Goal: Task Accomplishment & Management: Complete application form

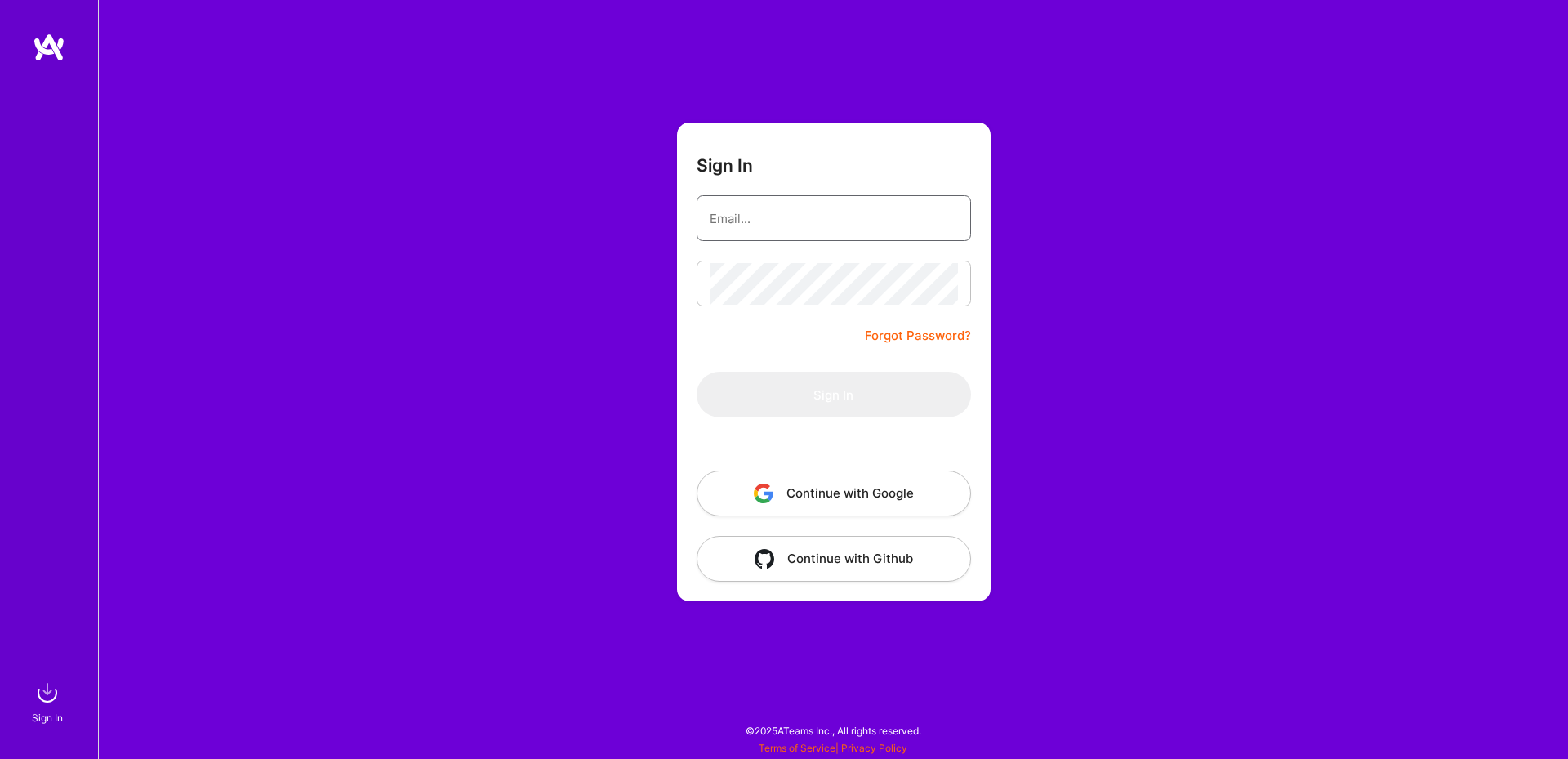
click at [791, 215] on input "email" at bounding box center [833, 218] width 248 height 42
paste input "slava.razbash@gmail.com"
type input "slava.razbash@gmail.com"
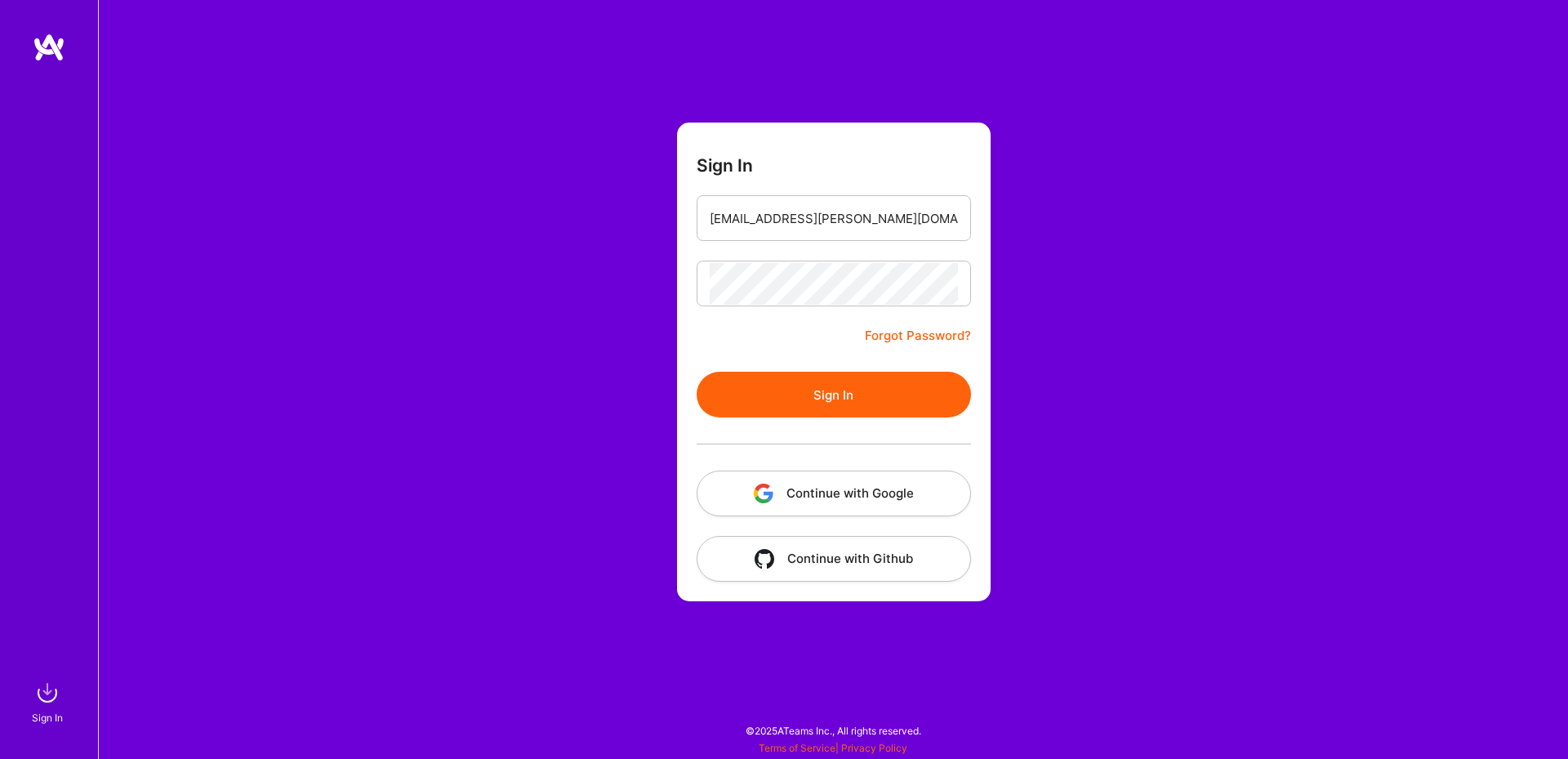
click at [803, 392] on button "Sign In" at bounding box center [833, 394] width 274 height 46
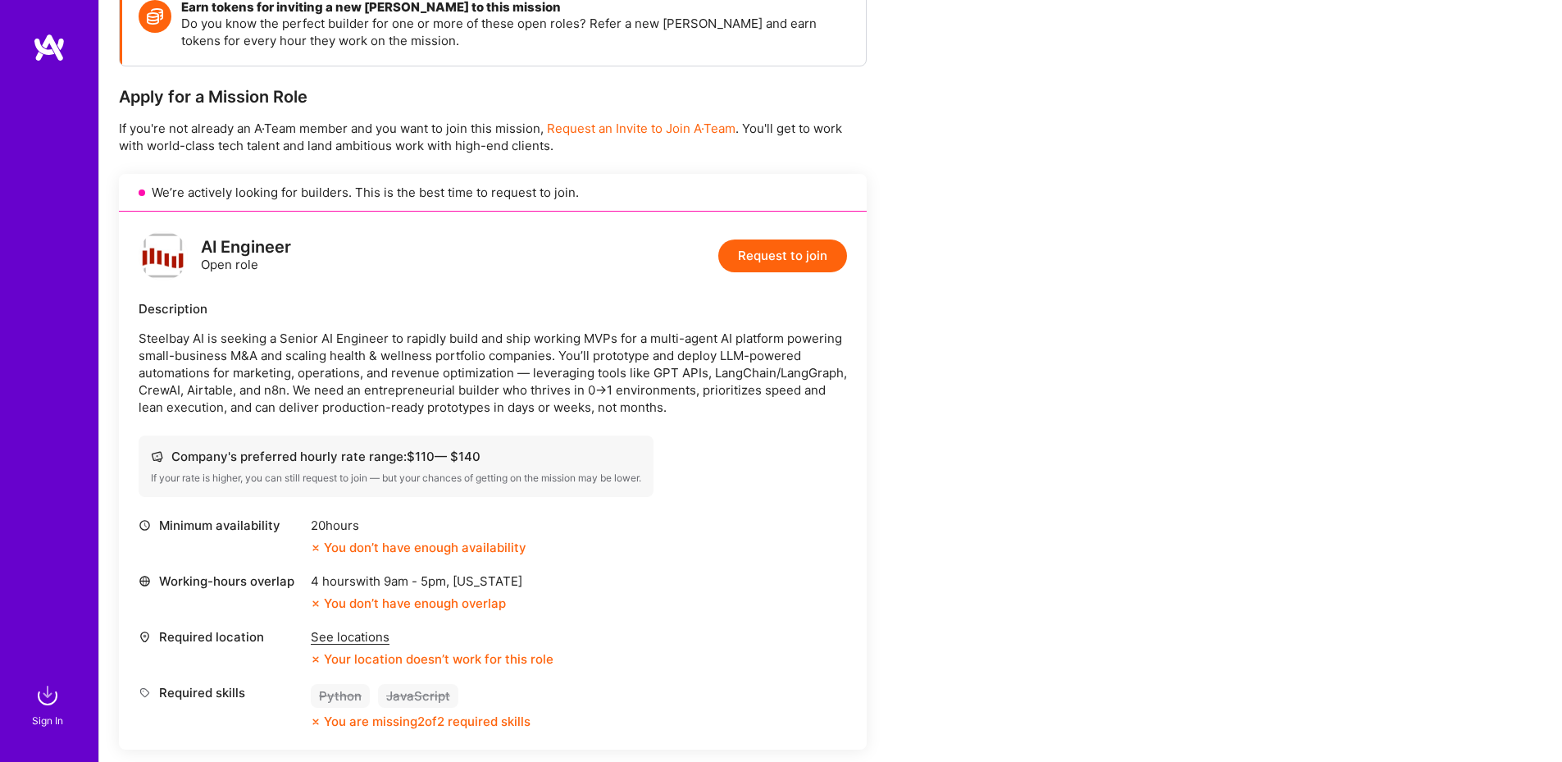
scroll to position [590, 0]
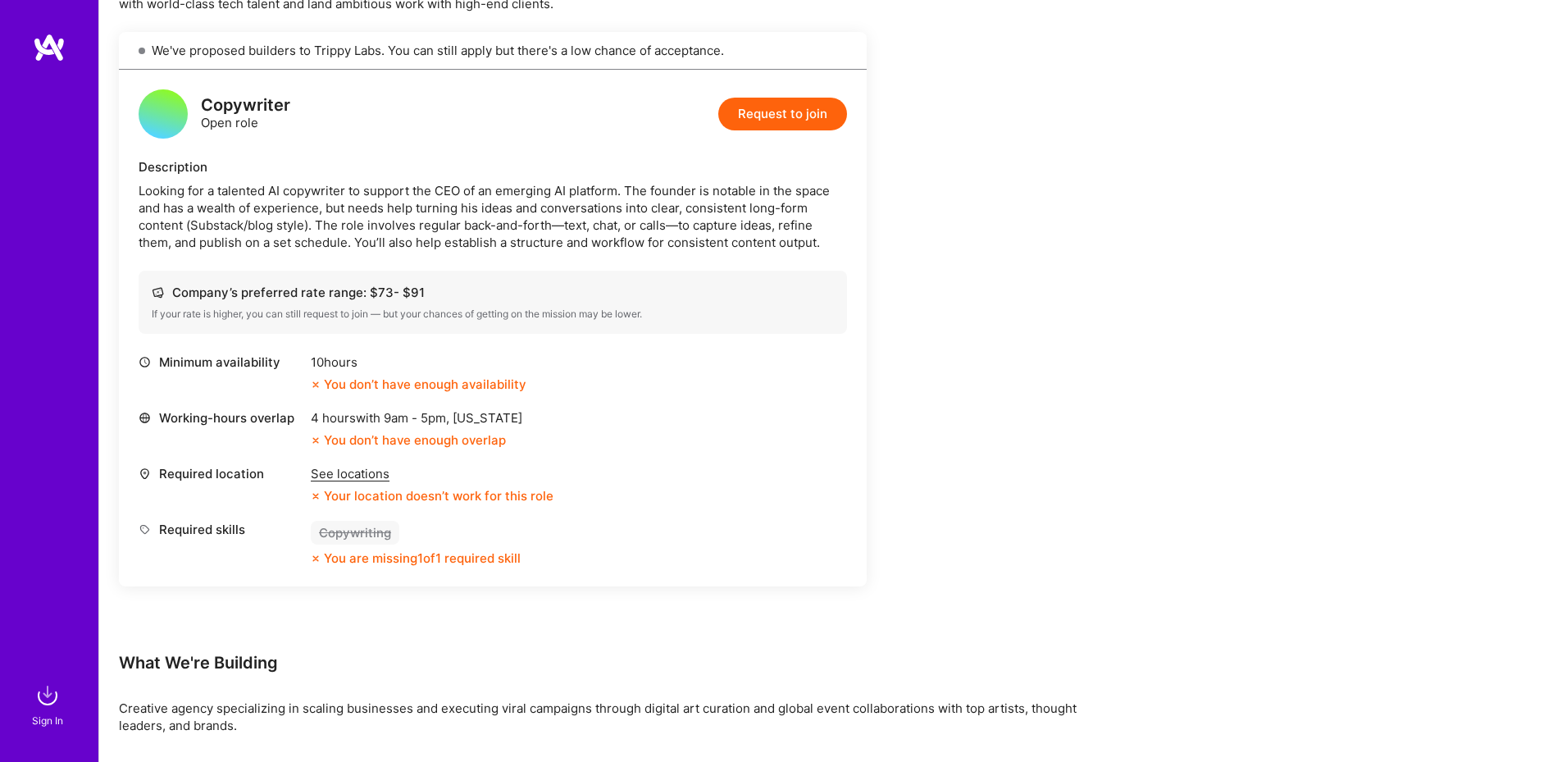
scroll to position [228, 0]
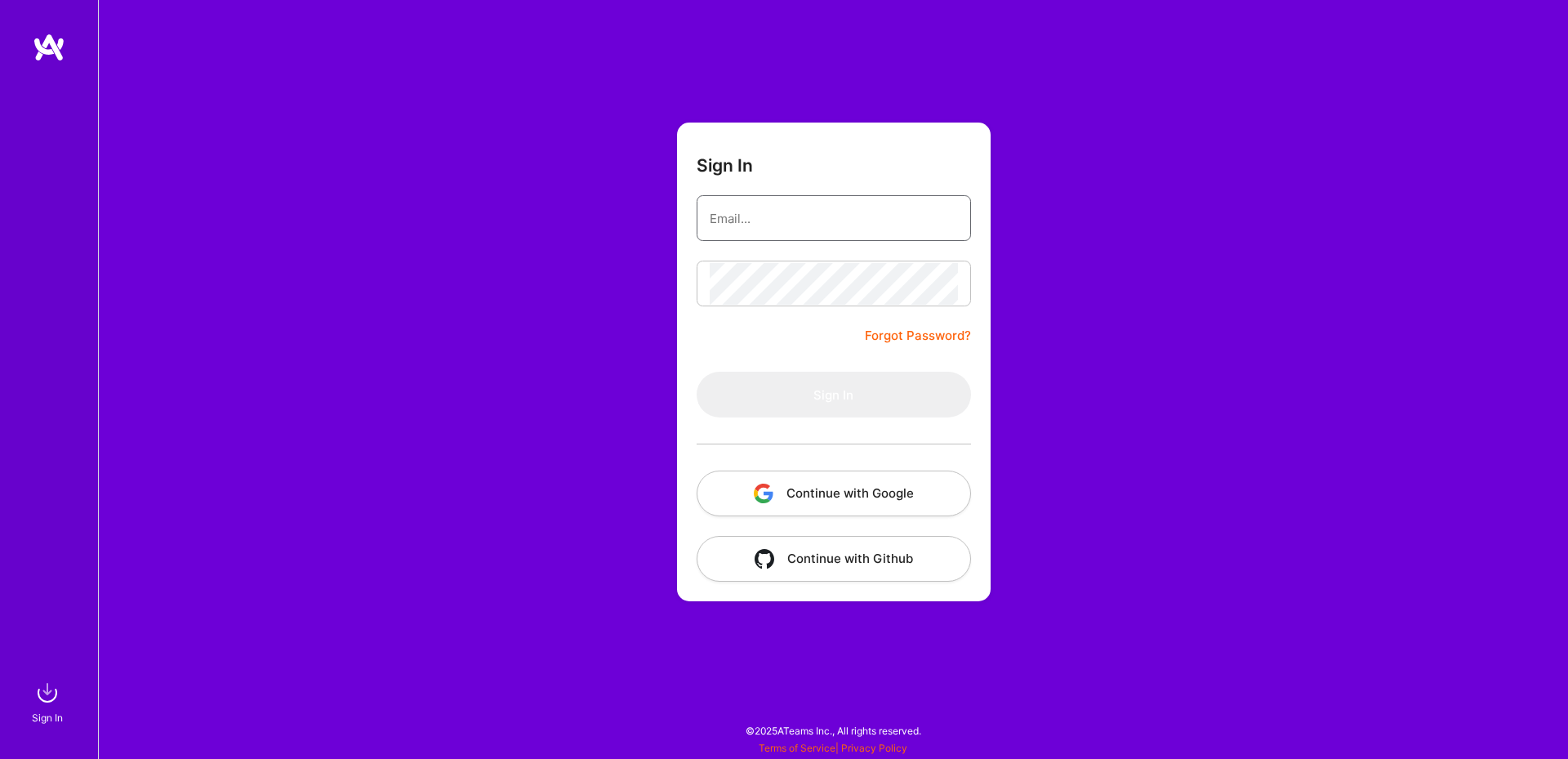
click at [772, 227] on input "email" at bounding box center [833, 218] width 248 height 42
paste input "slava.razbash@gmail.com"
type input "slava.razbash@gmail.com"
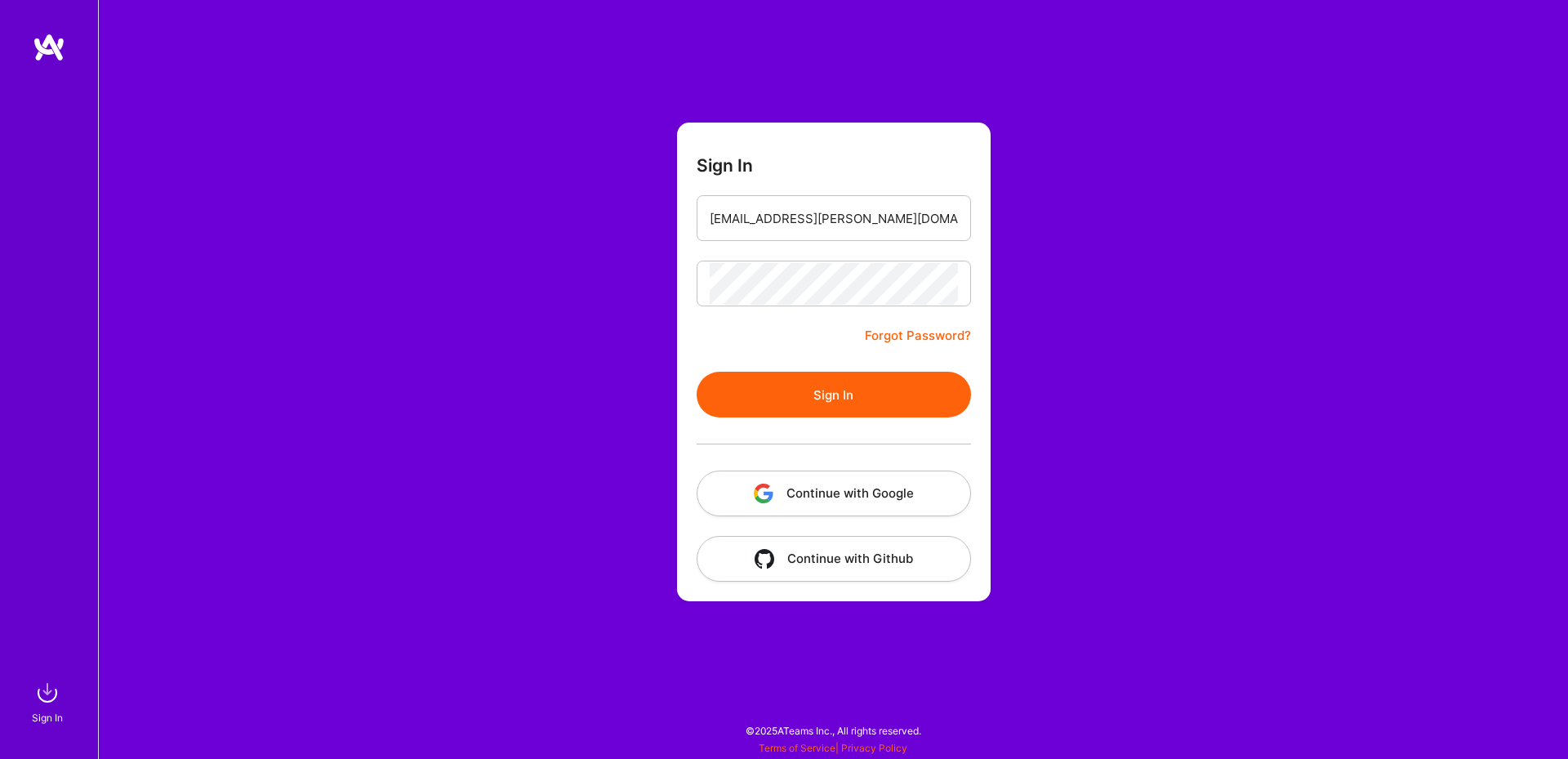
click at [842, 393] on button "Sign In" at bounding box center [833, 394] width 274 height 46
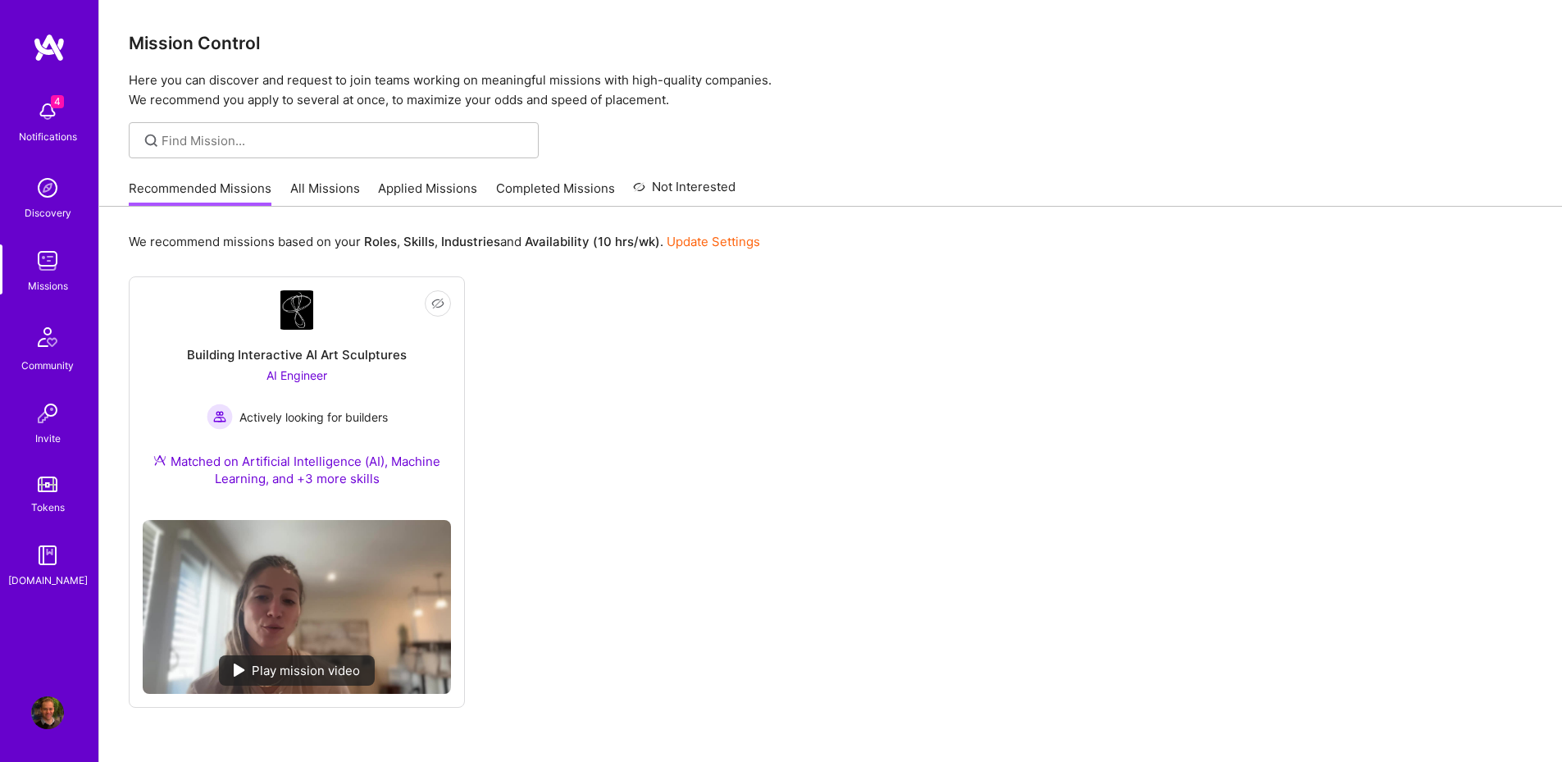
click at [348, 194] on link "All Missions" at bounding box center [325, 193] width 70 height 27
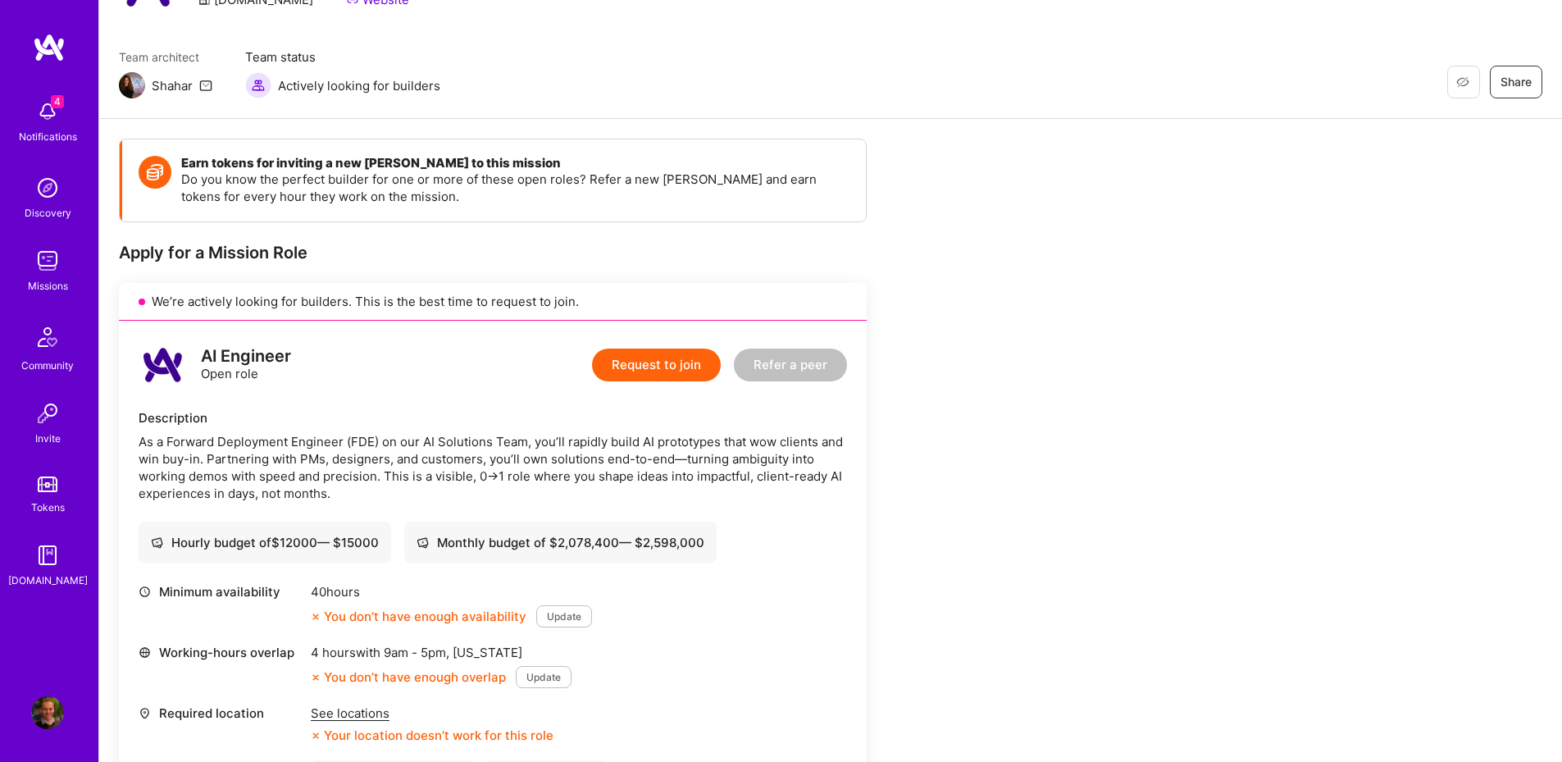
scroll to position [98, 0]
click at [662, 379] on button "Request to join" at bounding box center [656, 367] width 129 height 33
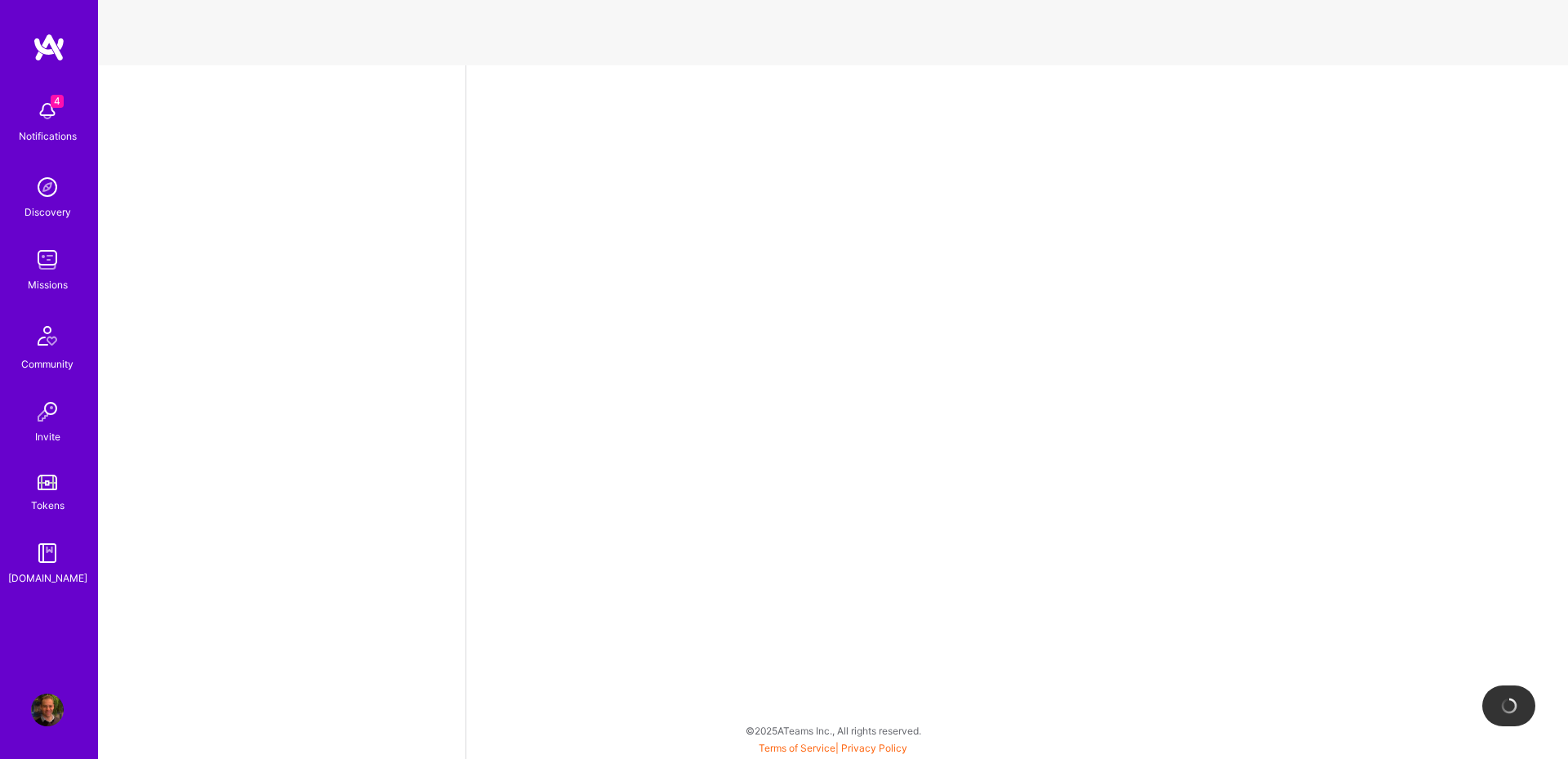
select select "AU"
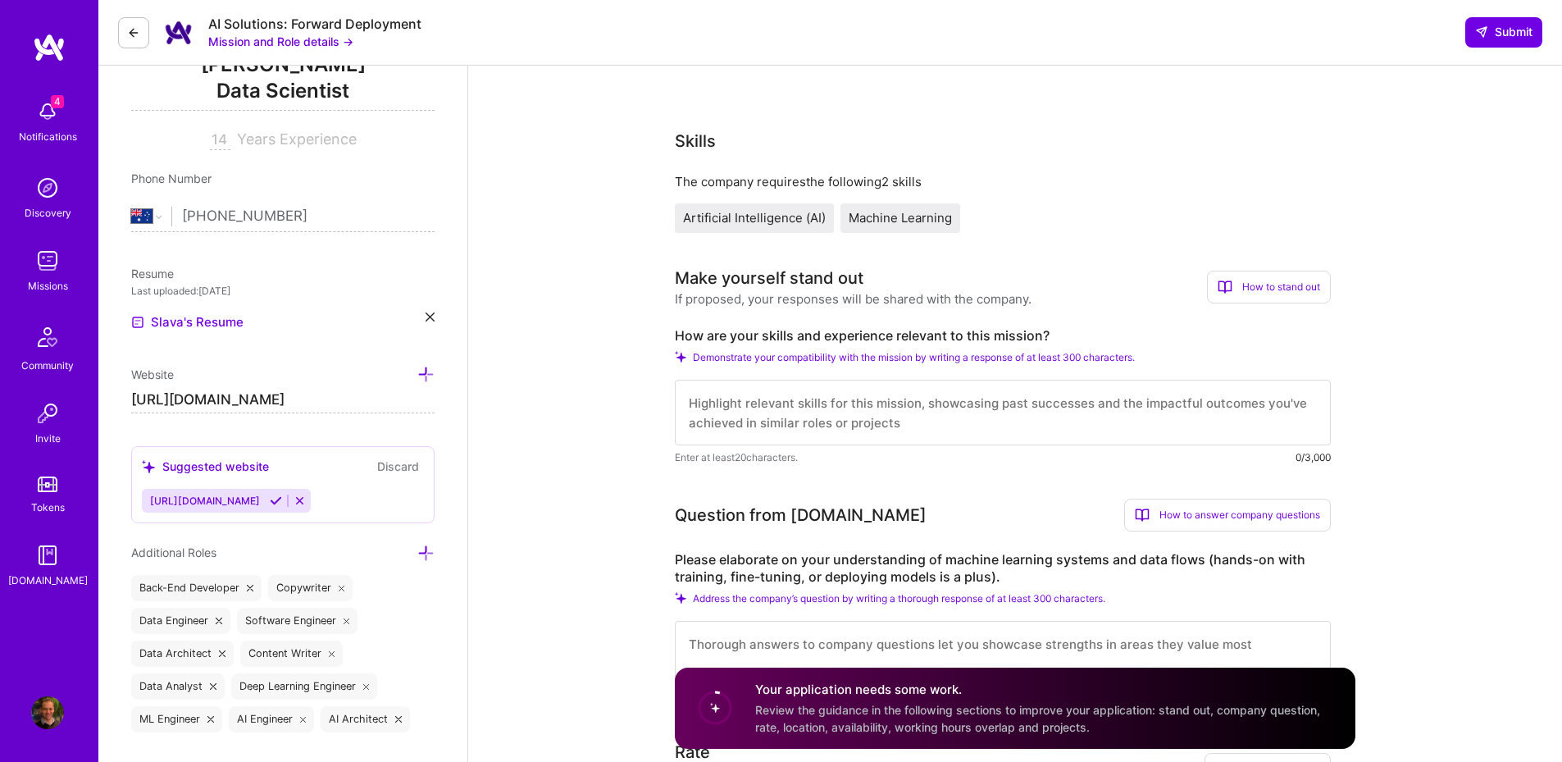
scroll to position [295, 0]
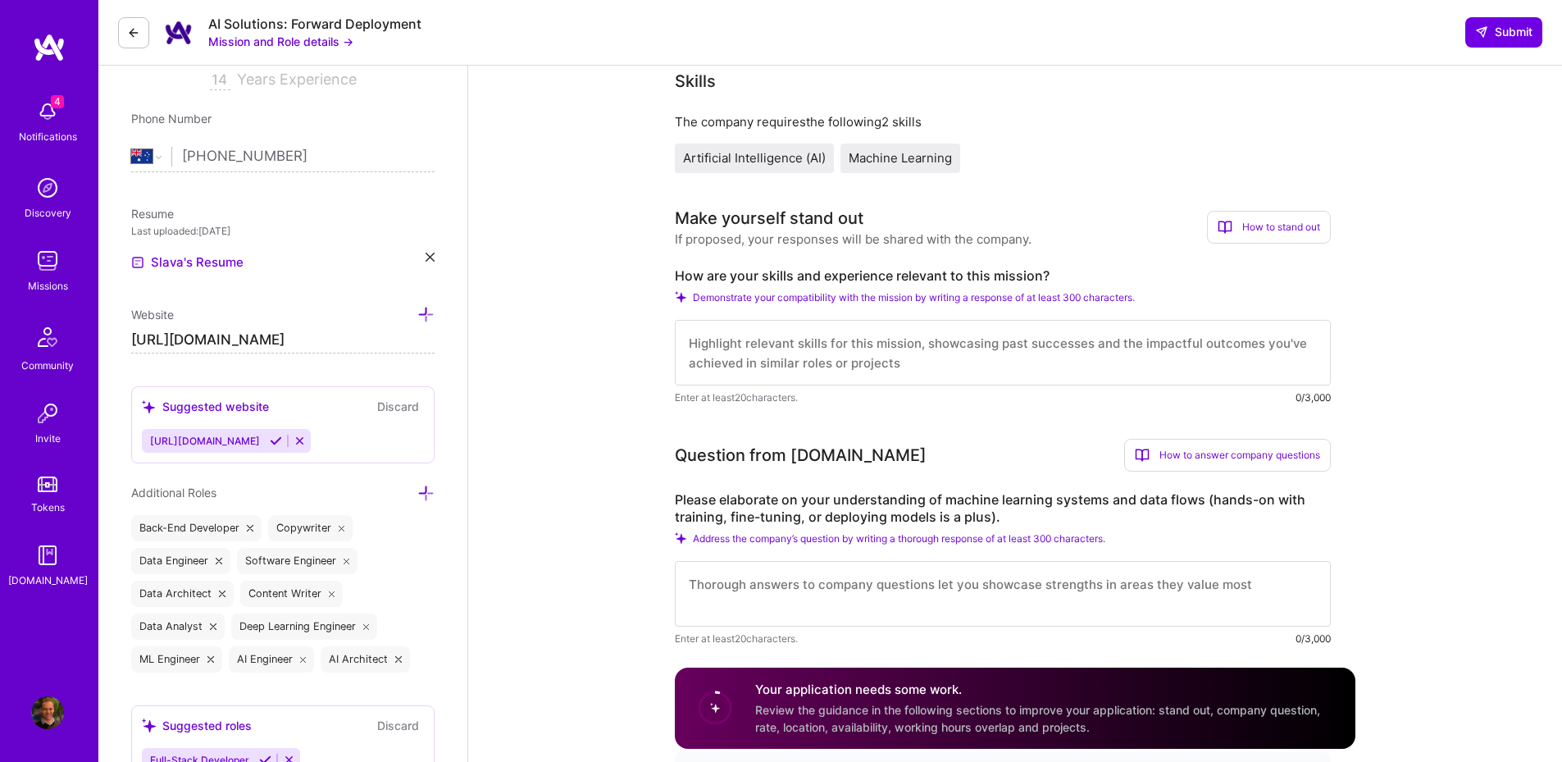
click at [815, 369] on textarea at bounding box center [1003, 353] width 656 height 66
paste textarea "[PERSON_NAME]"
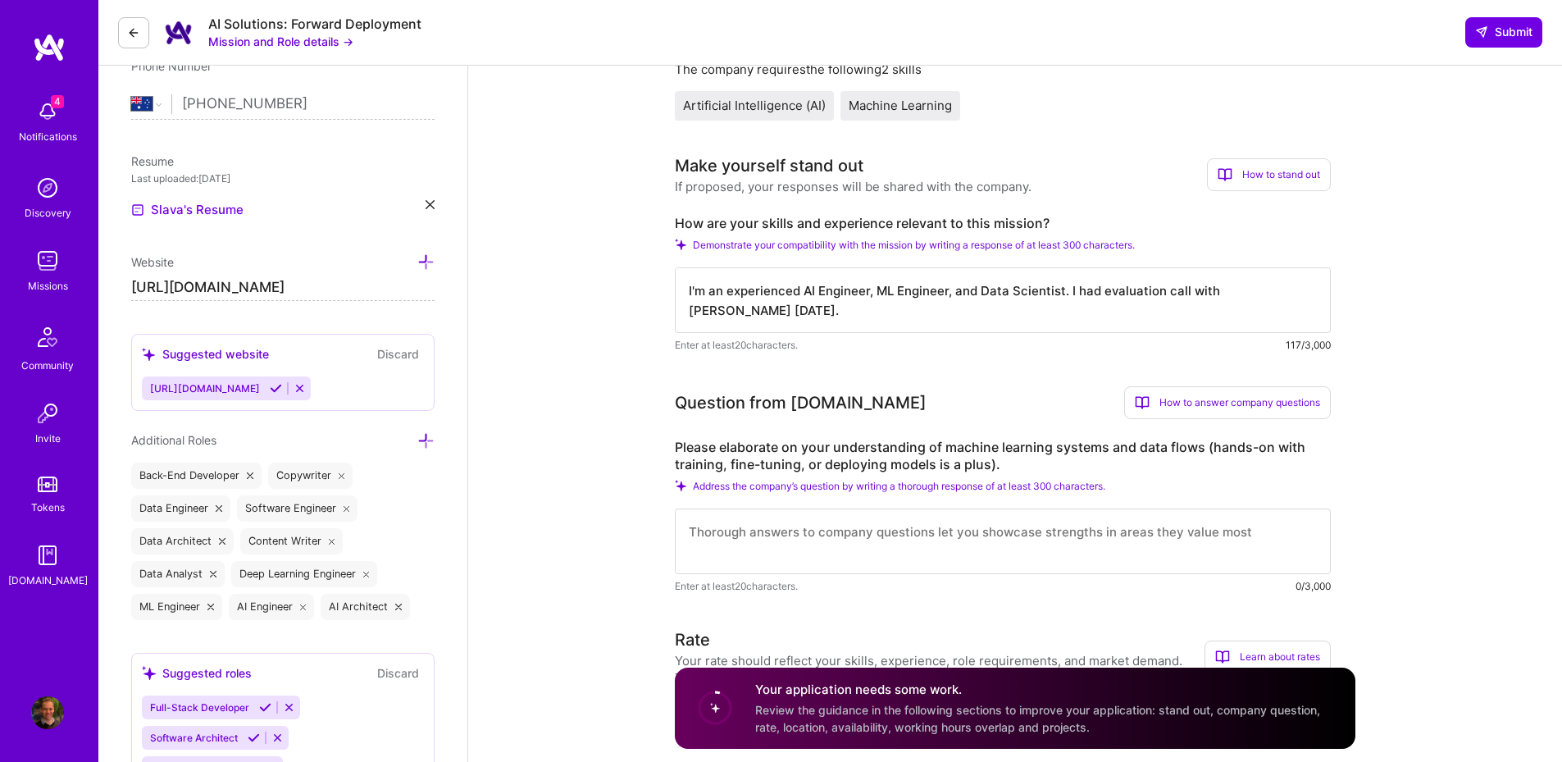
scroll to position [394, 0]
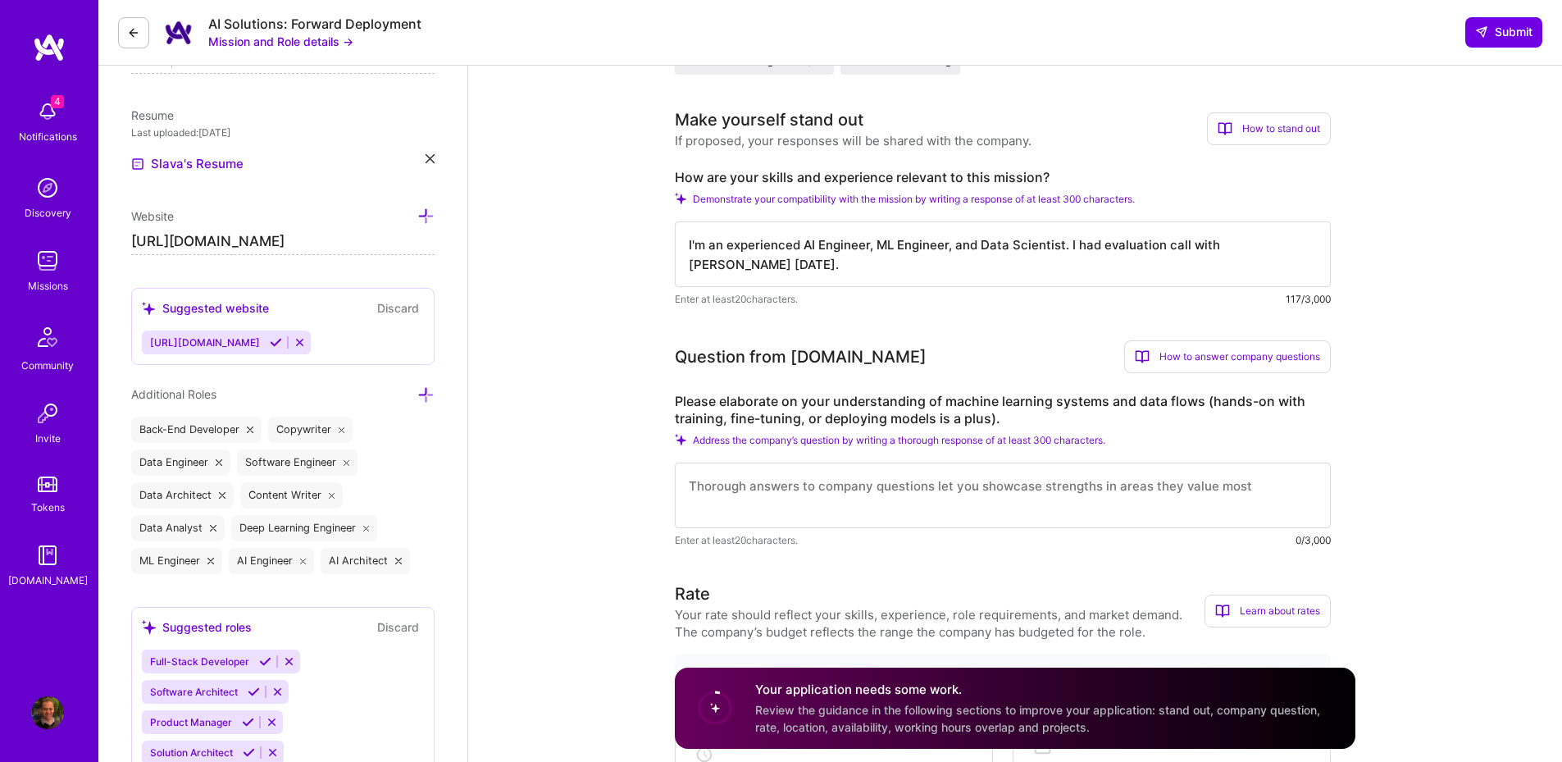
type textarea "I'm an experienced AI Engineer, ML Engineer, and Data Scientist. I had evaluati…"
click at [753, 487] on textarea at bounding box center [1003, 495] width 656 height 66
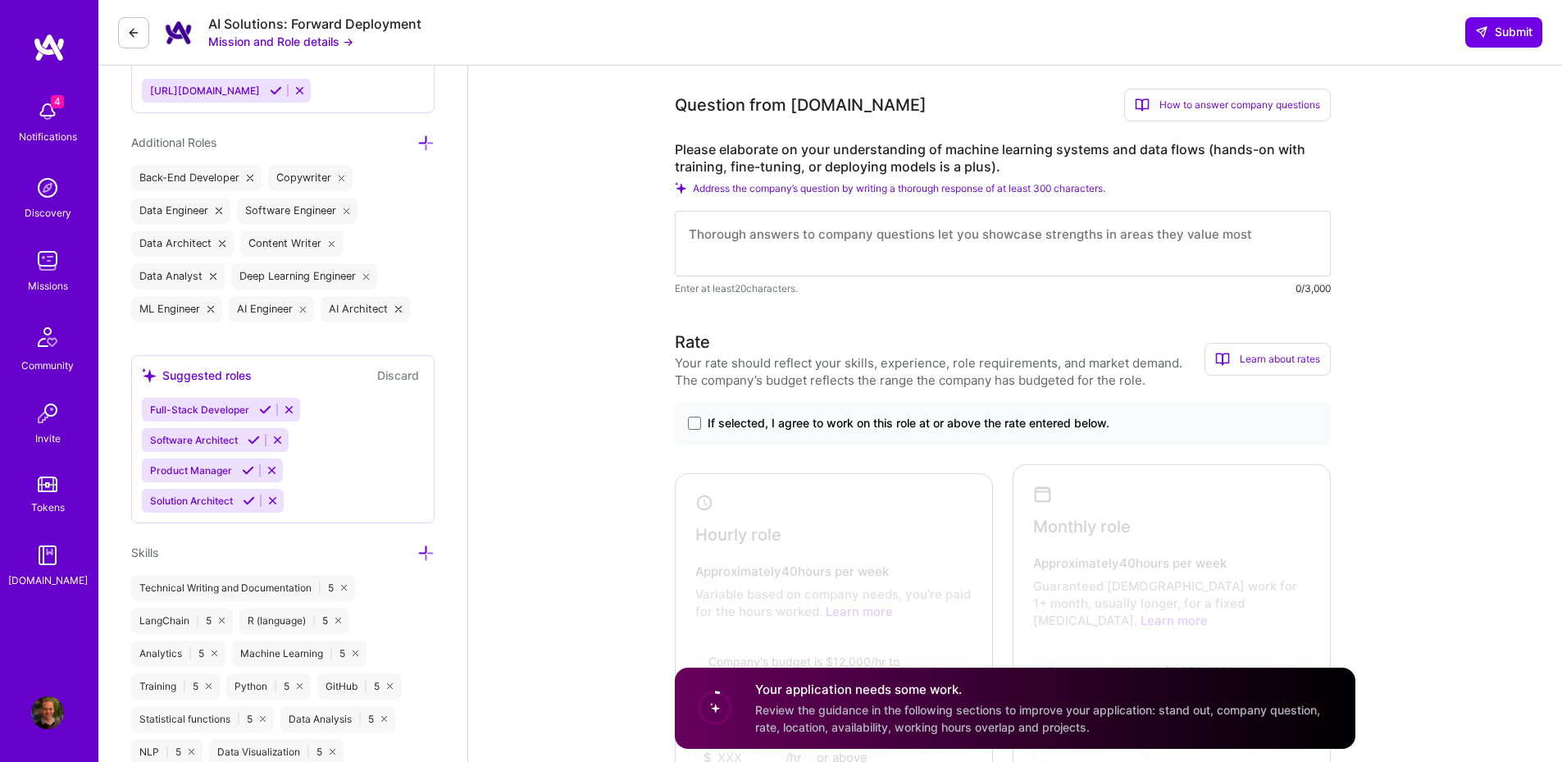
scroll to position [689, 0]
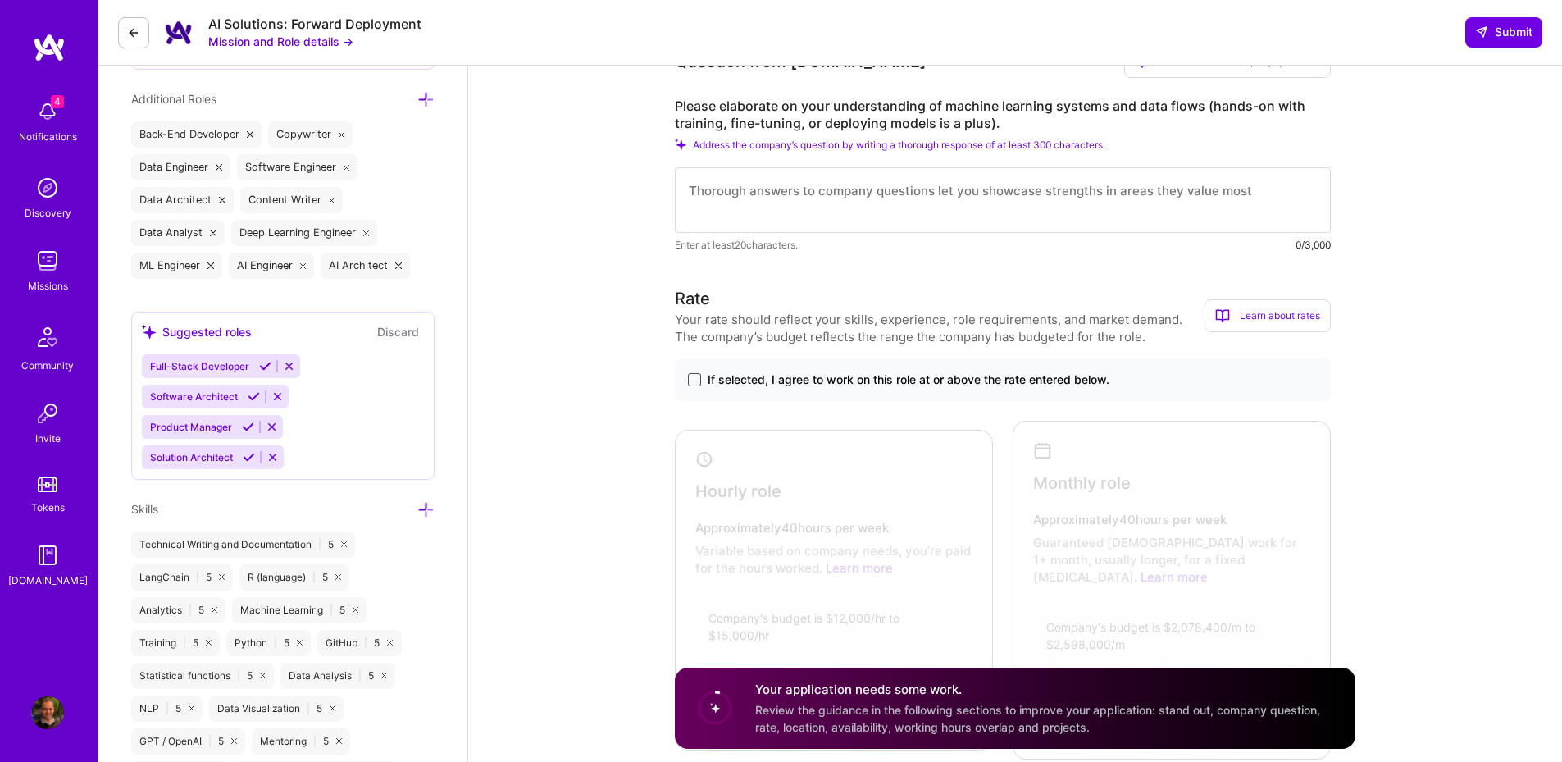
click at [695, 383] on span at bounding box center [694, 379] width 13 height 13
click at [0, 0] on input "If selected, I agree to work on this role at or above the rate entered below." at bounding box center [0, 0] width 0 height 0
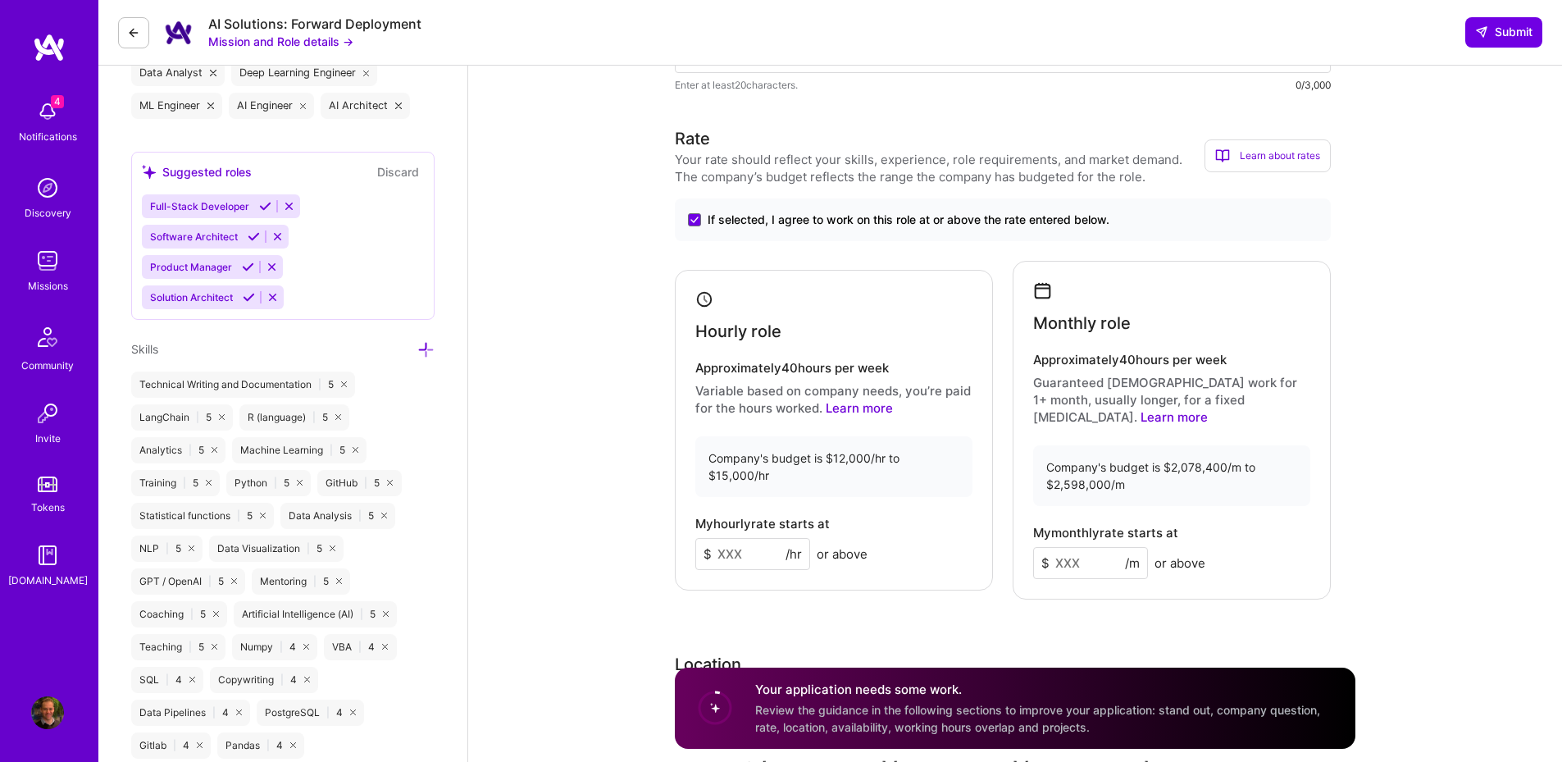
scroll to position [984, 0]
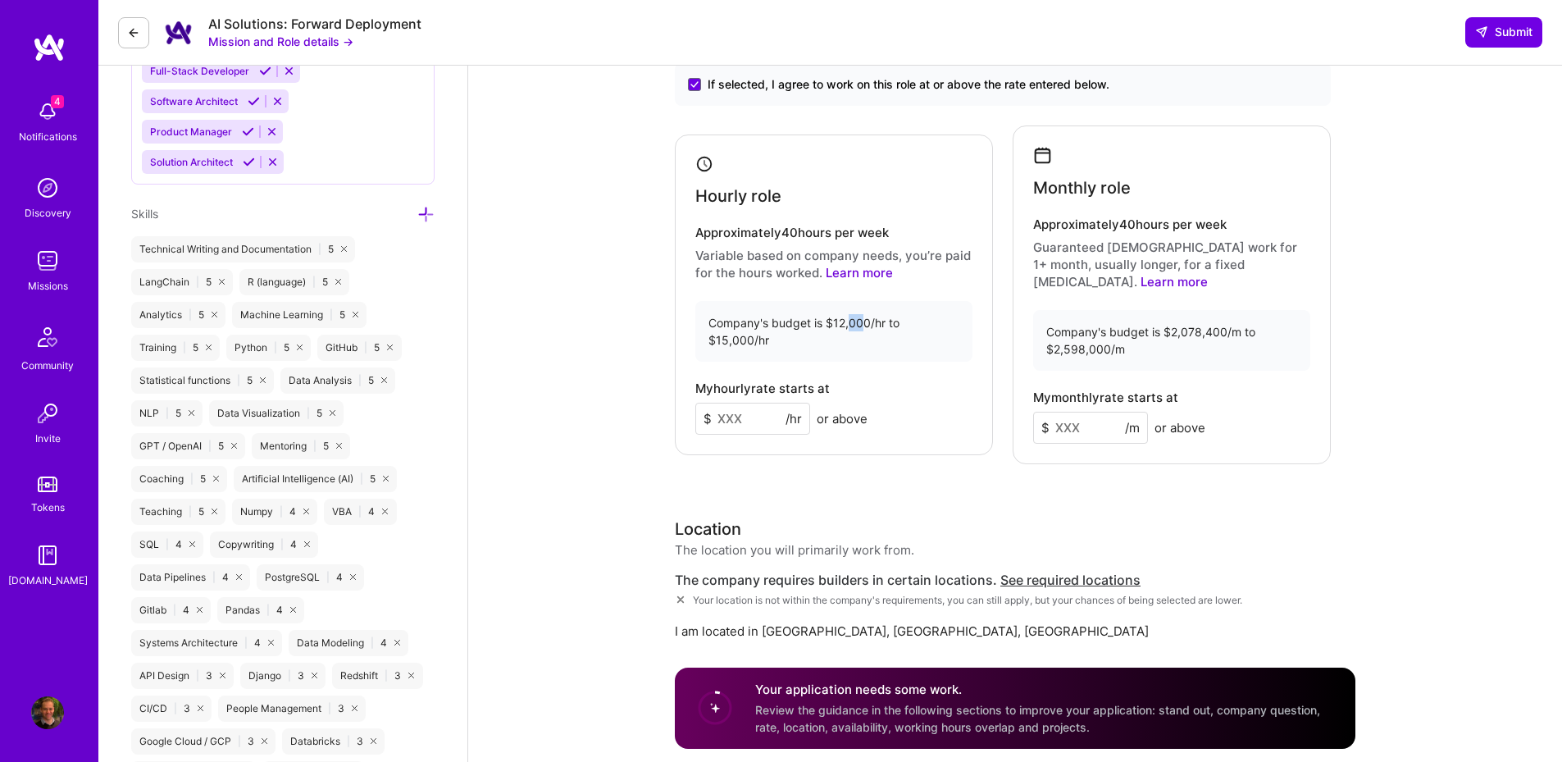
drag, startPoint x: 863, startPoint y: 320, endPoint x: 849, endPoint y: 322, distance: 15.0
click at [849, 322] on div "Company's budget is $12,000/hr to $15,000/hr" at bounding box center [833, 331] width 277 height 61
click at [857, 318] on div "Company's budget is $12,000/hr to $15,000/hr" at bounding box center [833, 331] width 277 height 61
drag, startPoint x: 868, startPoint y: 318, endPoint x: 830, endPoint y: 314, distance: 37.9
click at [830, 314] on div "Company's budget is $12,000/hr to $15,000/hr" at bounding box center [833, 331] width 277 height 61
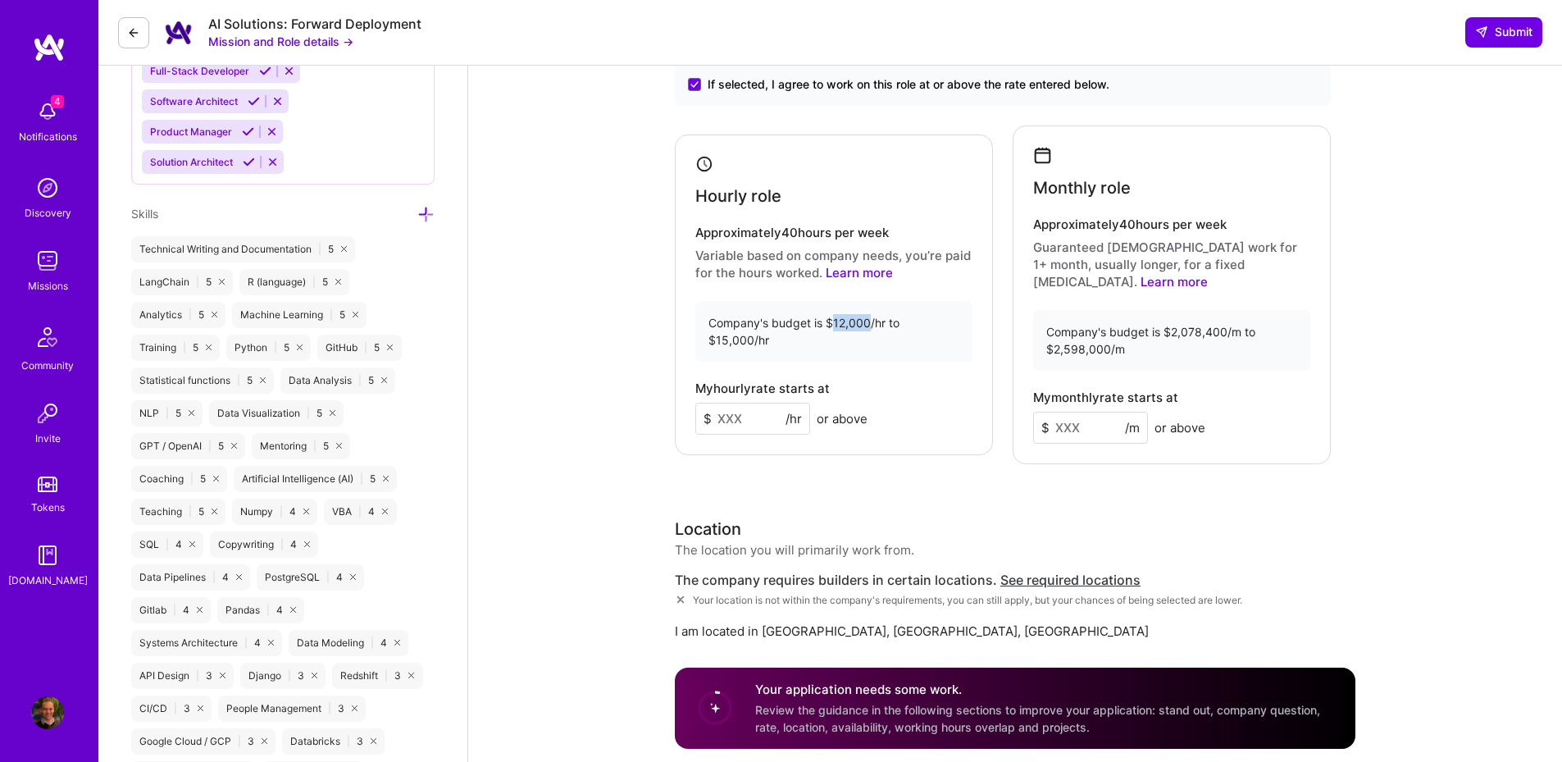
copy div "12,000"
click at [760, 424] on input at bounding box center [752, 419] width 115 height 32
paste input
type input "12000"
click at [909, 342] on div "Company's budget is $12,000/hr to $15,000/hr" at bounding box center [833, 331] width 277 height 61
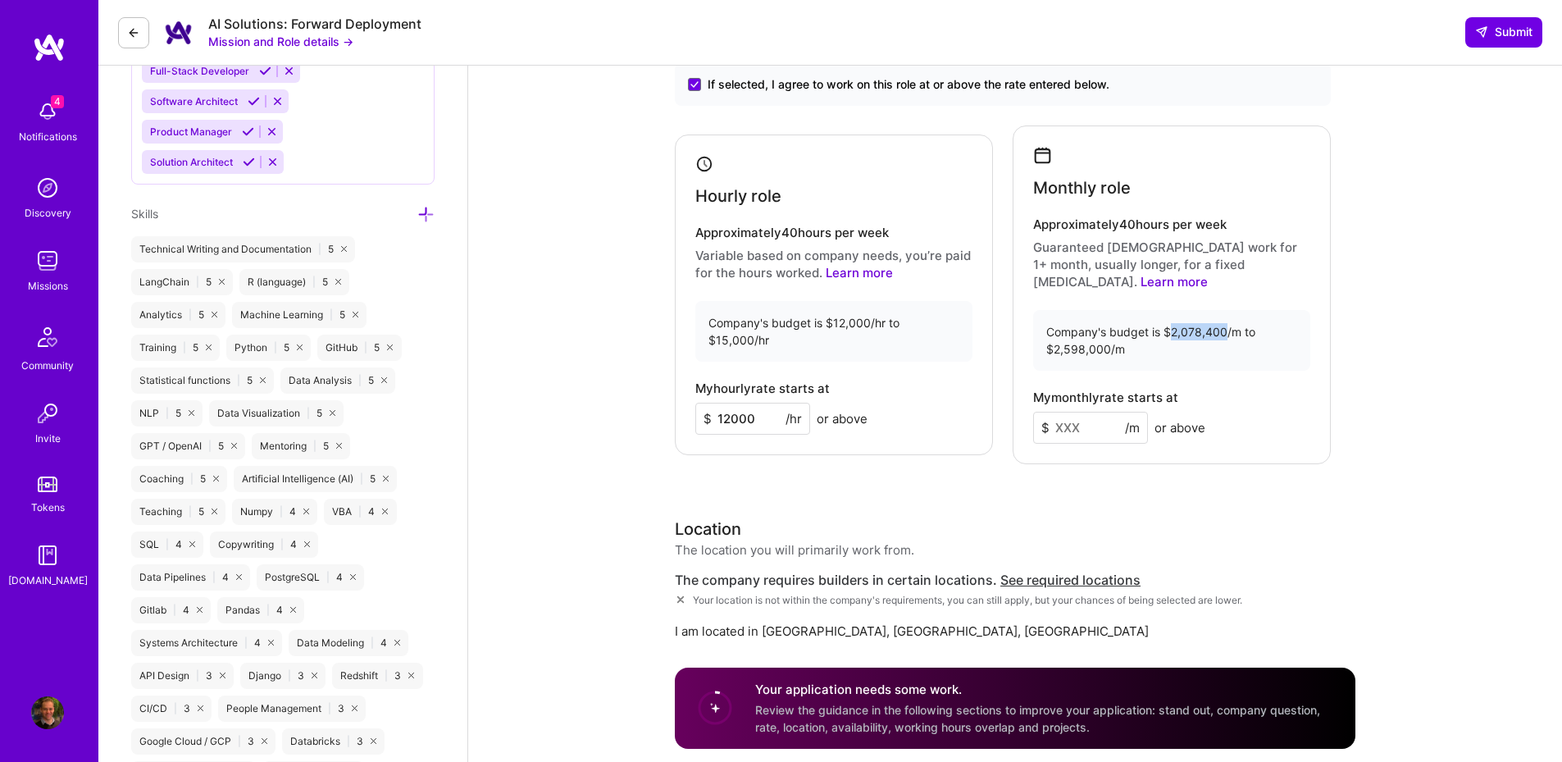
drag, startPoint x: 1173, startPoint y: 313, endPoint x: 1226, endPoint y: 307, distance: 53.6
click at [1226, 310] on div "Company's budget is $2,078,400/m to $2,598,000/m" at bounding box center [1171, 340] width 277 height 61
copy div "2,078,400"
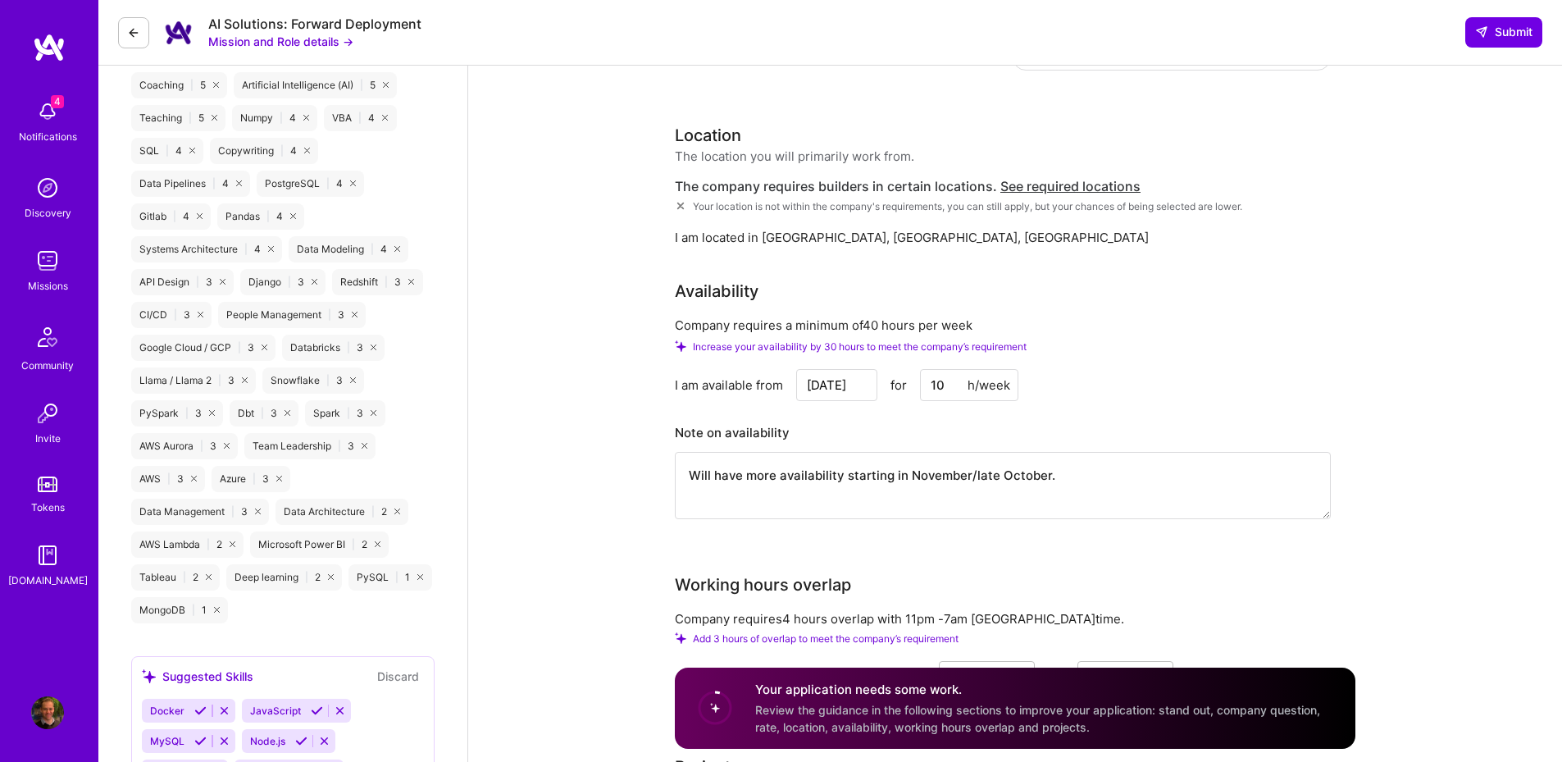
click at [949, 371] on input "10" at bounding box center [969, 385] width 98 height 32
drag, startPoint x: 948, startPoint y: 372, endPoint x: 930, endPoint y: 368, distance: 18.5
click at [930, 369] on input "10" at bounding box center [969, 385] width 98 height 32
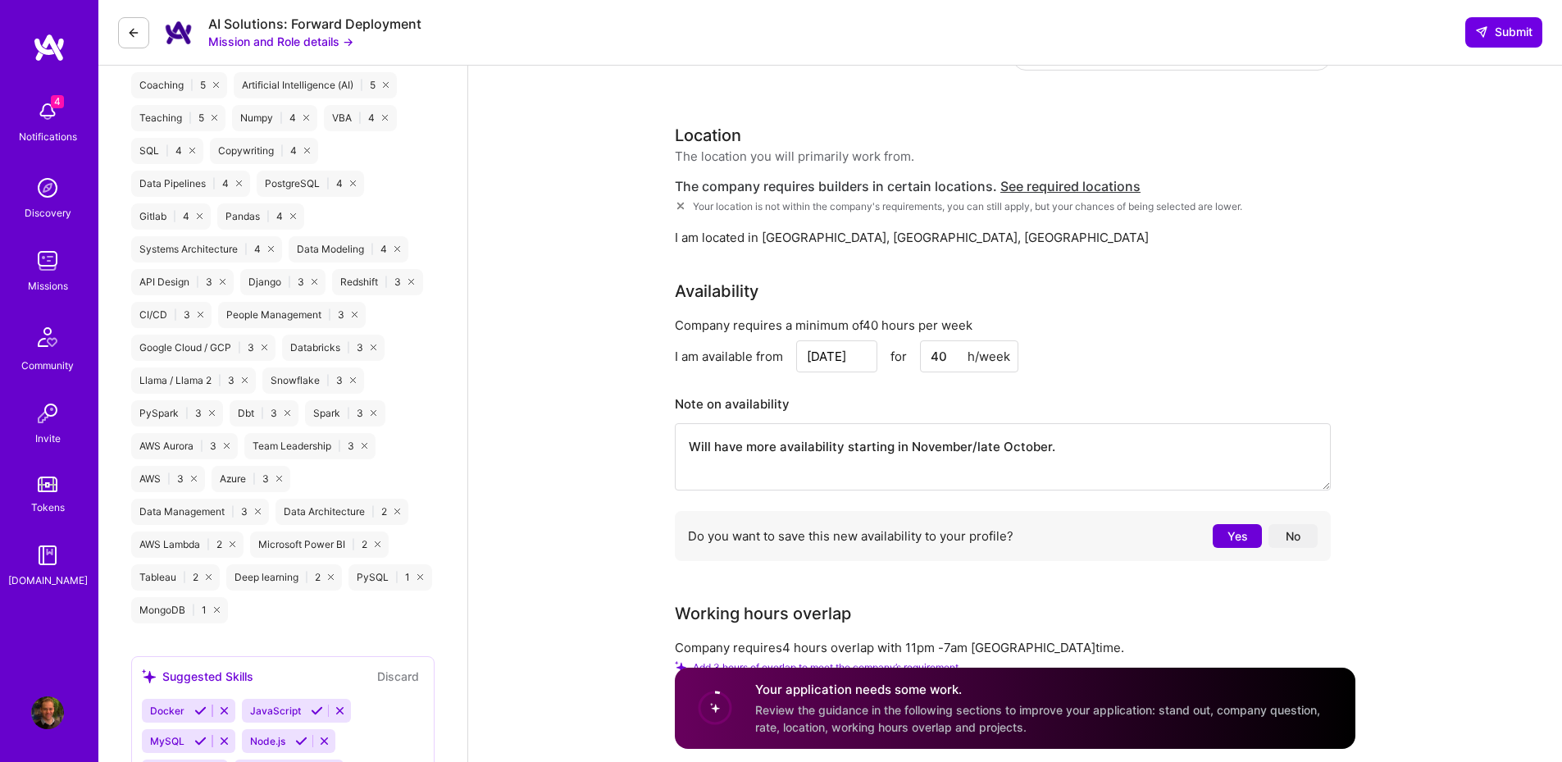
type input "40"
click at [858, 344] on input "Sep 16" at bounding box center [836, 356] width 81 height 32
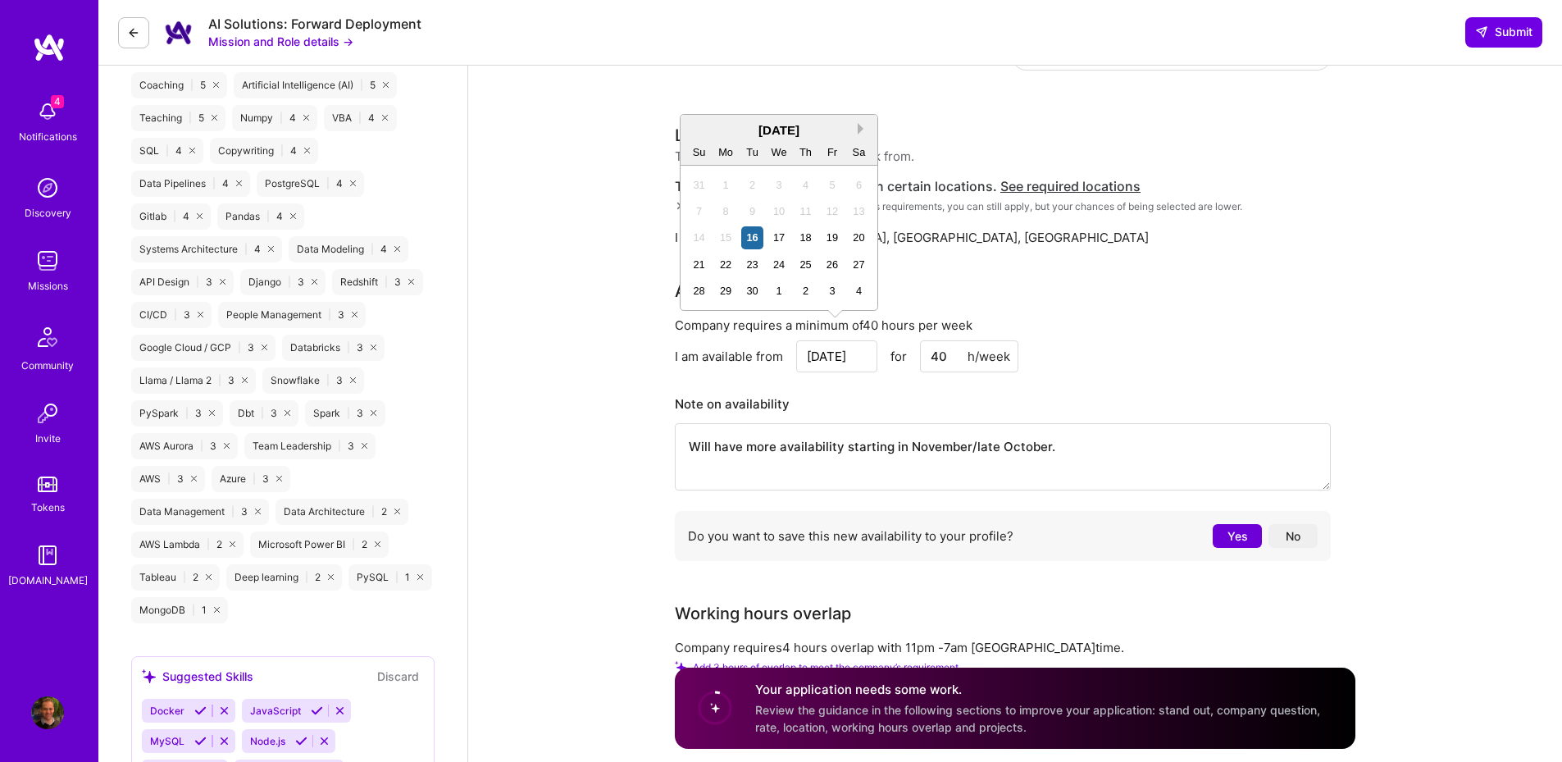
click at [858, 127] on button "Next Month" at bounding box center [863, 128] width 11 height 11
click at [722, 217] on div "3" at bounding box center [726, 211] width 22 height 22
type input "Nov 3"
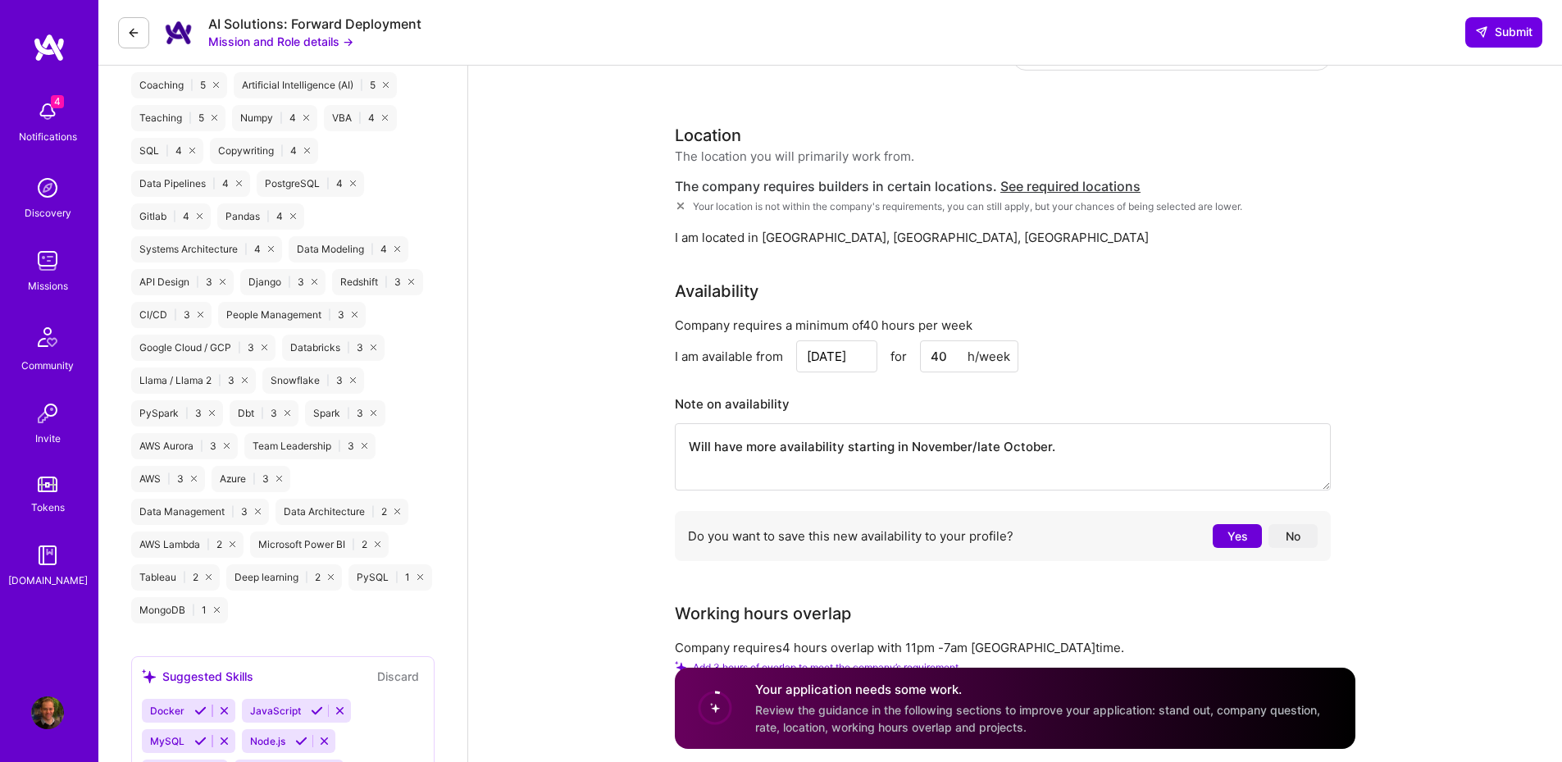
drag, startPoint x: 967, startPoint y: 430, endPoint x: 1153, endPoint y: 432, distance: 185.3
click at [1153, 432] on textarea "Will have more availability starting in November/late October." at bounding box center [1003, 456] width 656 height 67
type textarea "Will have more availability starting in November."
click at [1199, 340] on div "I am available from Nov 3 for 40 h/week" at bounding box center [1003, 356] width 656 height 32
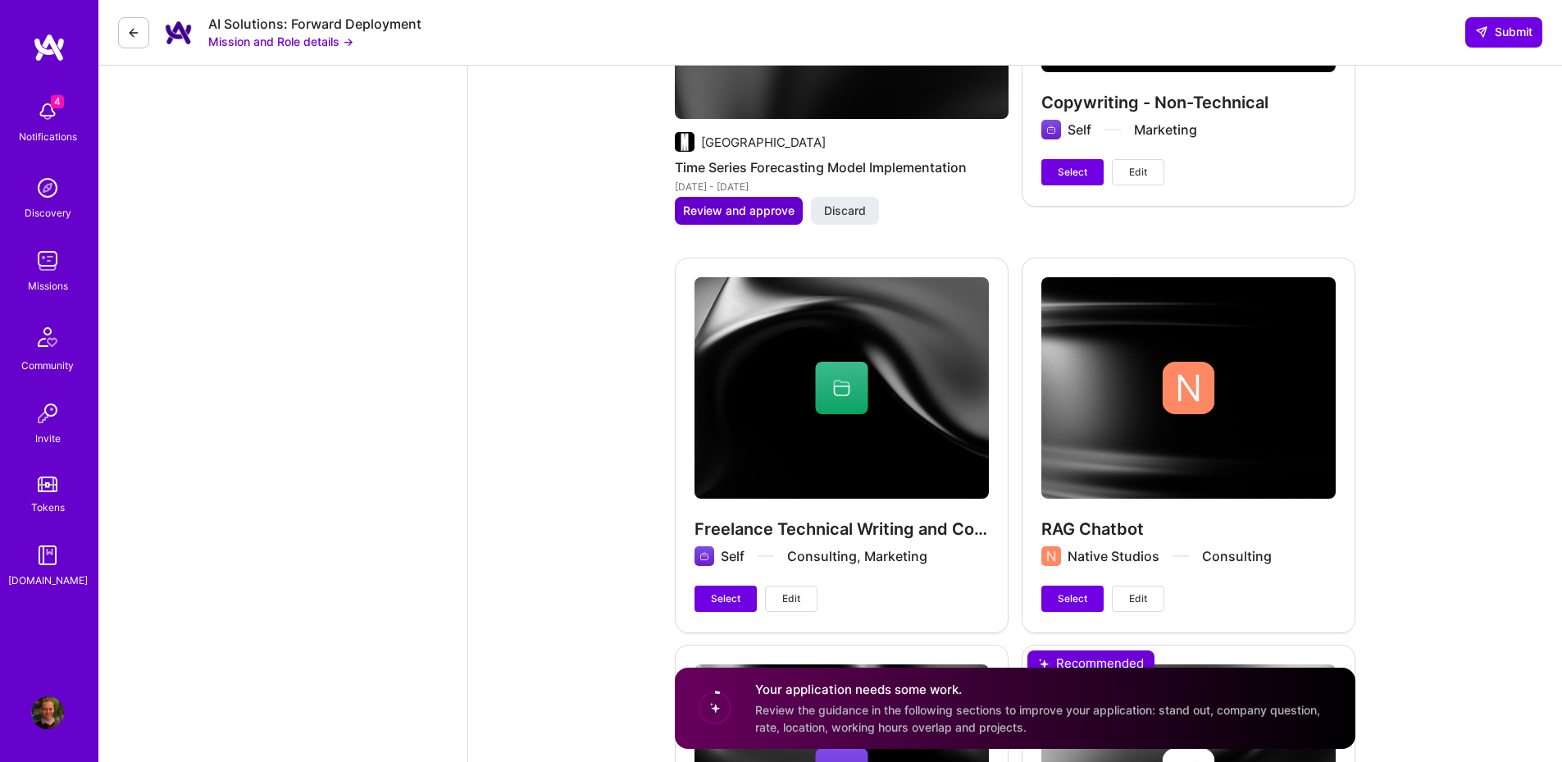
scroll to position [5312, 0]
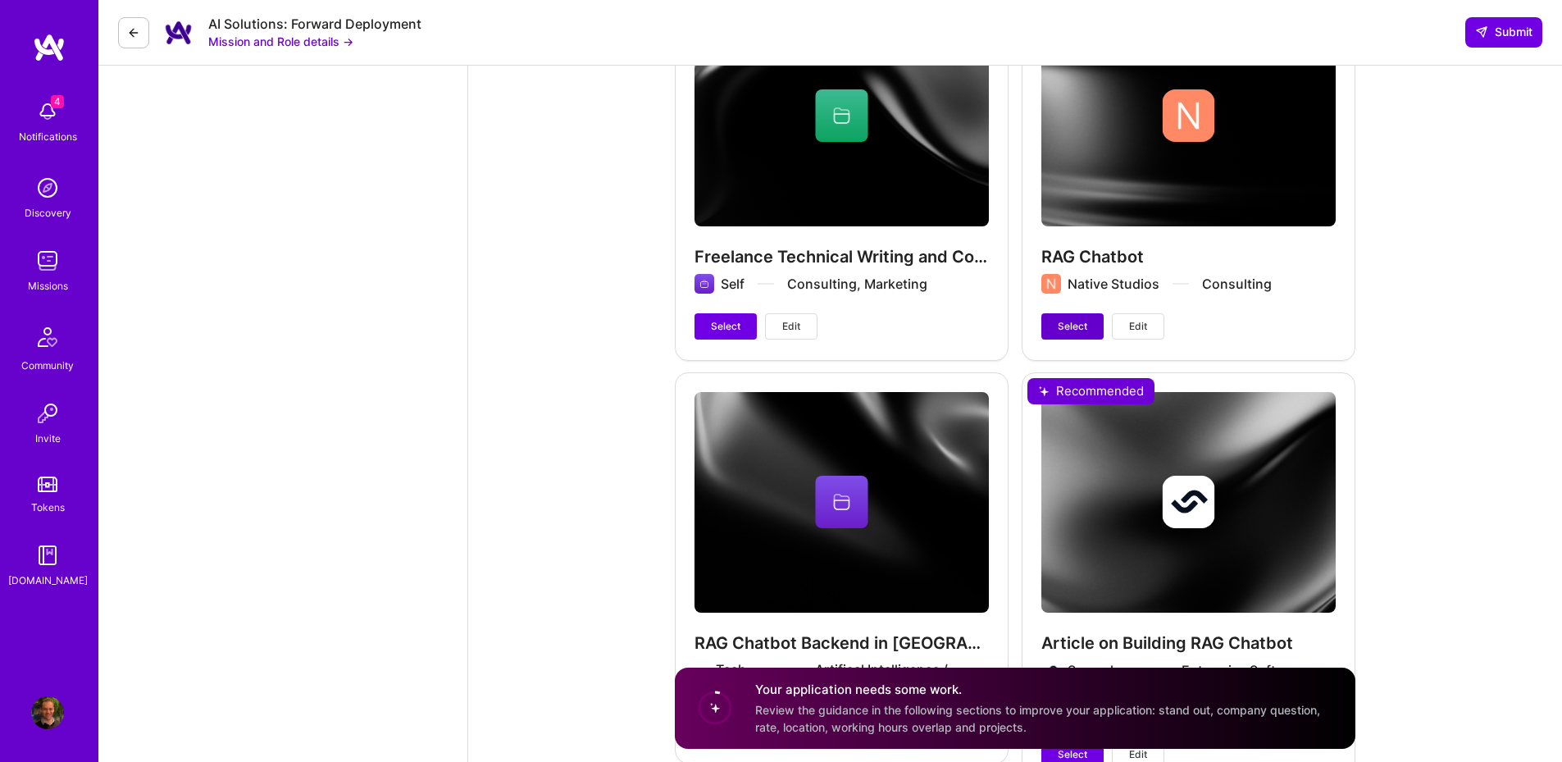
click at [1081, 319] on span "Select" at bounding box center [1073, 326] width 30 height 15
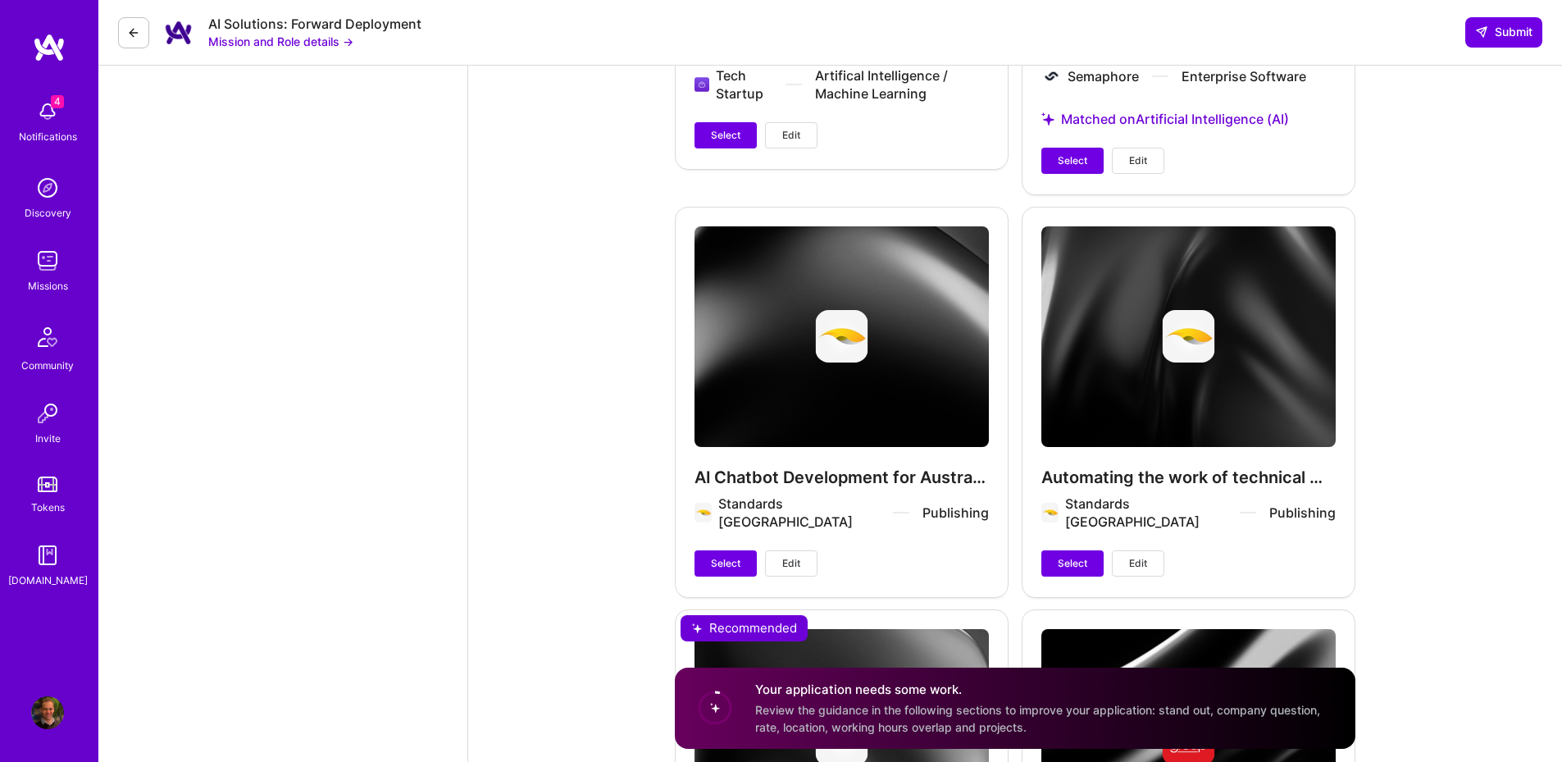
scroll to position [5903, 0]
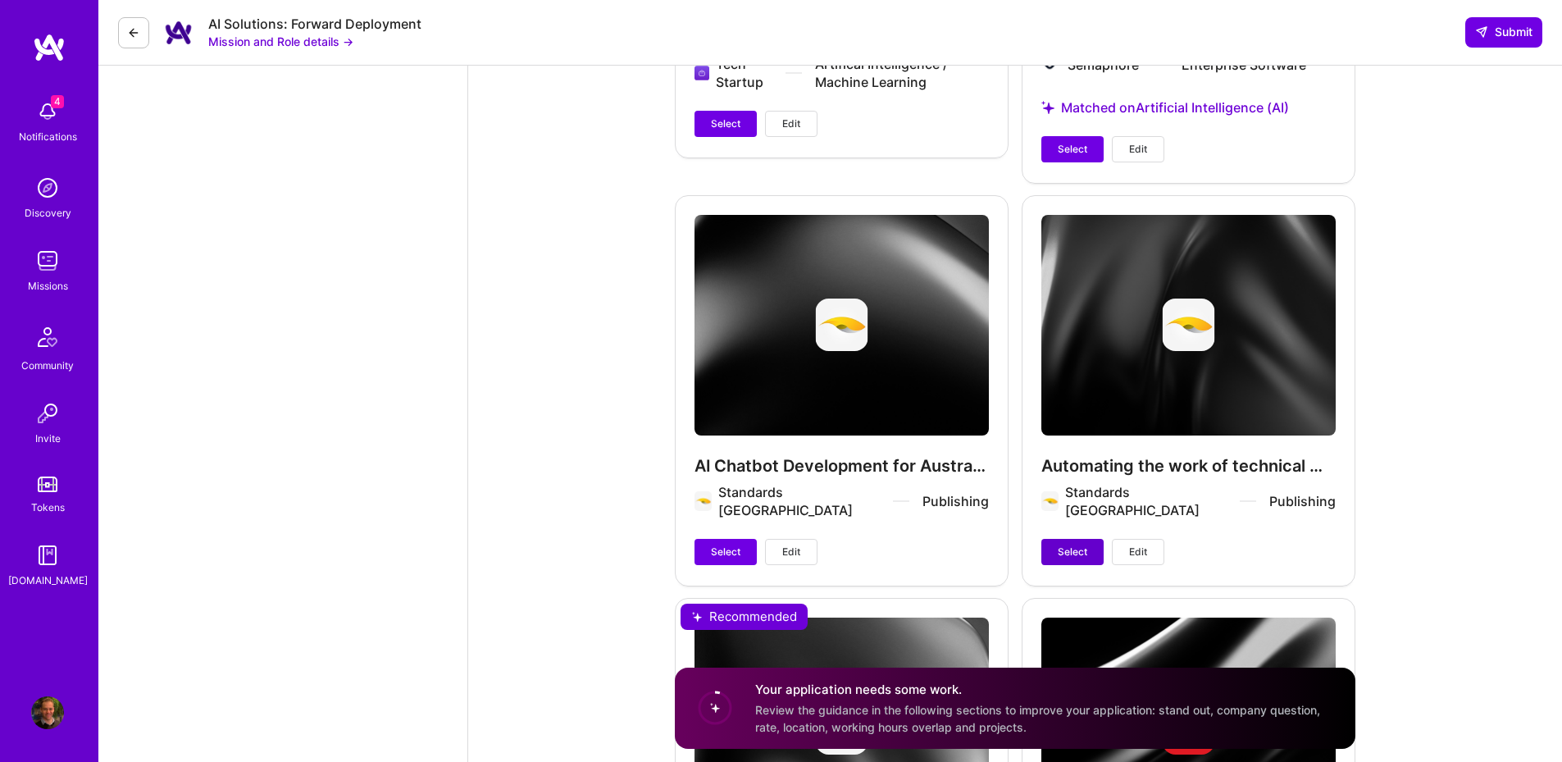
click at [1056, 539] on button "Select" at bounding box center [1072, 552] width 62 height 26
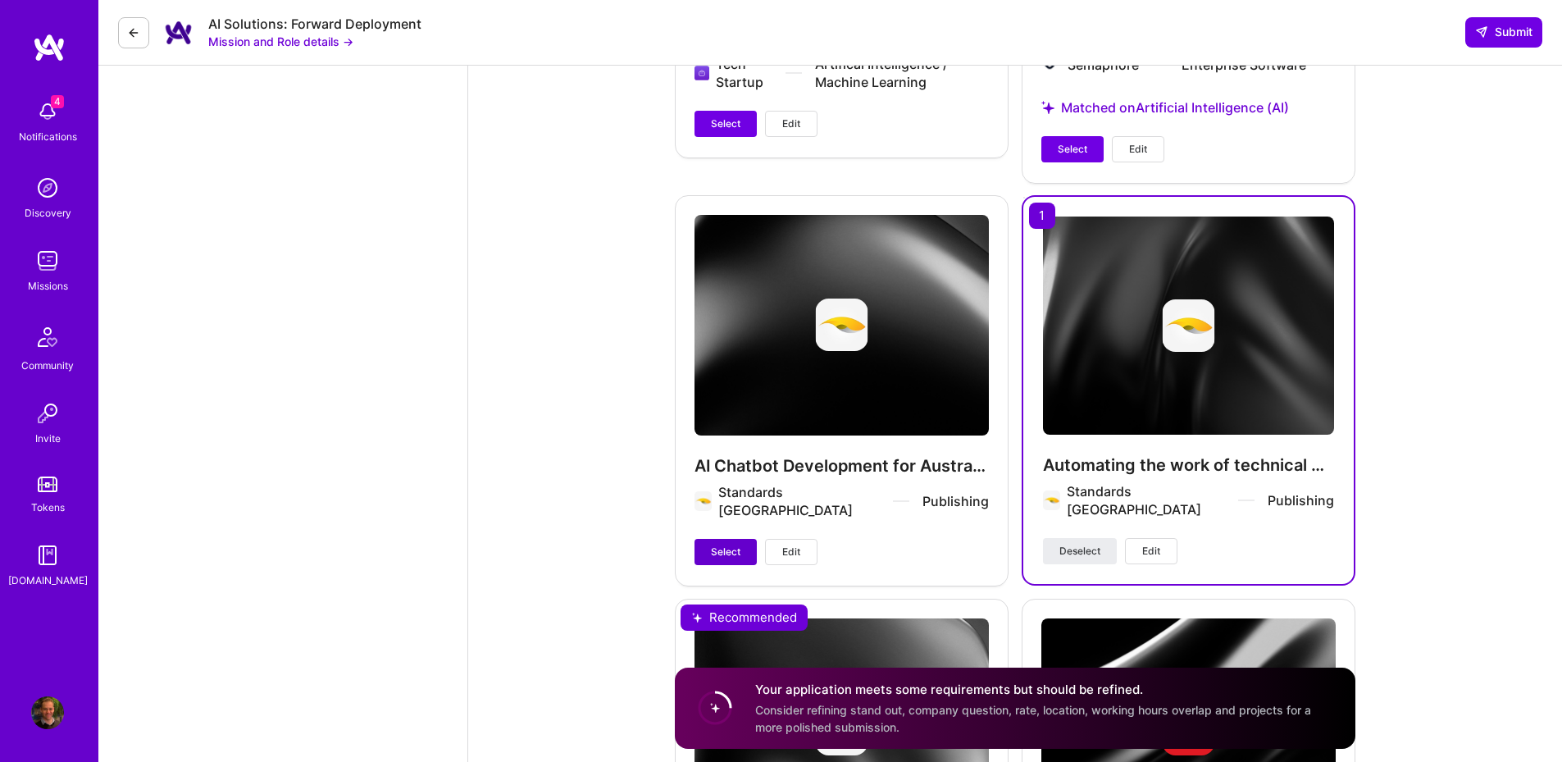
click at [717, 544] on span "Select" at bounding box center [726, 551] width 30 height 15
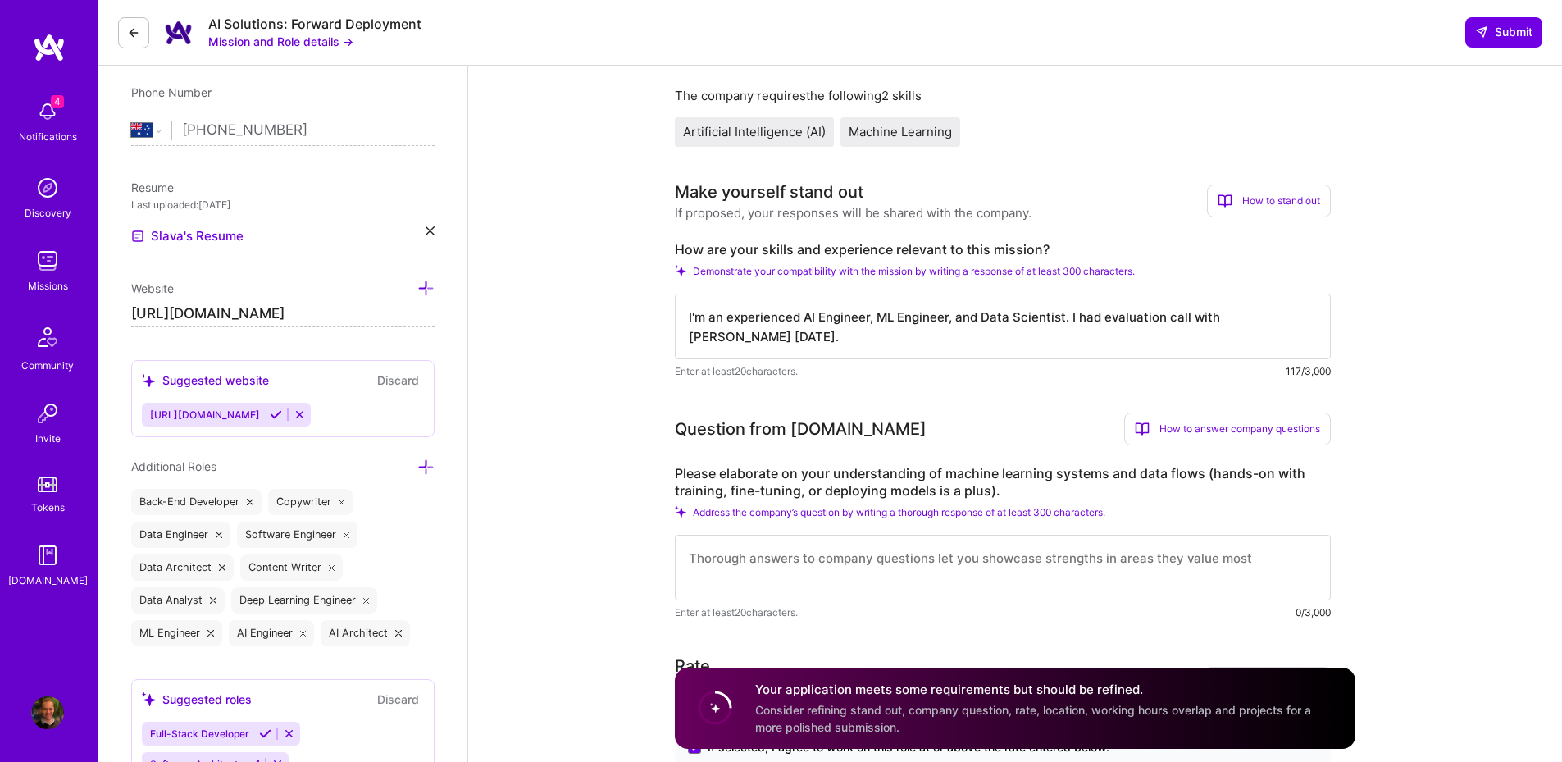
scroll to position [492, 0]
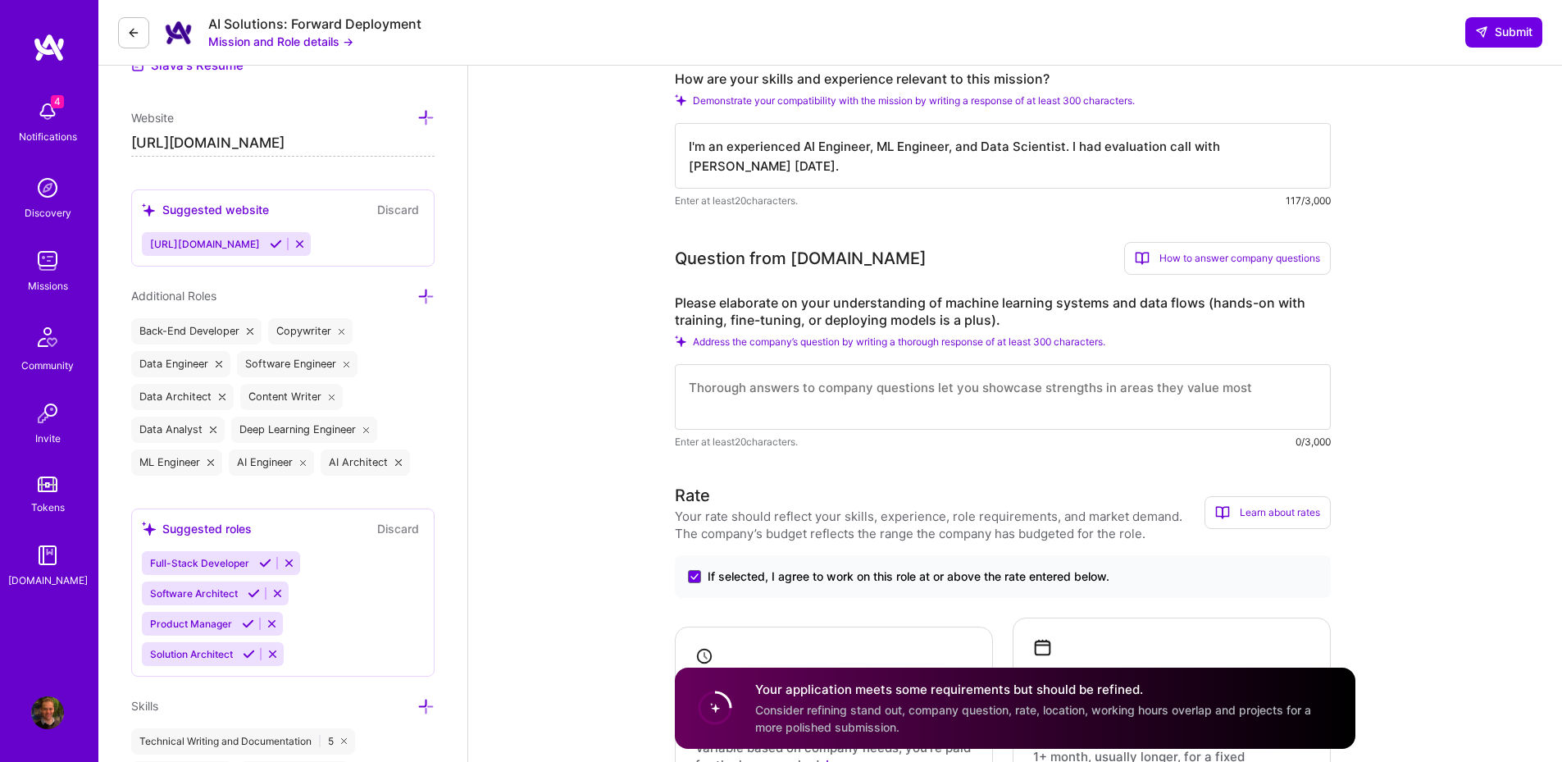
click at [768, 400] on textarea at bounding box center [1003, 397] width 656 height 66
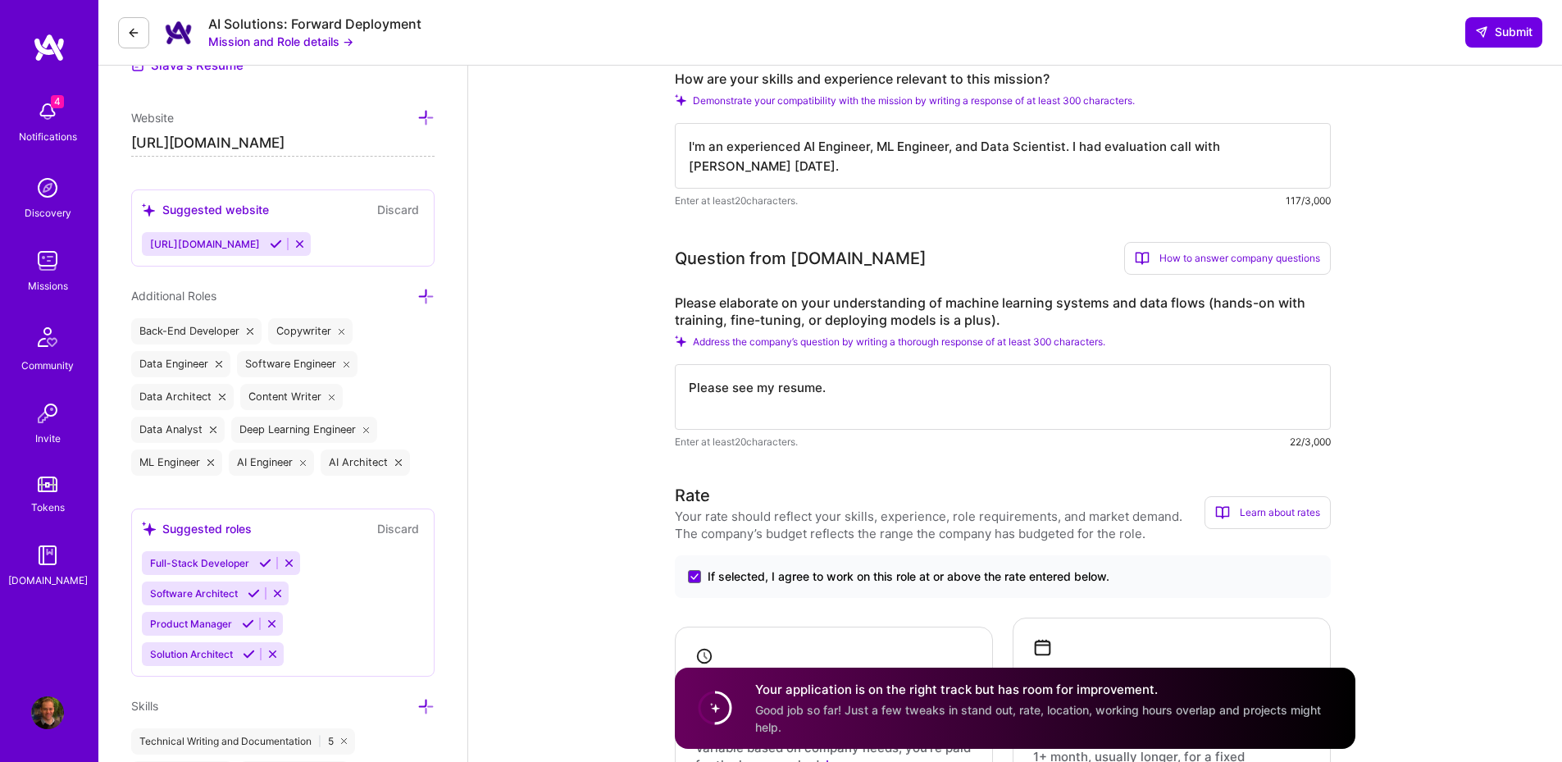
paste textarea "2,078,400"
click at [854, 175] on textarea "I'm an experienced AI Engineer, ML Engineer, and Data Scientist. I had evaluati…" at bounding box center [1003, 156] width 656 height 66
drag, startPoint x: 1069, startPoint y: 152, endPoint x: 1091, endPoint y: 171, distance: 28.6
click at [1096, 162] on textarea "I'm an experienced AI Engineer, ML Engineer, and Data Scientist. I had evaluati…" at bounding box center [1003, 156] width 656 height 66
drag, startPoint x: 935, startPoint y: 386, endPoint x: 822, endPoint y: 389, distance: 112.4
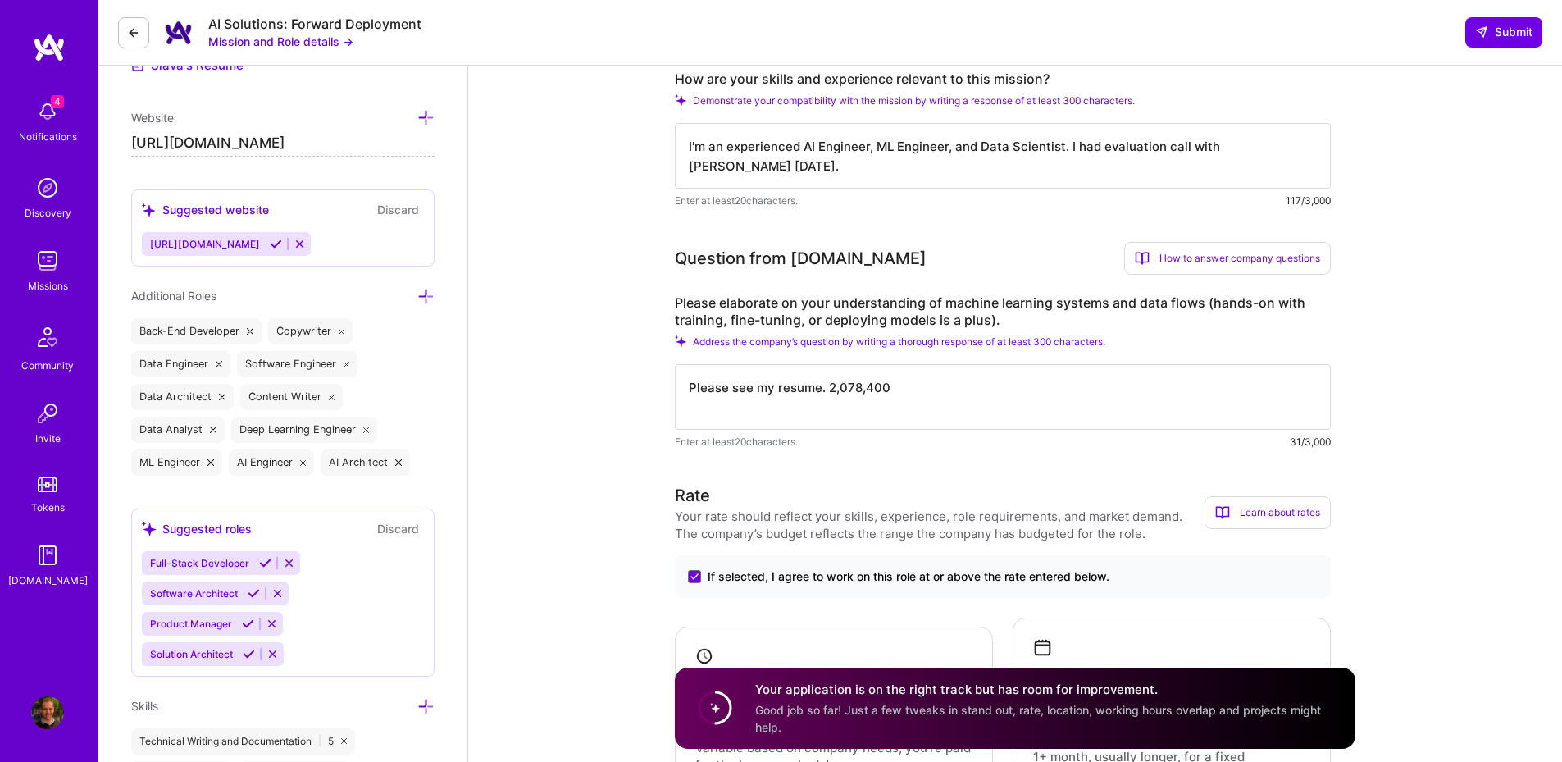
click at [822, 389] on textarea "Please see my resume. 2,078,400" at bounding box center [1003, 397] width 656 height 66
paste textarea "I had evaluation call with Pedro Nogueira yesterday."
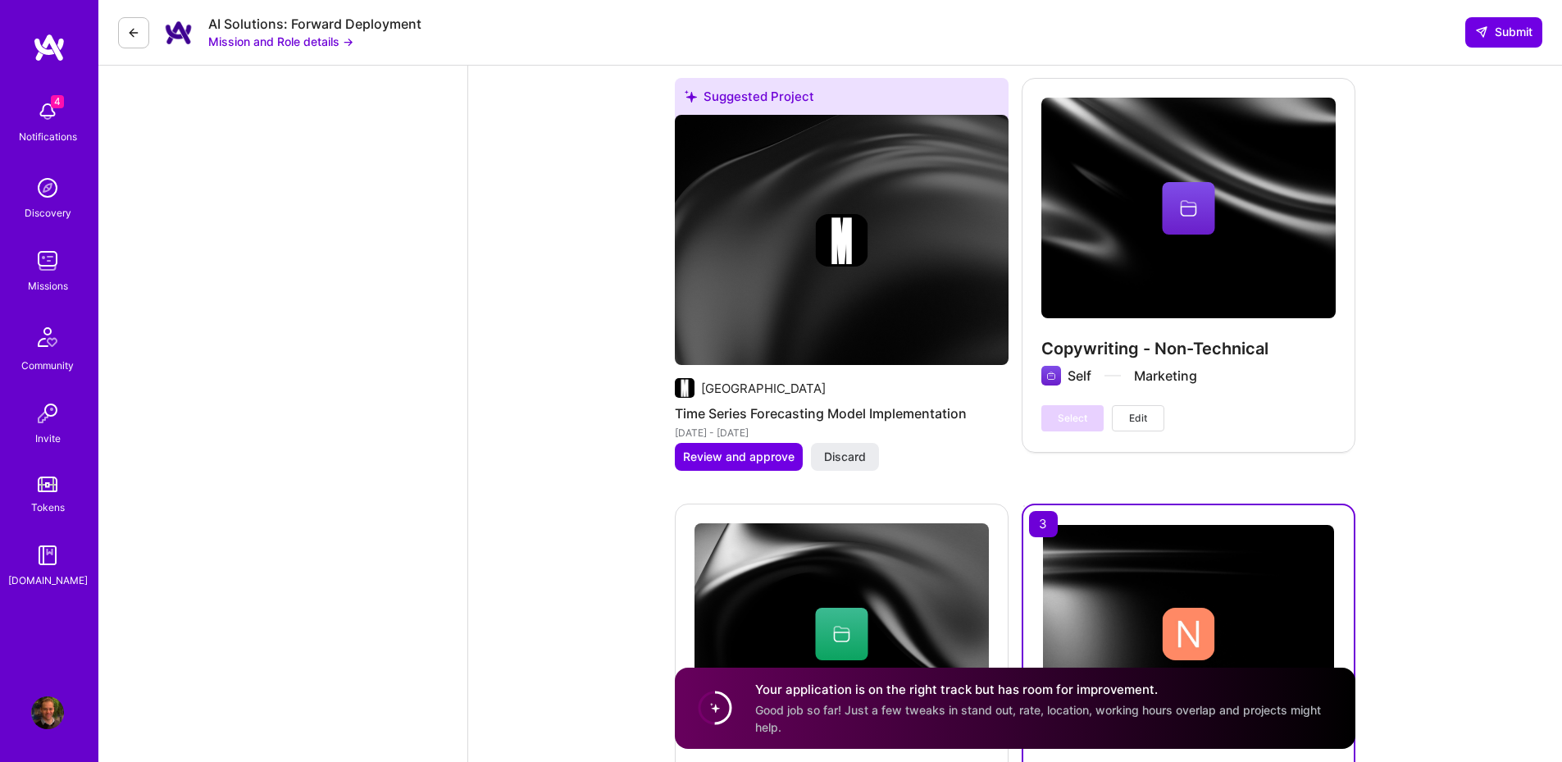
scroll to position [4919, 0]
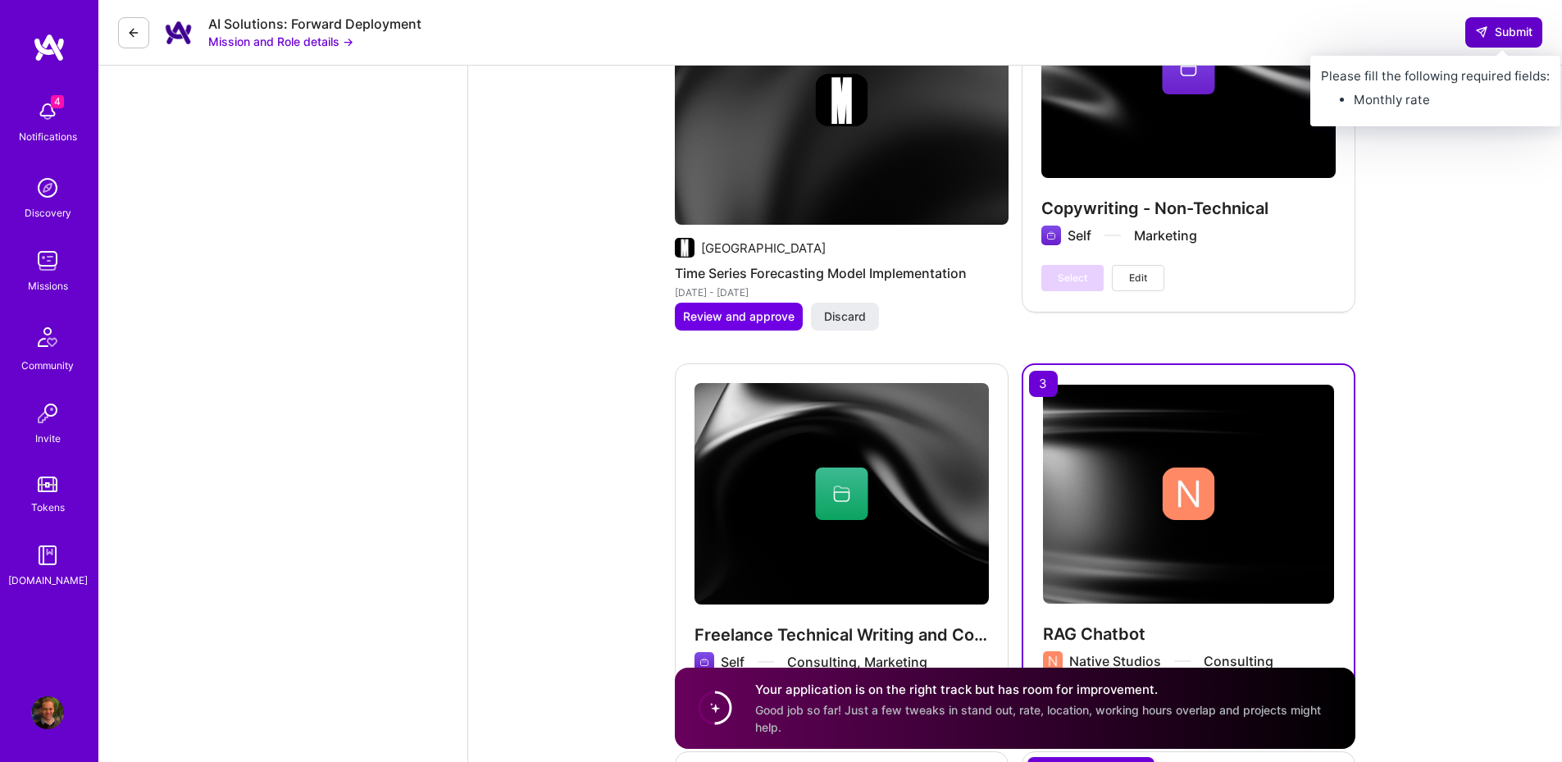
type textarea "Please see my resume for details. I had evaluation call with [PERSON_NAME] [DAT…"
click at [1490, 43] on button "Submit" at bounding box center [1503, 32] width 77 height 30
click at [1498, 29] on span "Submit" at bounding box center [1503, 32] width 57 height 16
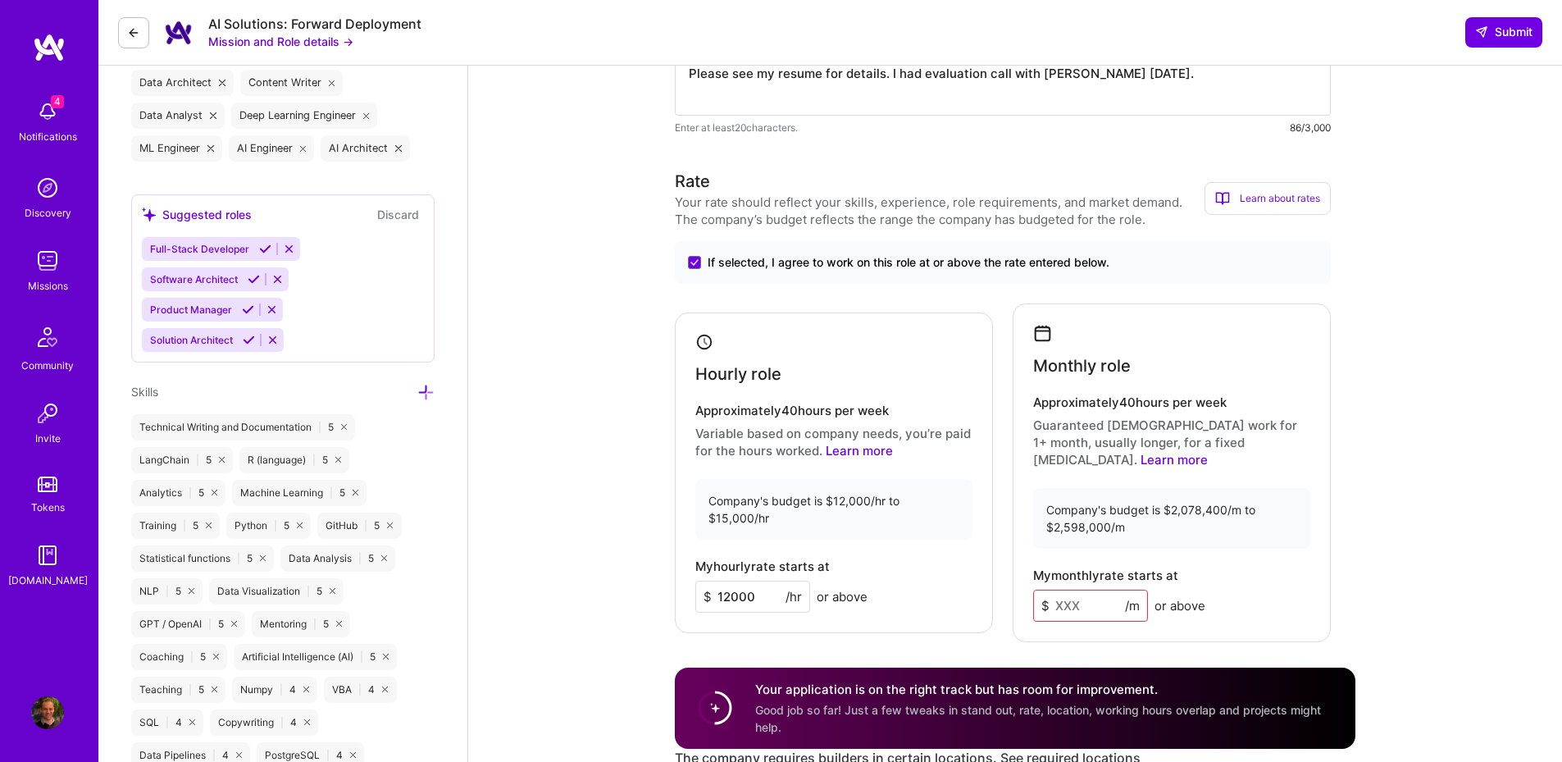
scroll to position [984, 0]
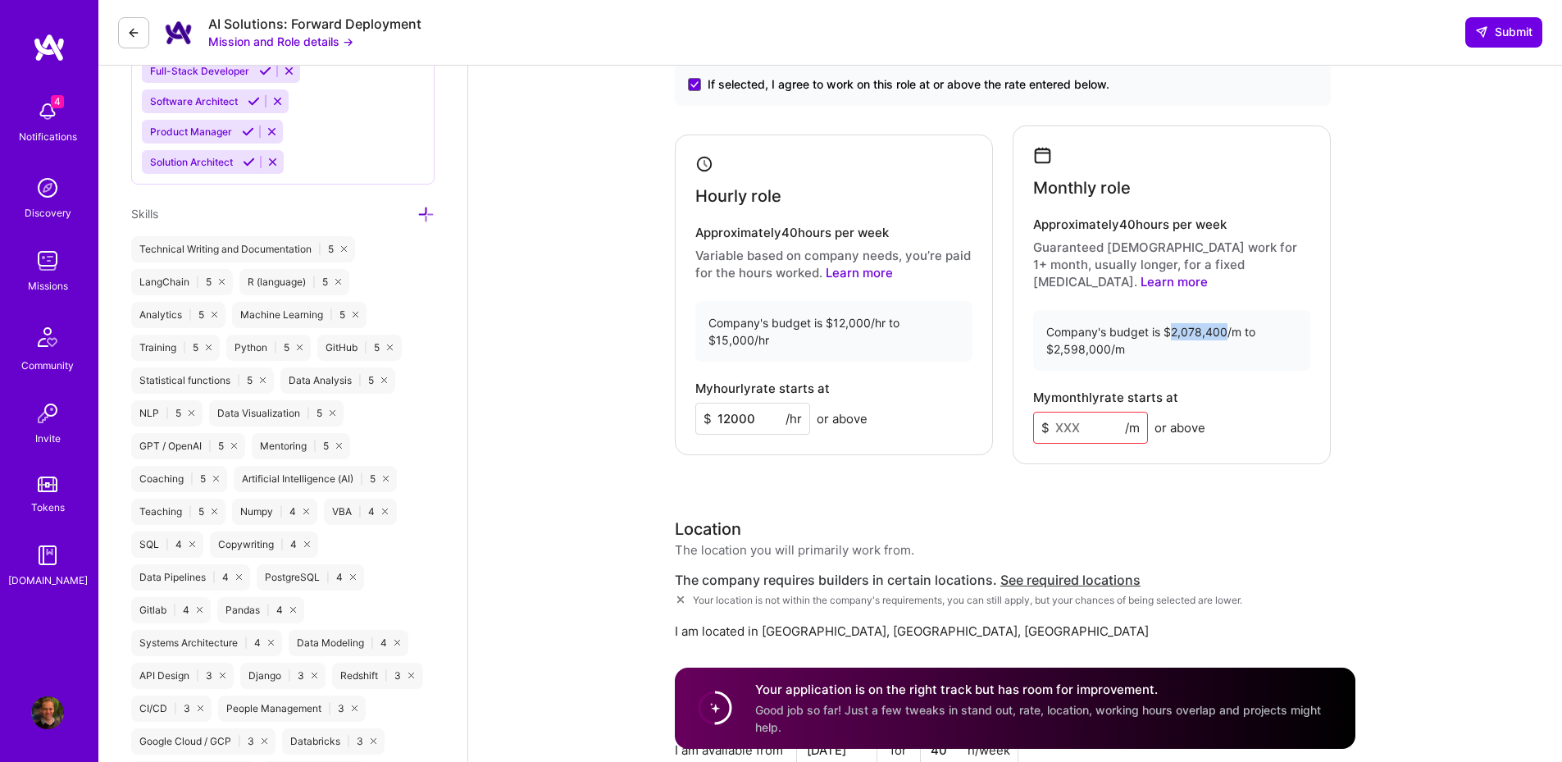
drag, startPoint x: 1224, startPoint y: 314, endPoint x: 1169, endPoint y: 308, distance: 55.2
click at [1169, 310] on div "Company's budget is $2,078,400/m to $2,598,000/m" at bounding box center [1171, 340] width 277 height 61
copy div "2,078,400"
click at [1112, 412] on input at bounding box center [1090, 428] width 115 height 32
paste input
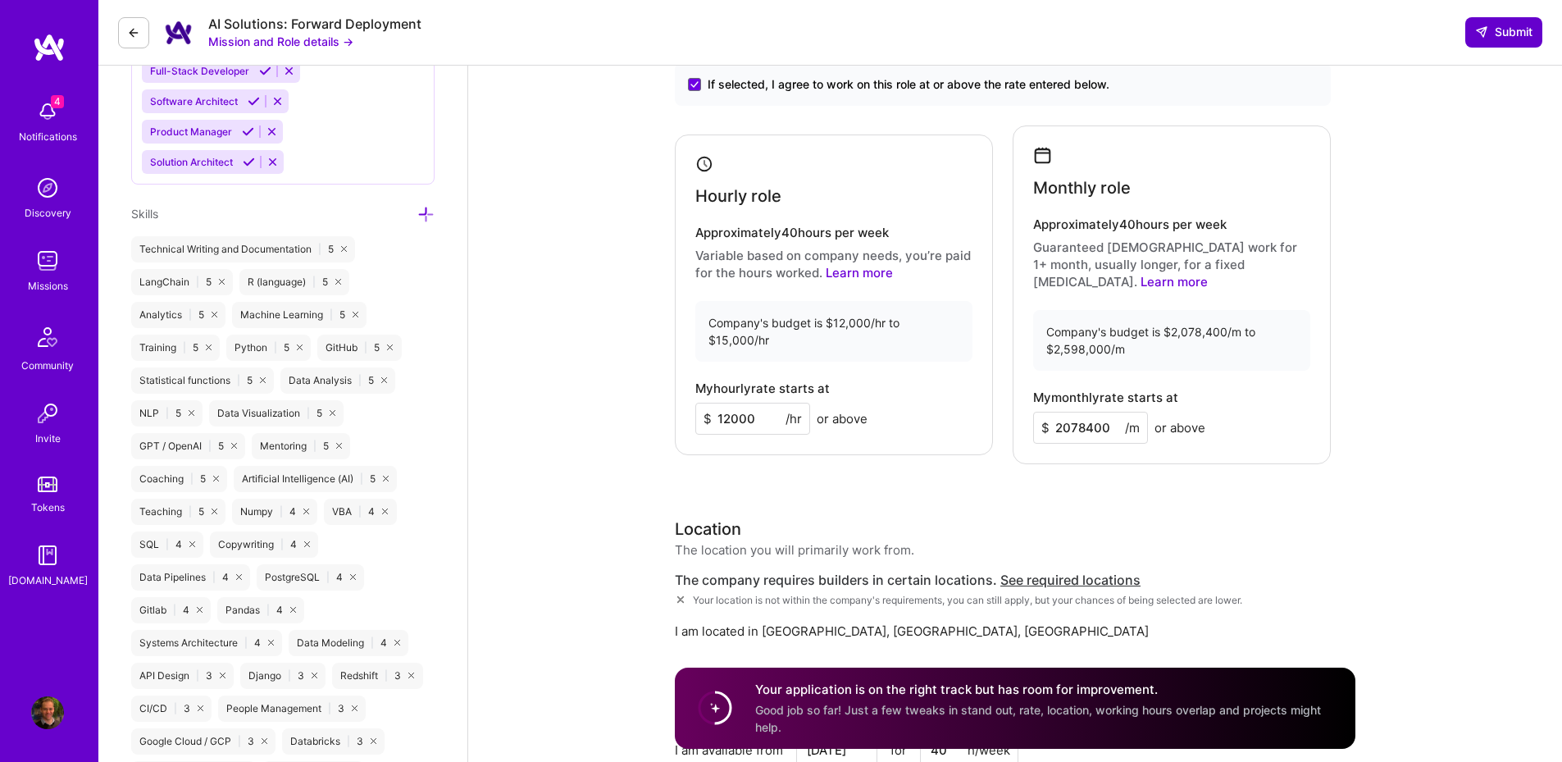
type input "2078400"
click at [1507, 43] on button "Submit" at bounding box center [1503, 32] width 77 height 30
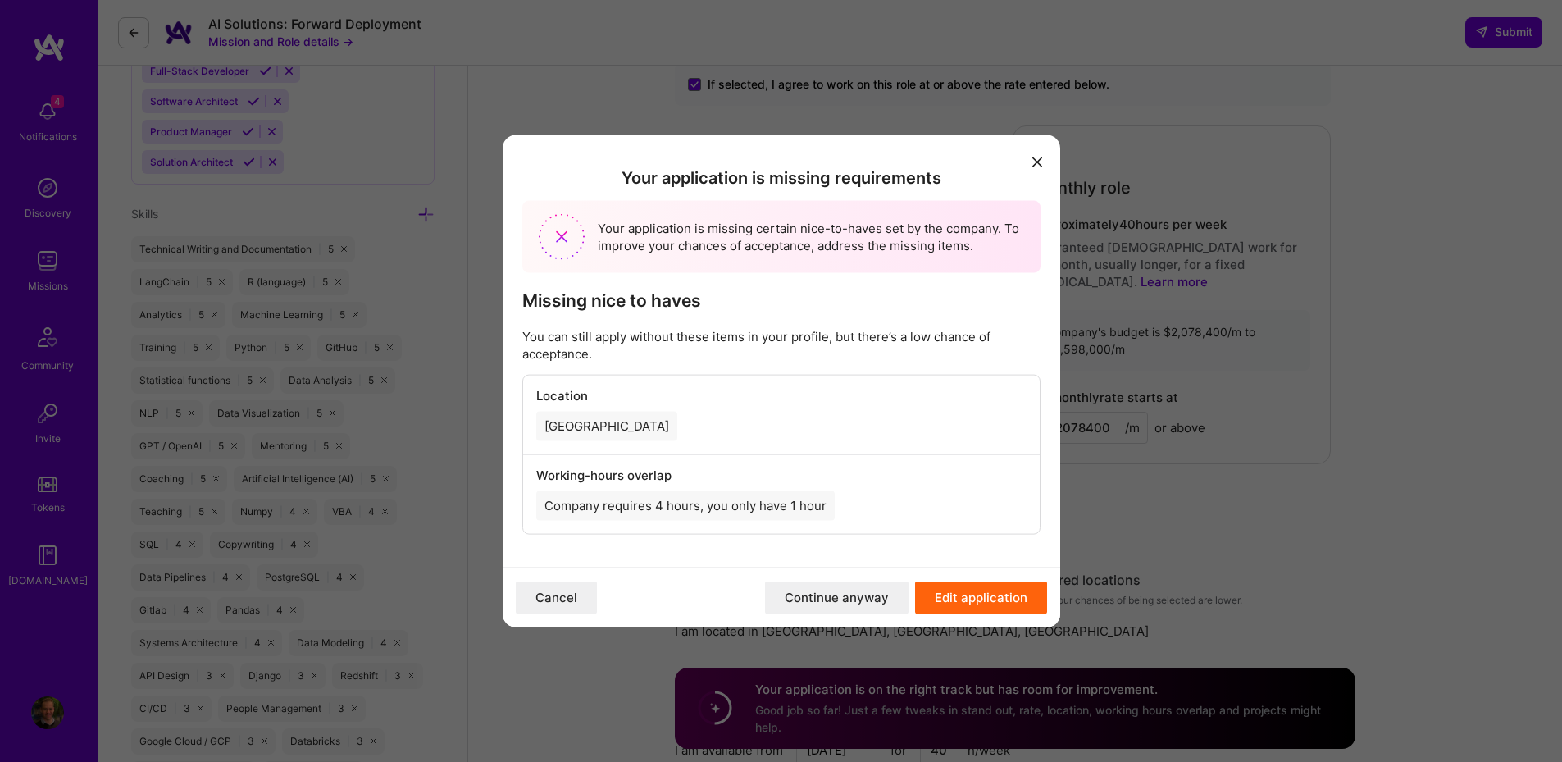
click at [844, 603] on button "Continue anyway" at bounding box center [836, 597] width 143 height 33
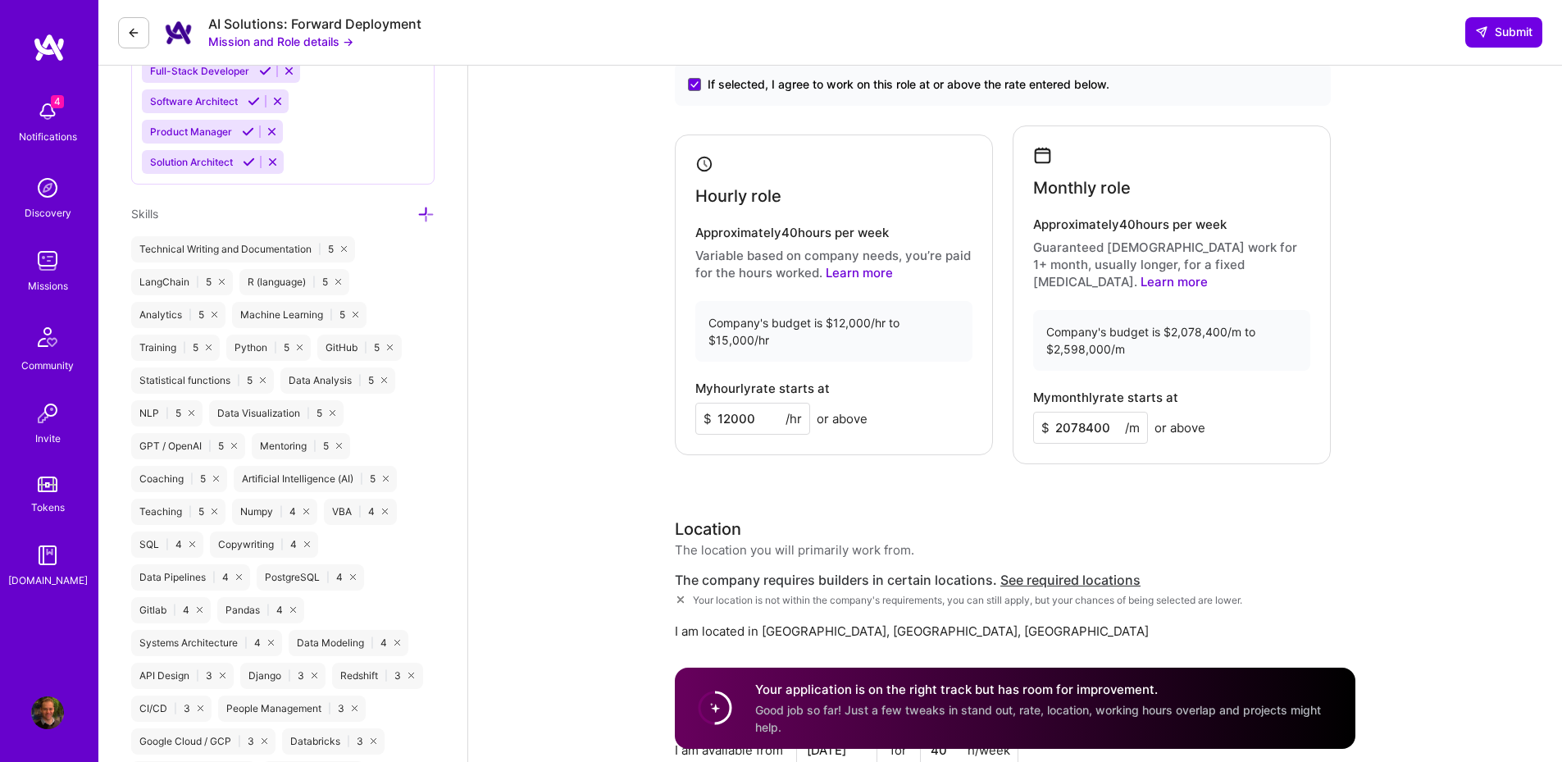
click at [742, 411] on input "12000" at bounding box center [752, 419] width 115 height 32
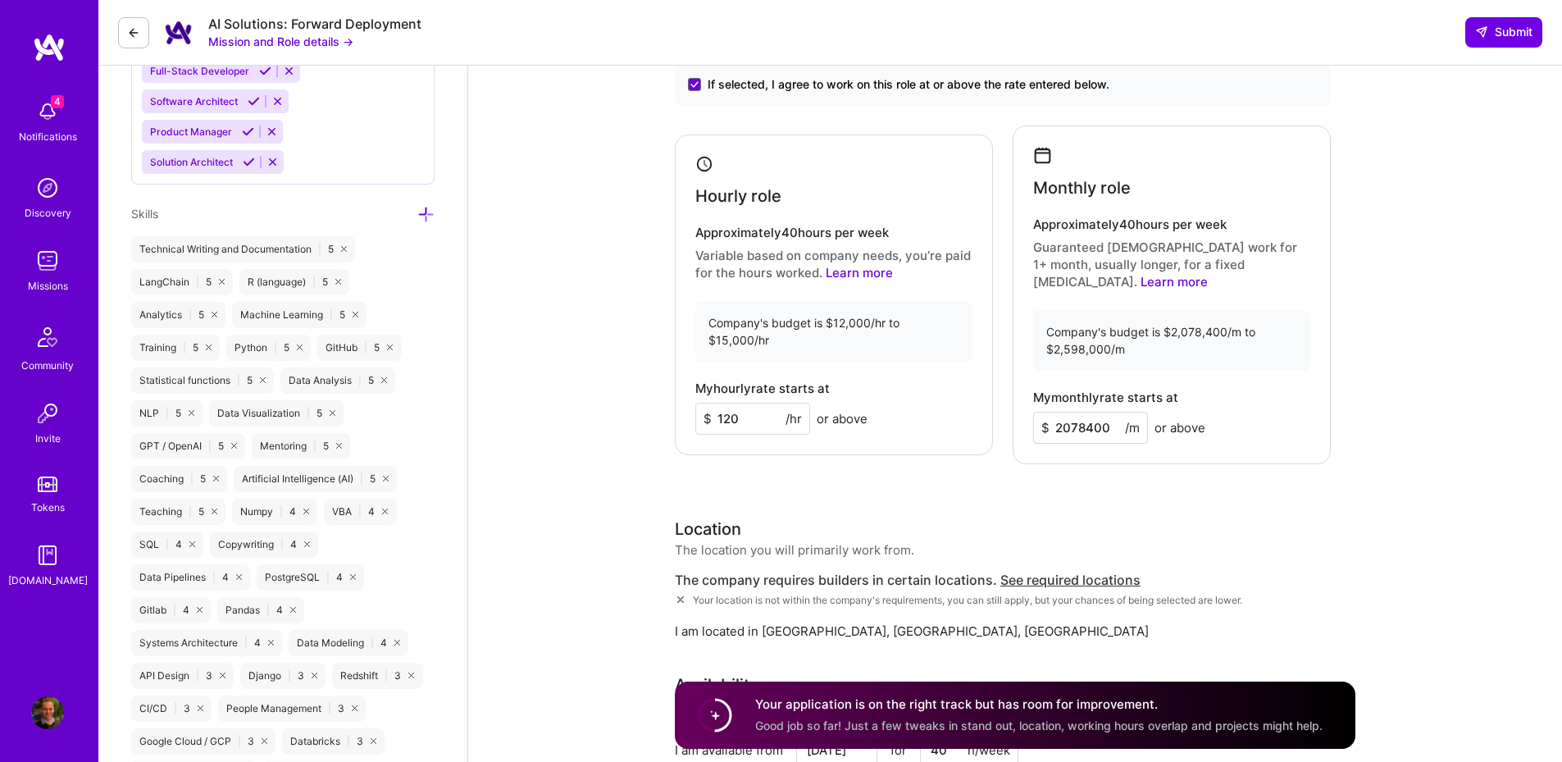
type input "120"
click at [1098, 412] on input "2078400" at bounding box center [1090, 428] width 115 height 32
click at [1149, 474] on div "Rate Your rate should reflect your skills, experience, role requirements, and m…" at bounding box center [1015, 476] width 680 height 971
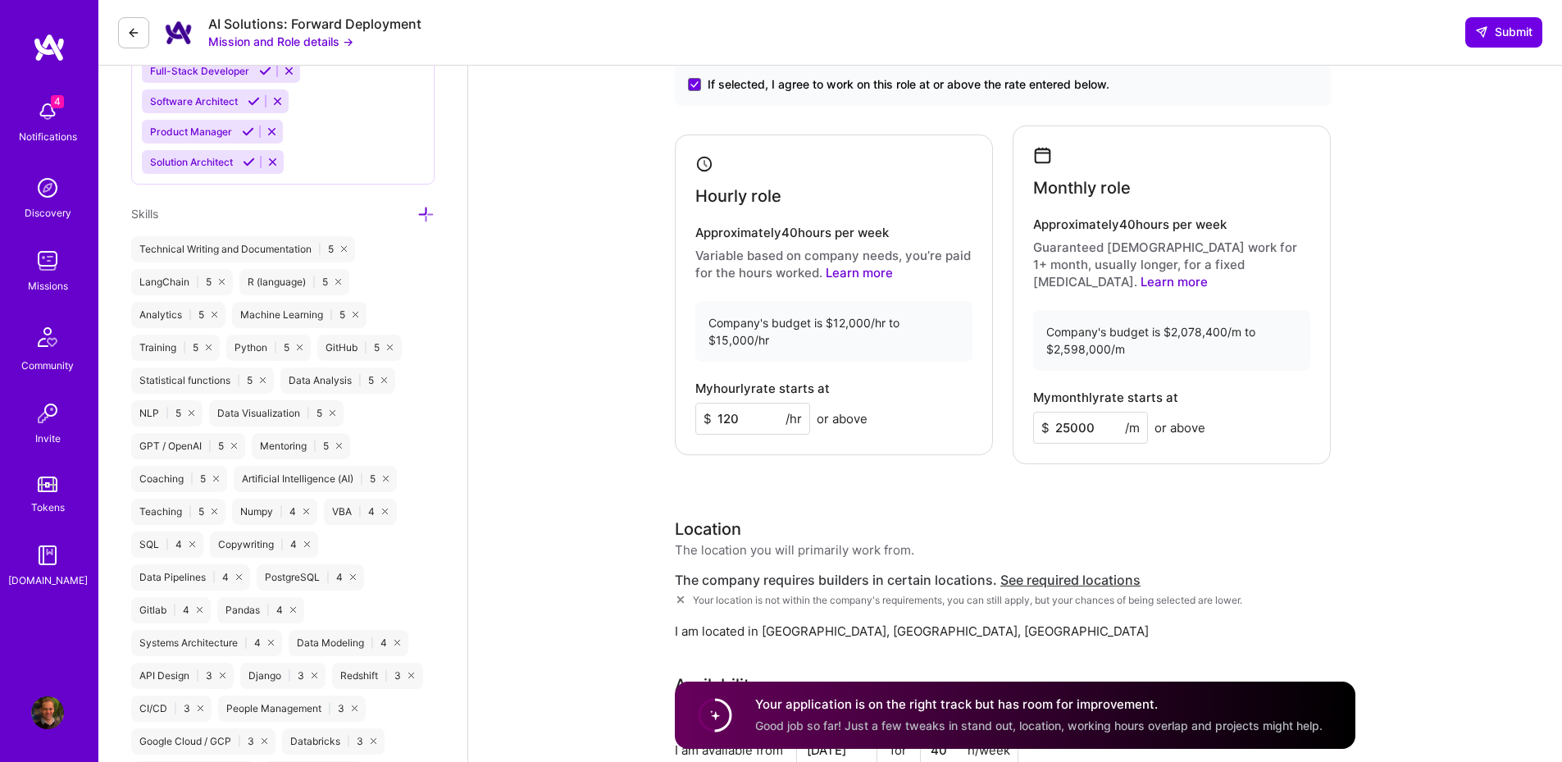
click at [1063, 415] on input "25000" at bounding box center [1090, 428] width 115 height 32
click at [1065, 412] on input "20000" at bounding box center [1090, 428] width 115 height 32
type input "23000"
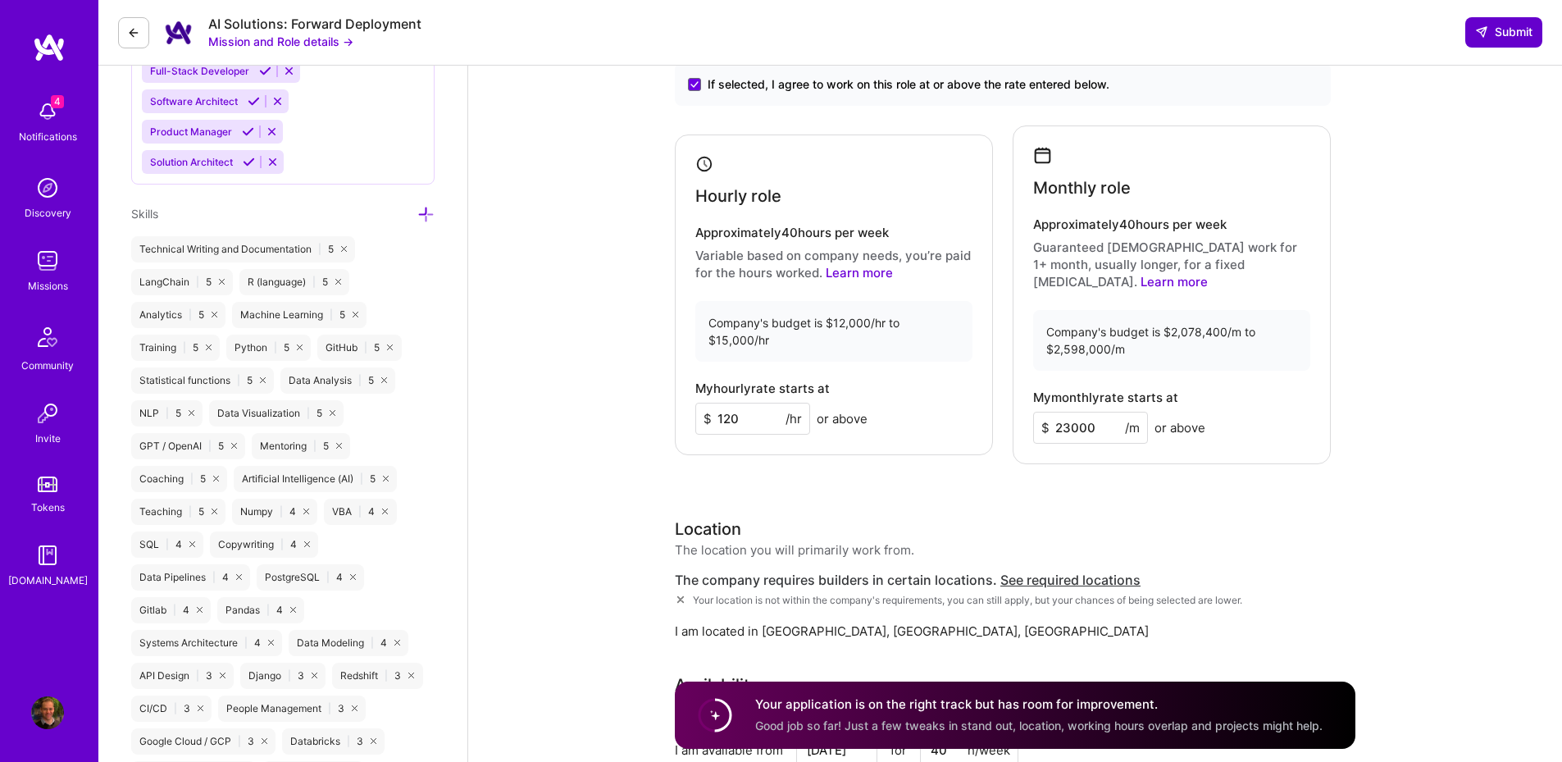
click at [1513, 42] on button "Submit" at bounding box center [1503, 32] width 77 height 30
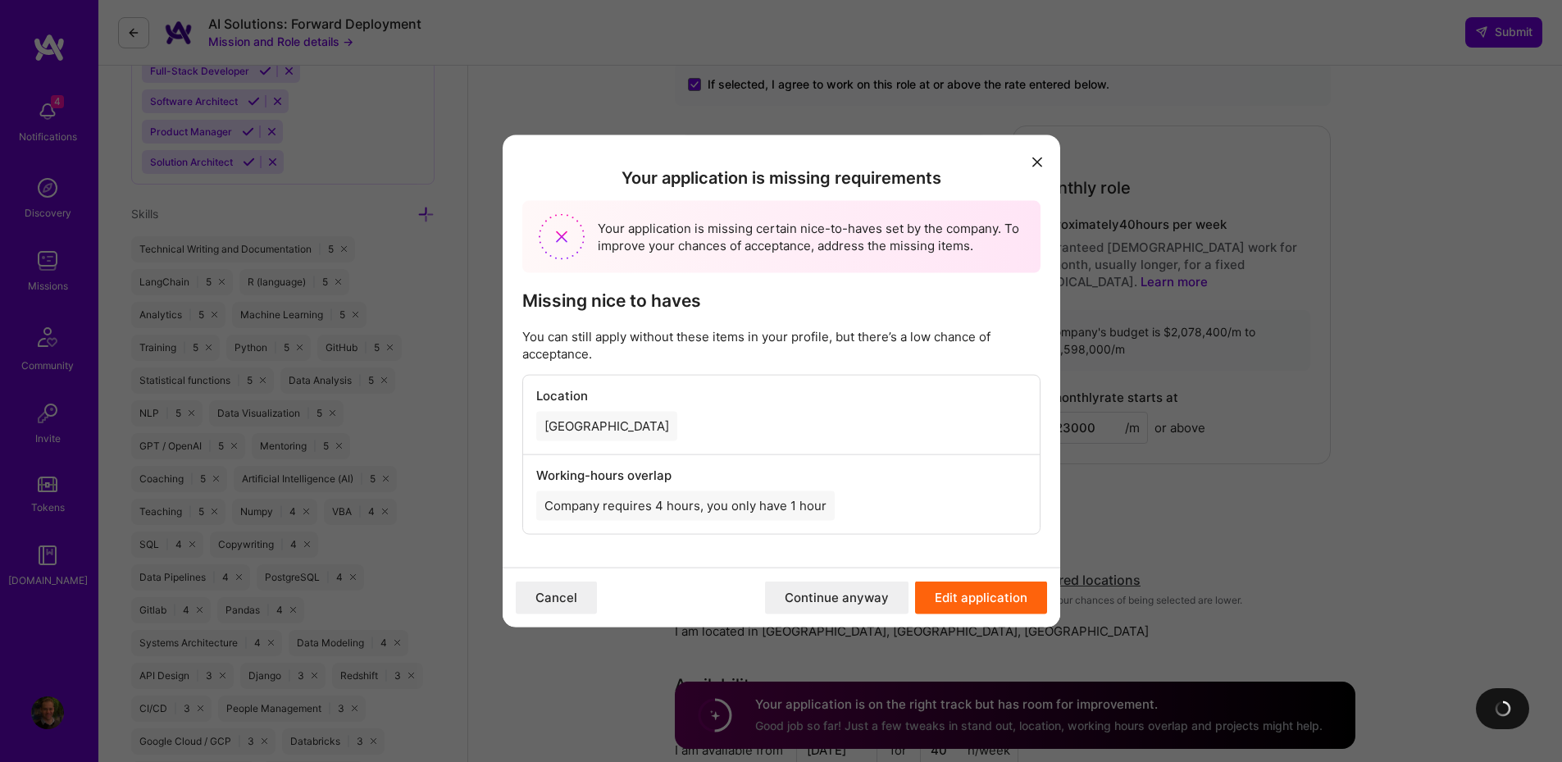
click at [861, 602] on button "Continue anyway" at bounding box center [836, 597] width 143 height 33
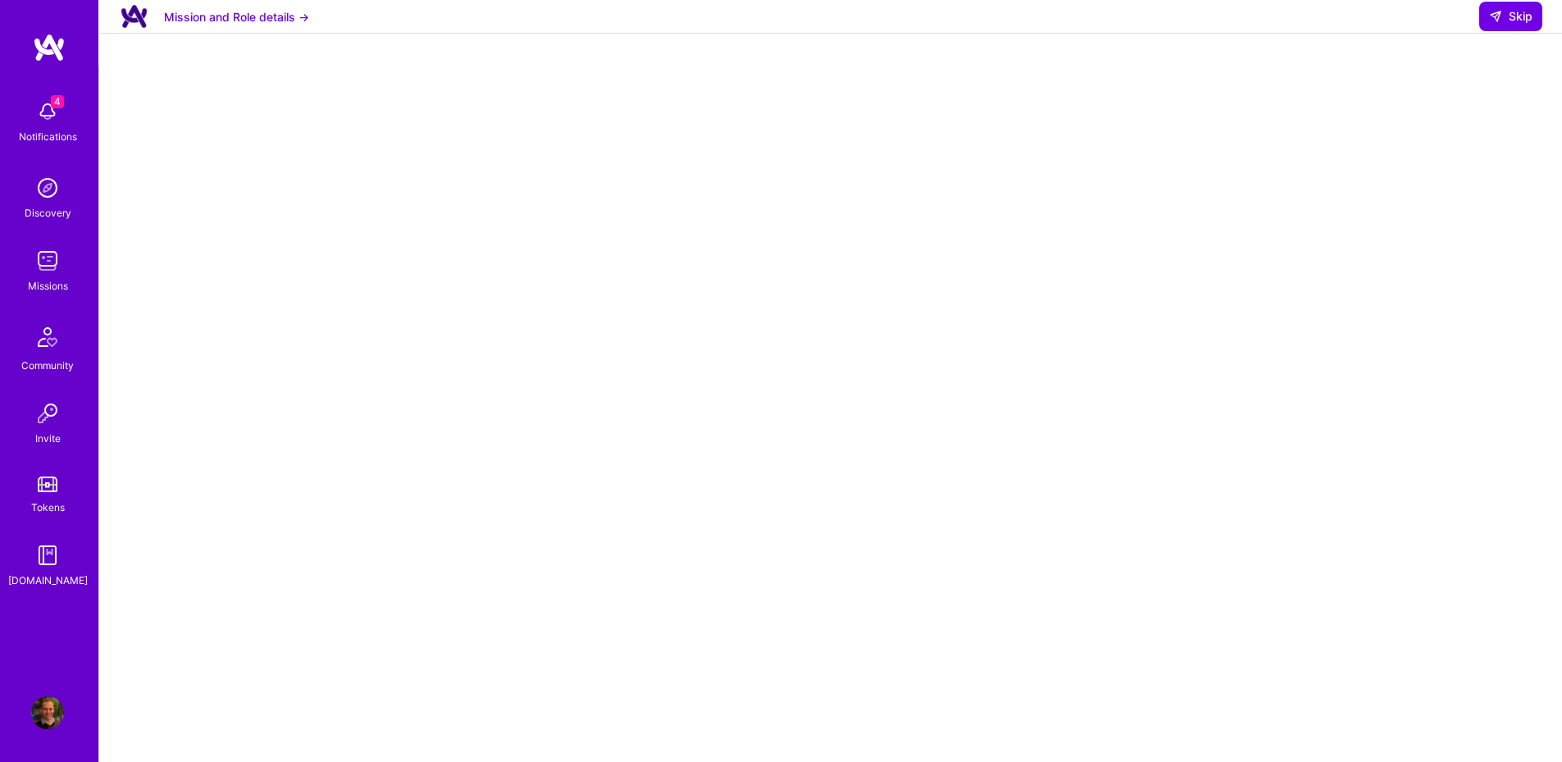
click at [356, 331] on div at bounding box center [830, 494] width 1397 height 824
click at [1494, 31] on button "Skip" at bounding box center [1510, 17] width 63 height 30
select select "AU"
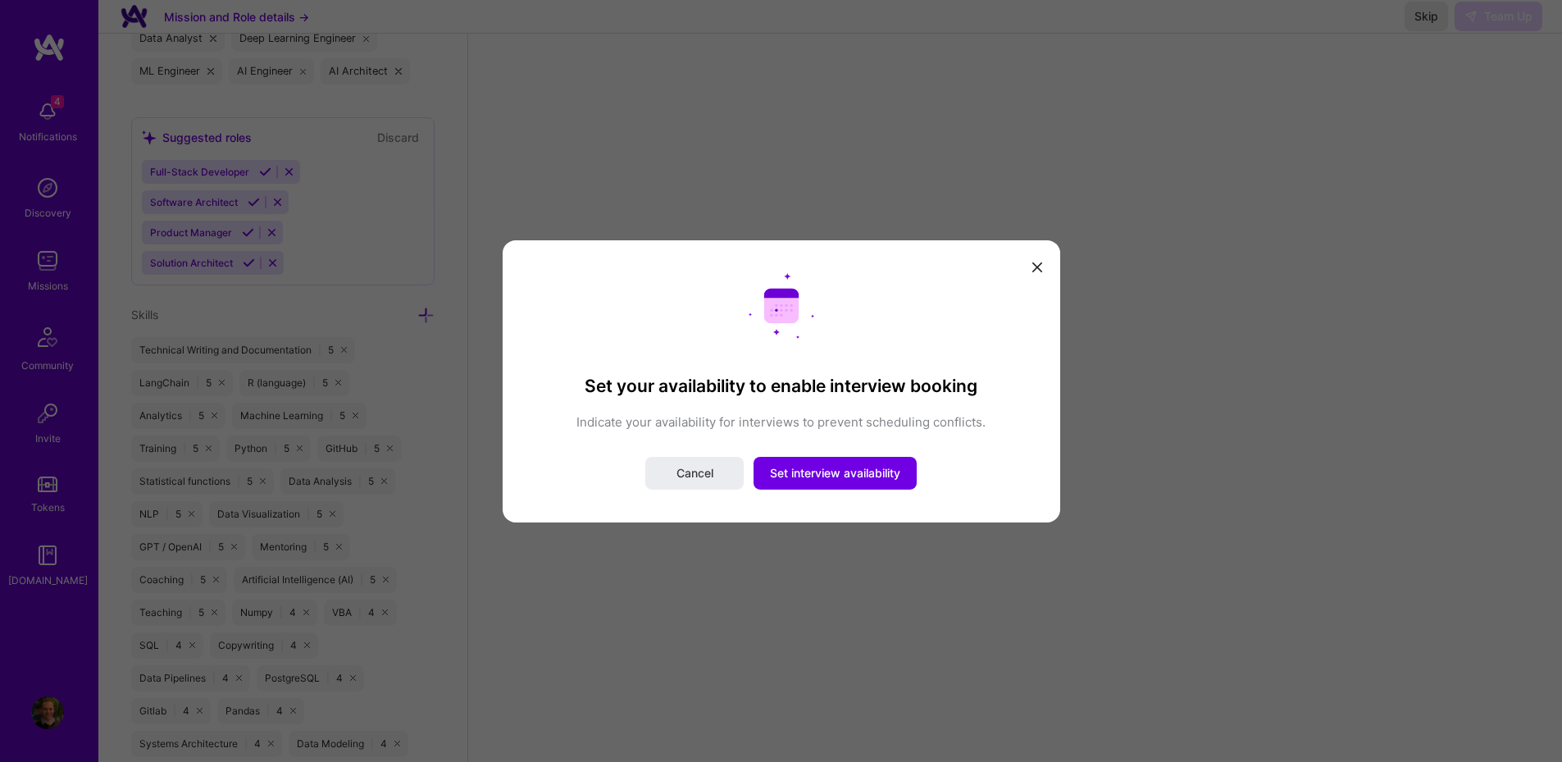
scroll to position [1082, 0]
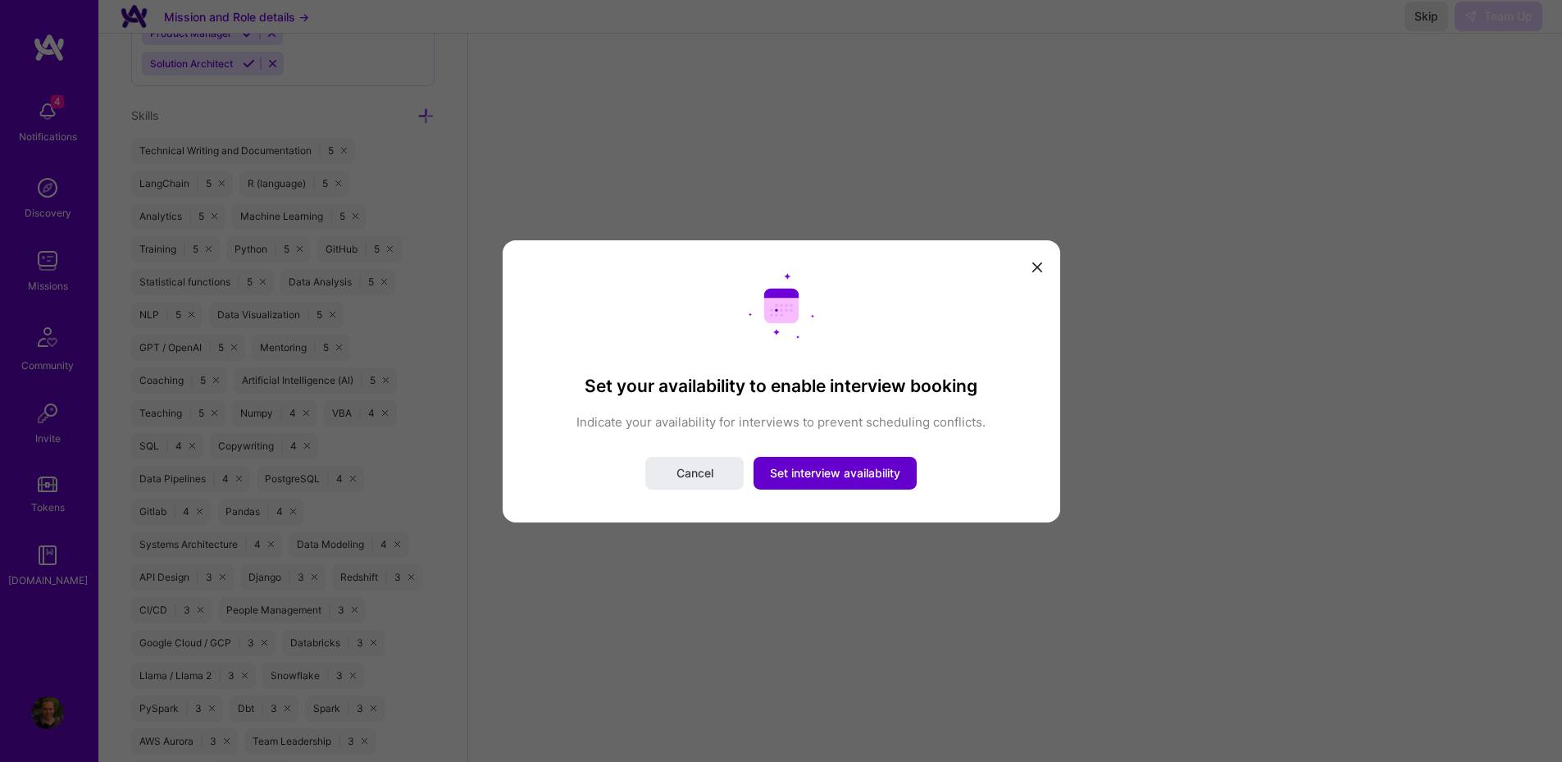
click at [855, 476] on span "Set interview availability" at bounding box center [835, 473] width 130 height 16
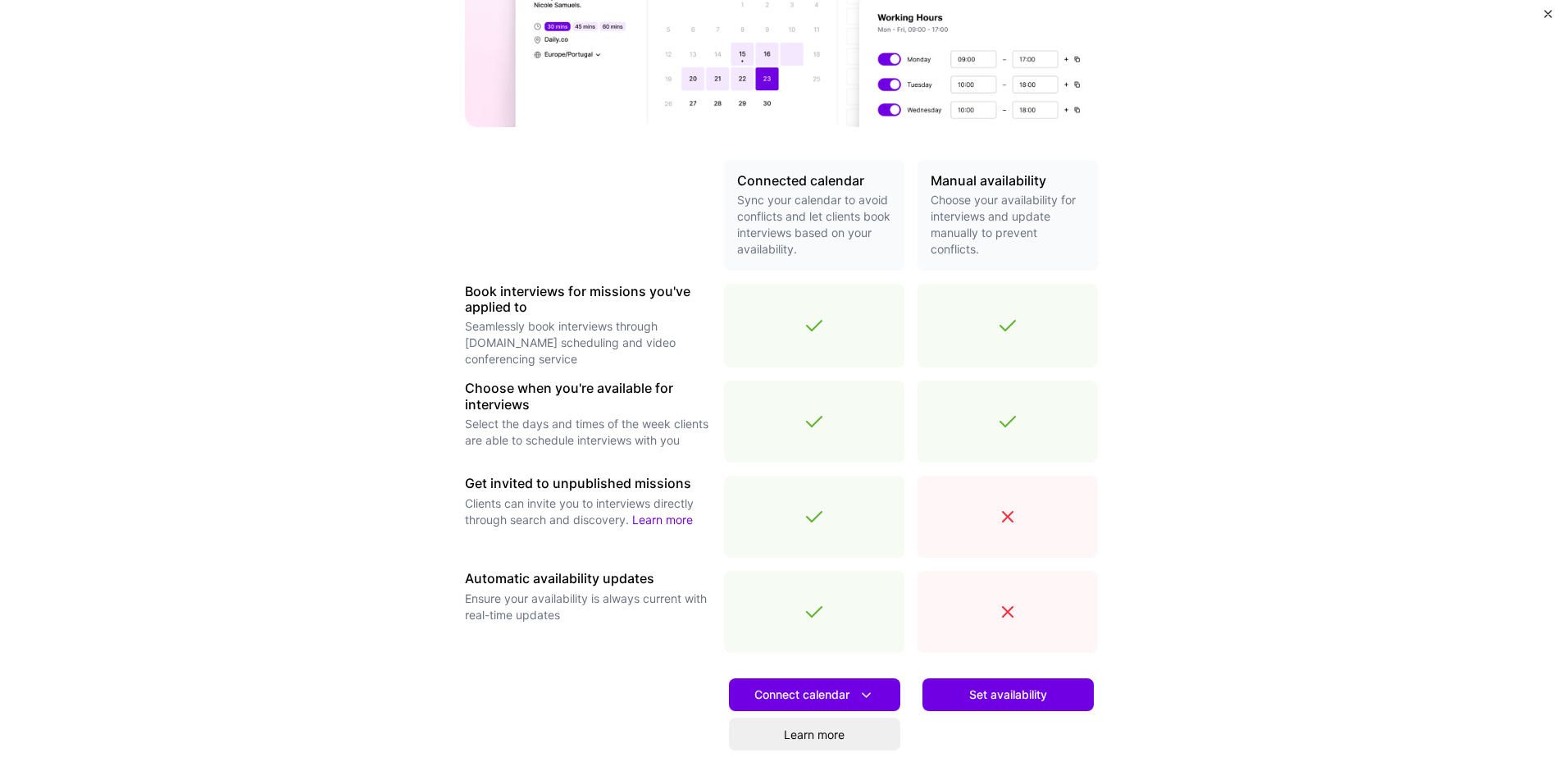
scroll to position [387, 0]
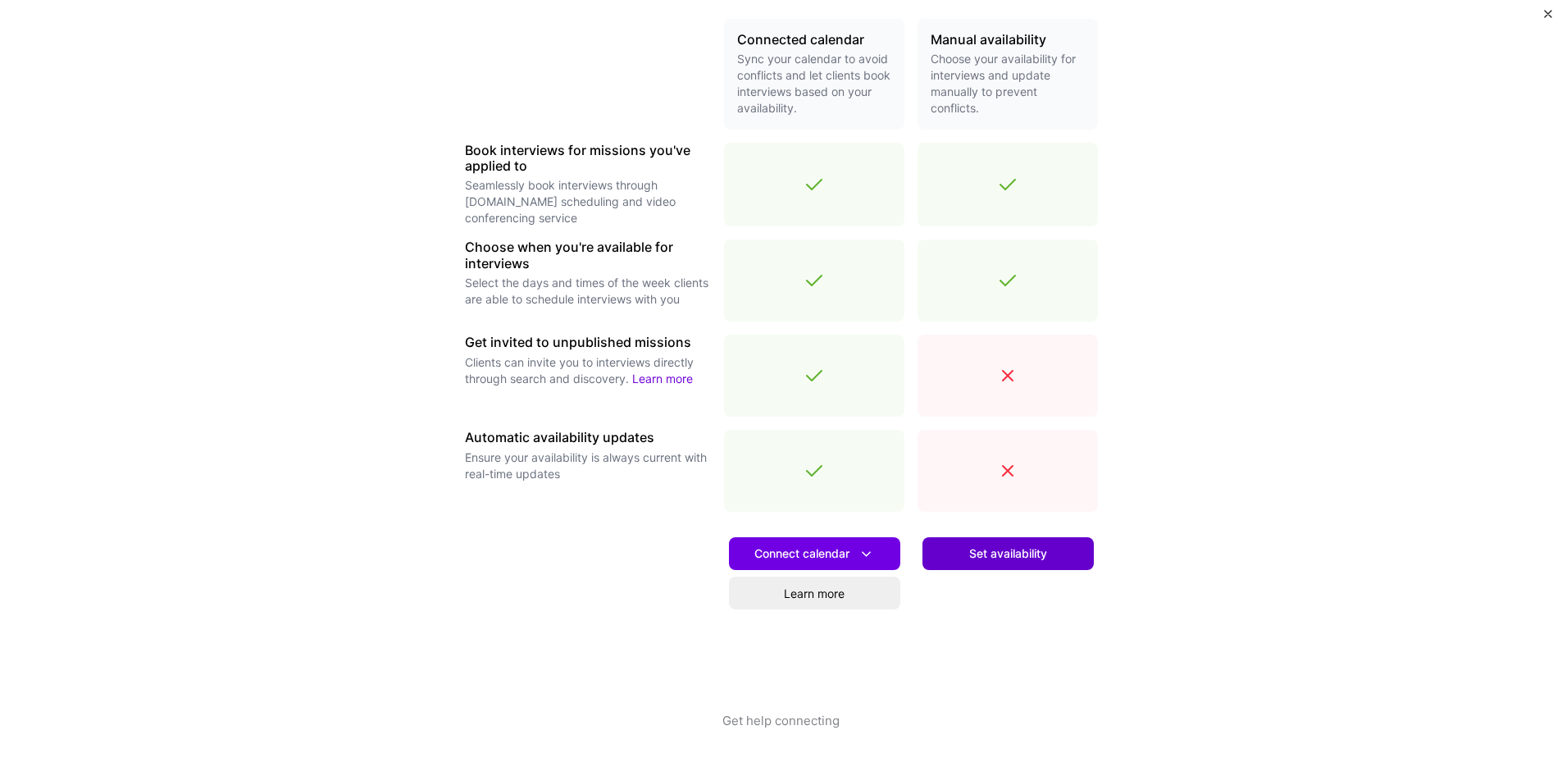
click at [979, 557] on span "Set availability" at bounding box center [1008, 553] width 78 height 16
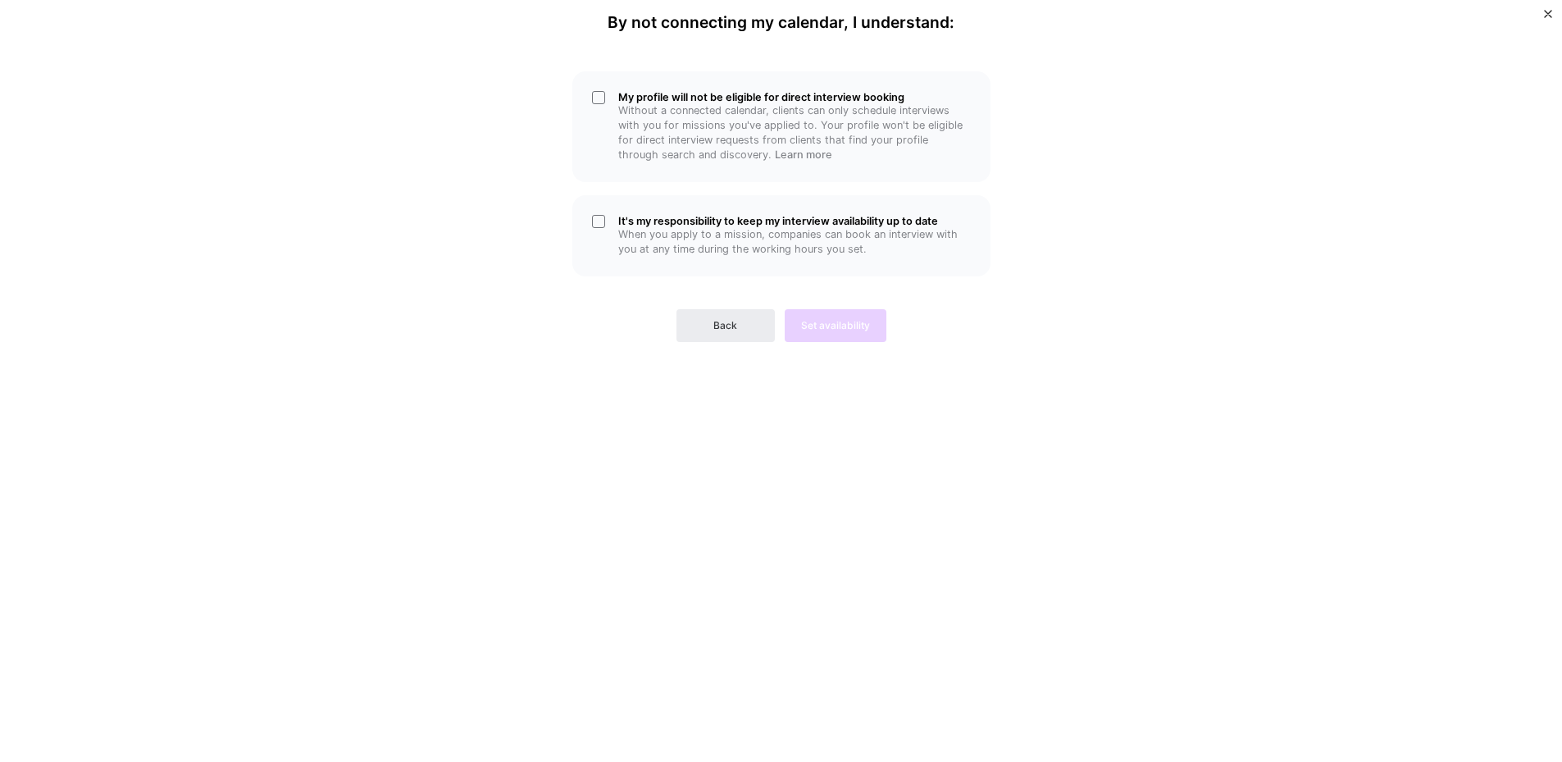
scroll to position [0, 0]
click at [600, 105] on div "My profile will not be eligible for direct interview booking Without a connecte…" at bounding box center [781, 126] width 418 height 111
click at [595, 90] on div "My profile will not be eligible for direct interview booking Without a connecte…" at bounding box center [781, 126] width 418 height 111
click at [719, 333] on span "Back" at bounding box center [725, 325] width 24 height 15
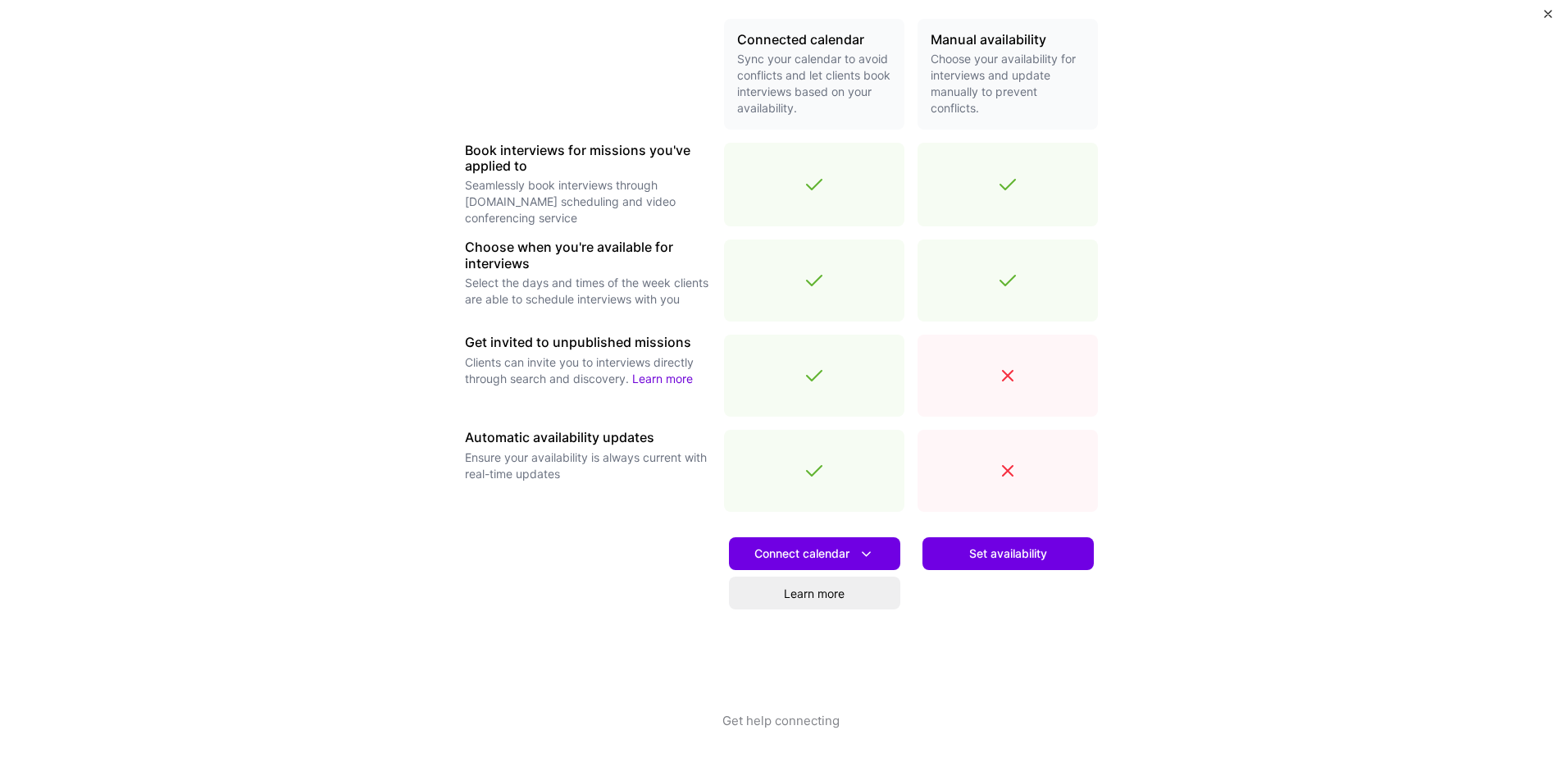
scroll to position [1574, 0]
click at [999, 571] on div "Set availability" at bounding box center [1007, 618] width 180 height 187
click at [817, 555] on span "Connect calendar" at bounding box center [814, 553] width 121 height 17
click at [797, 595] on button "Google calendar" at bounding box center [793, 599] width 213 height 43
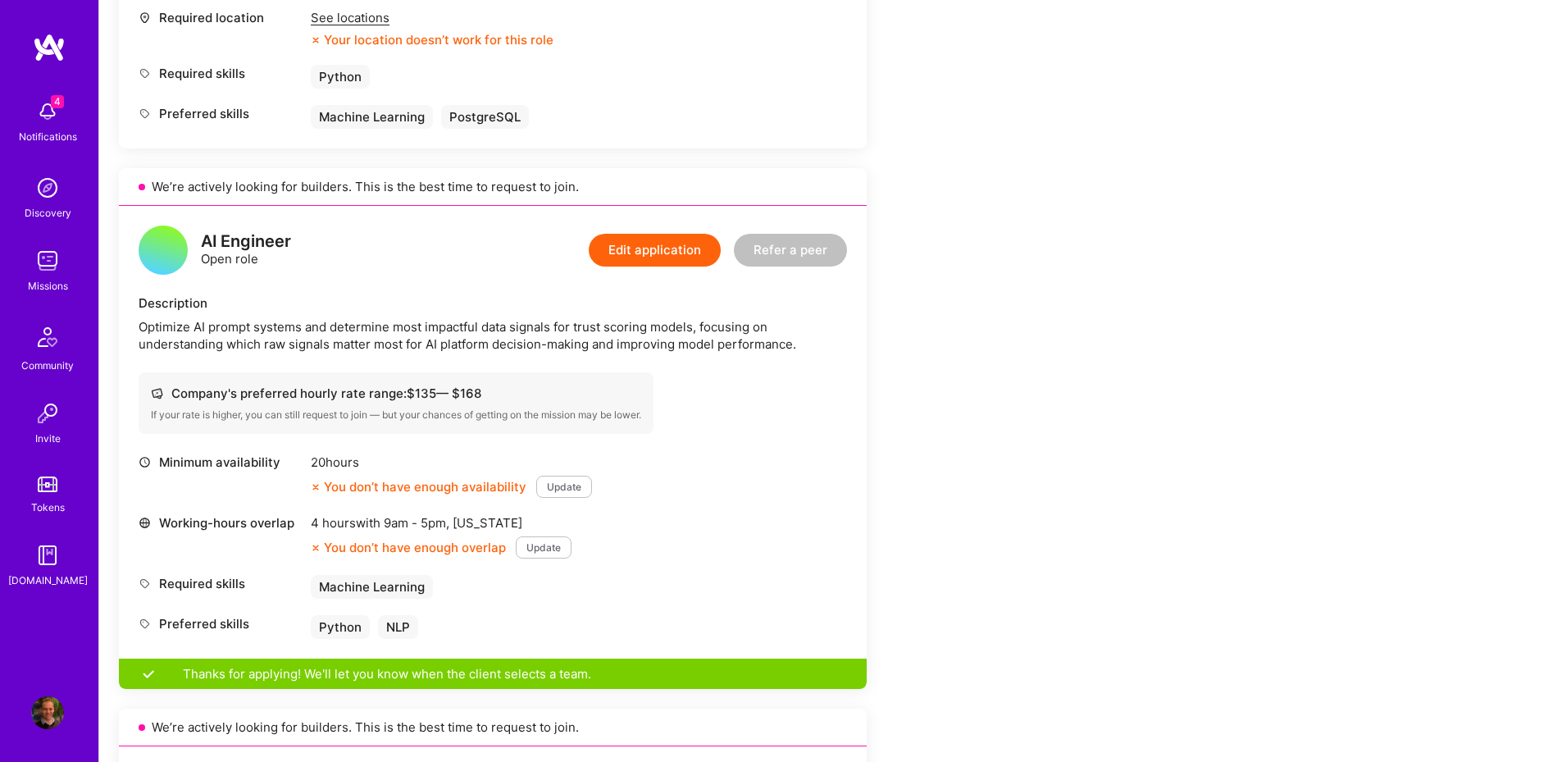
scroll to position [295, 0]
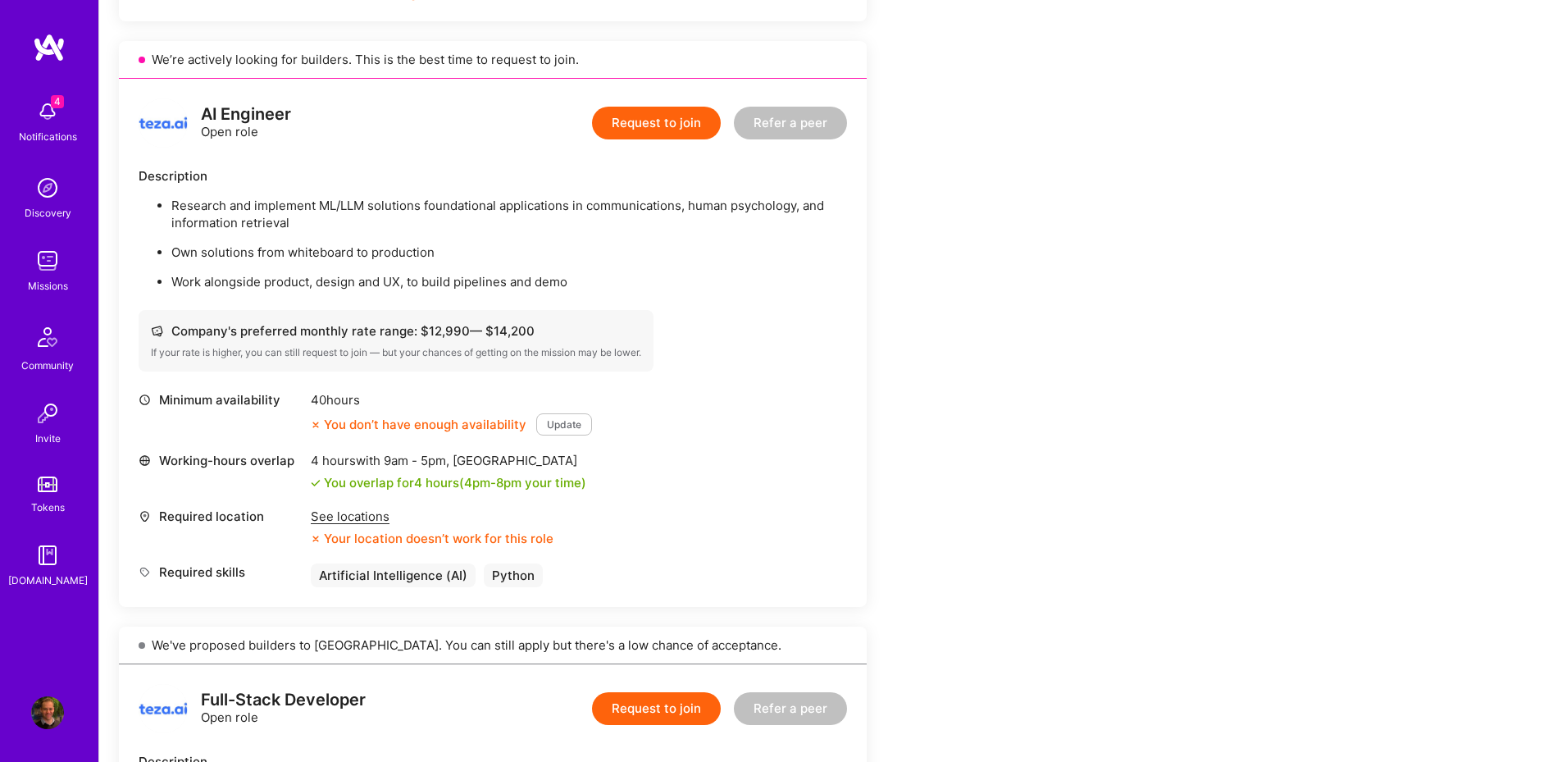
scroll to position [1082, 0]
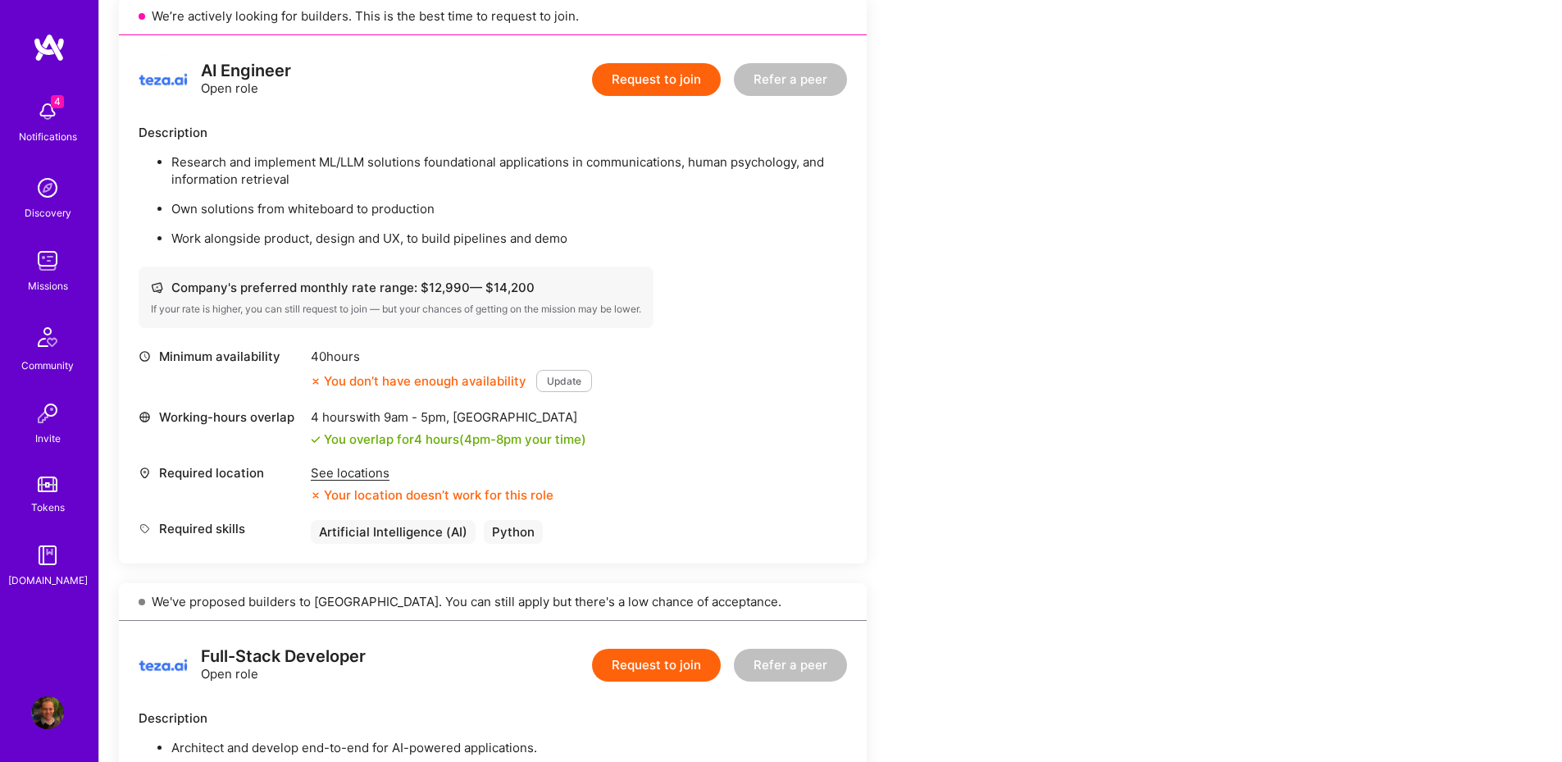
click at [375, 471] on div "See locations" at bounding box center [432, 472] width 243 height 17
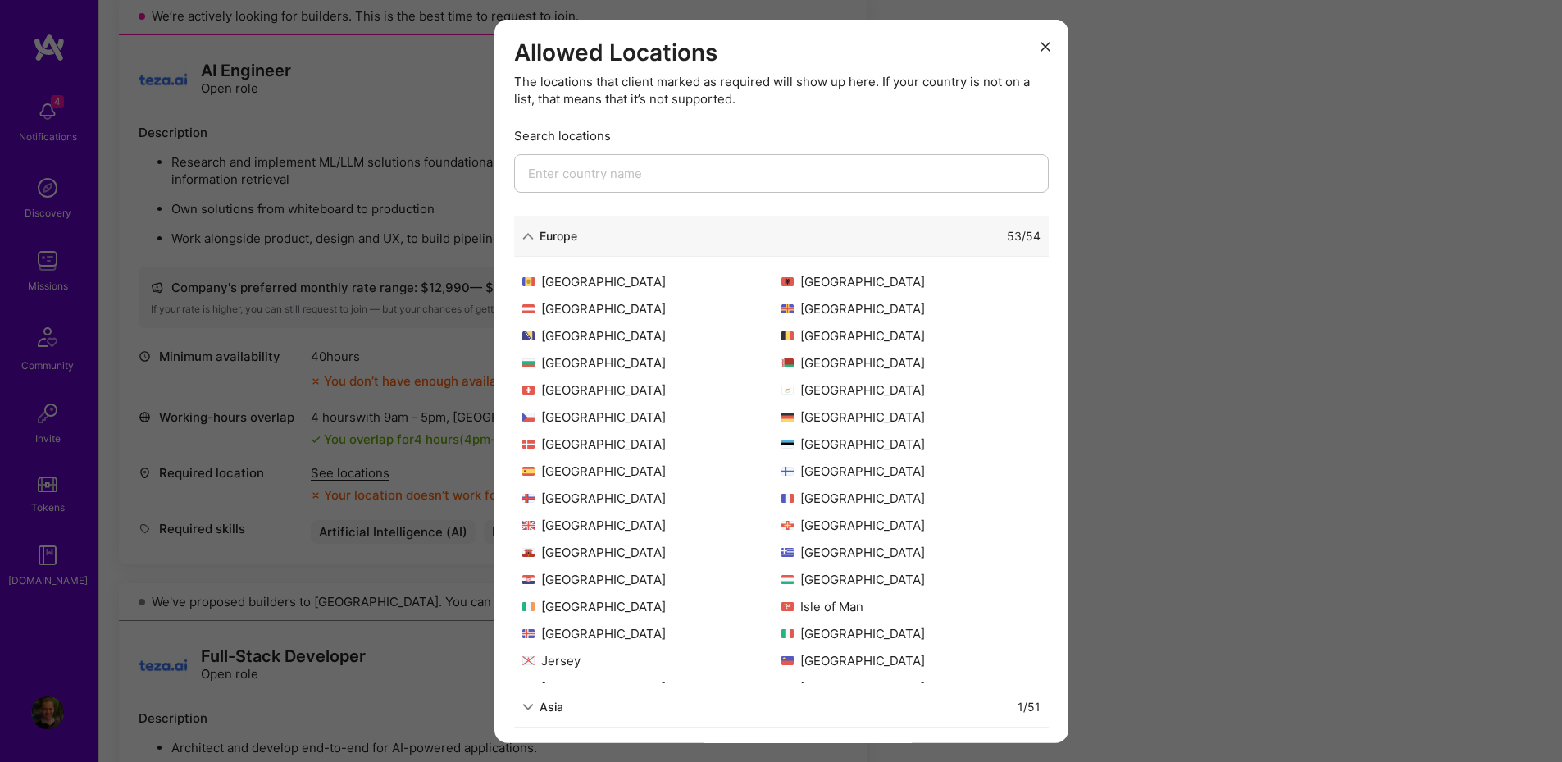
click at [1040, 43] on icon "modal" at bounding box center [1045, 47] width 10 height 10
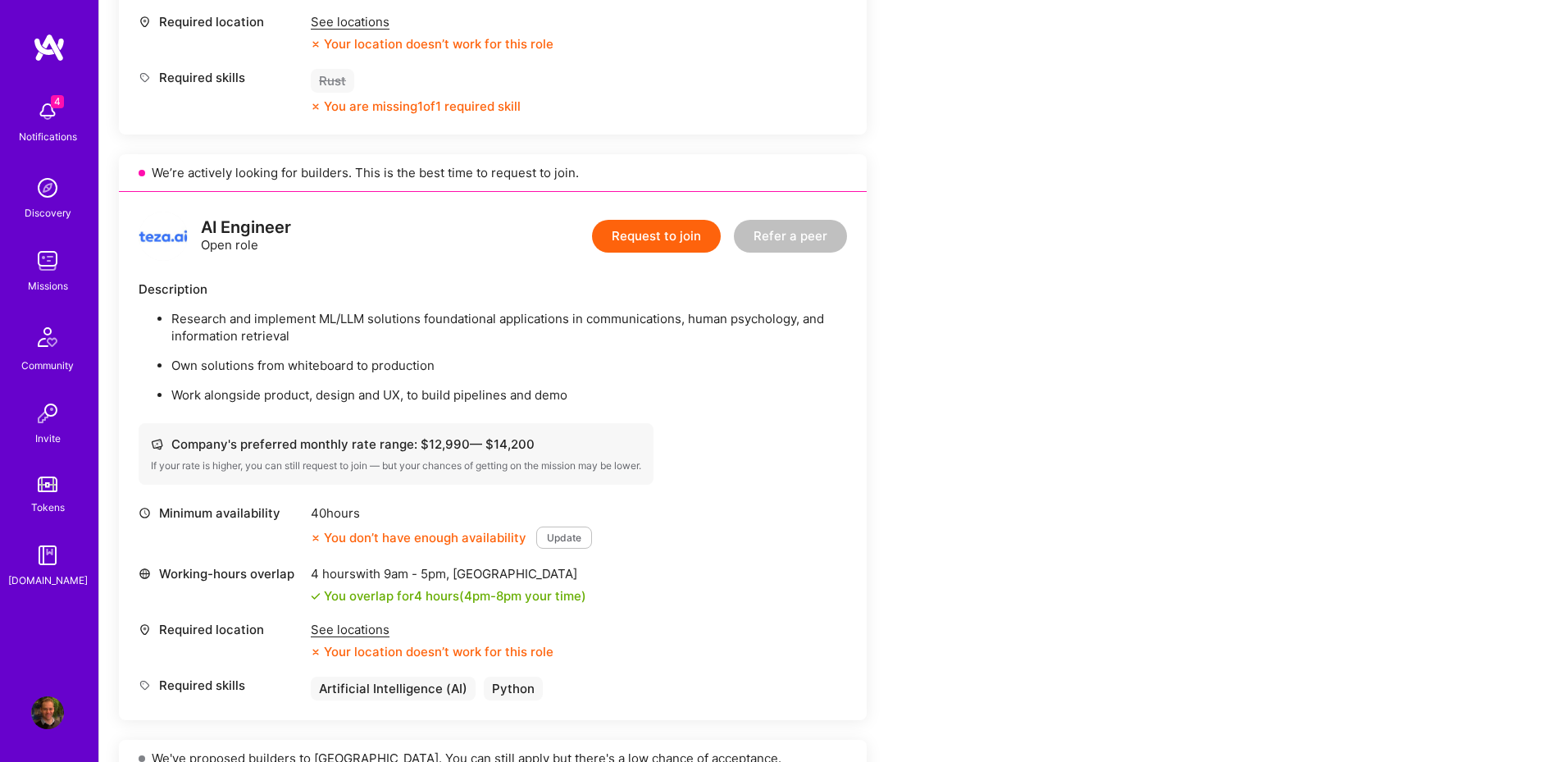
scroll to position [885, 0]
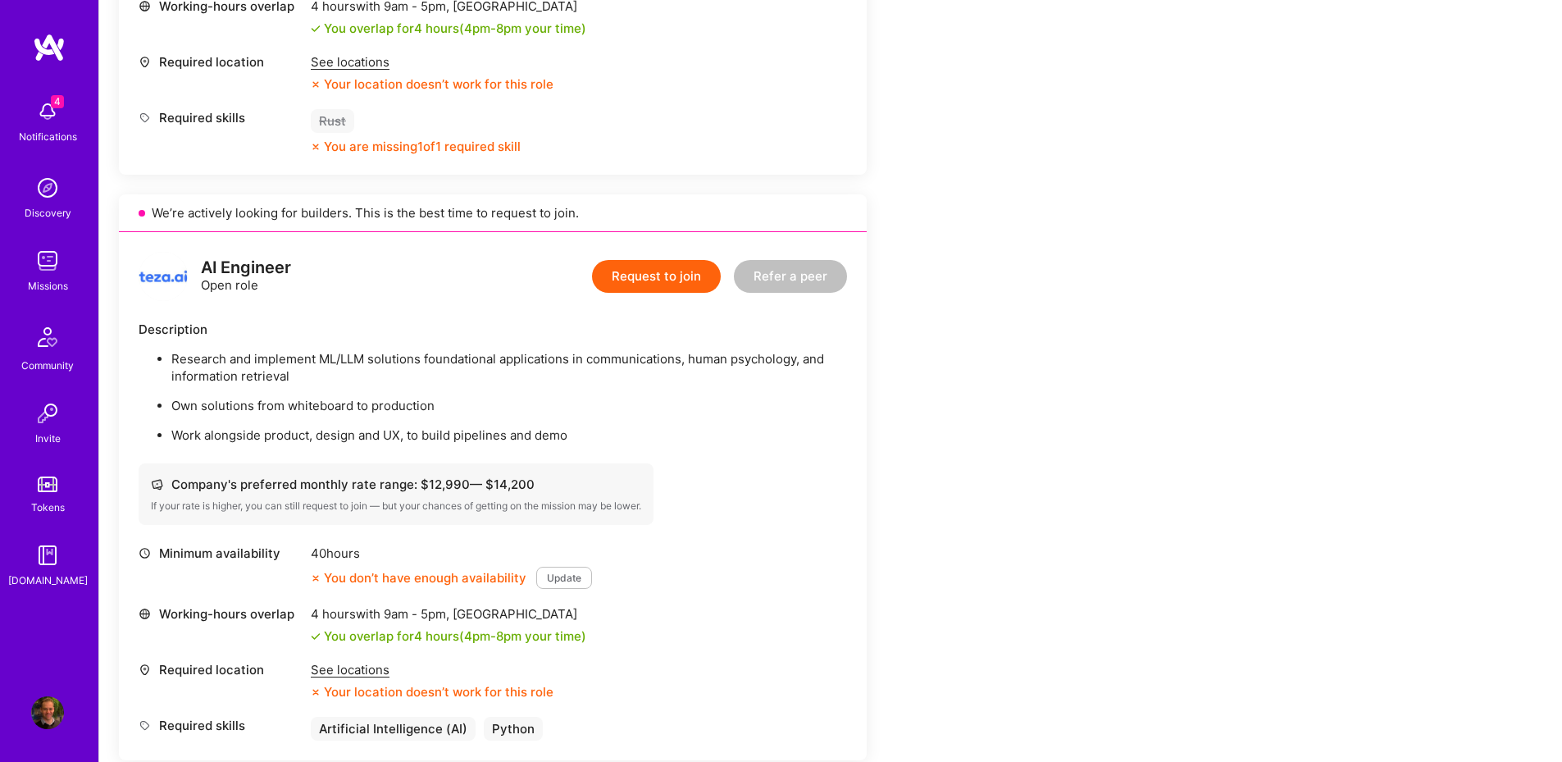
click at [671, 284] on button "Request to join" at bounding box center [656, 276] width 129 height 33
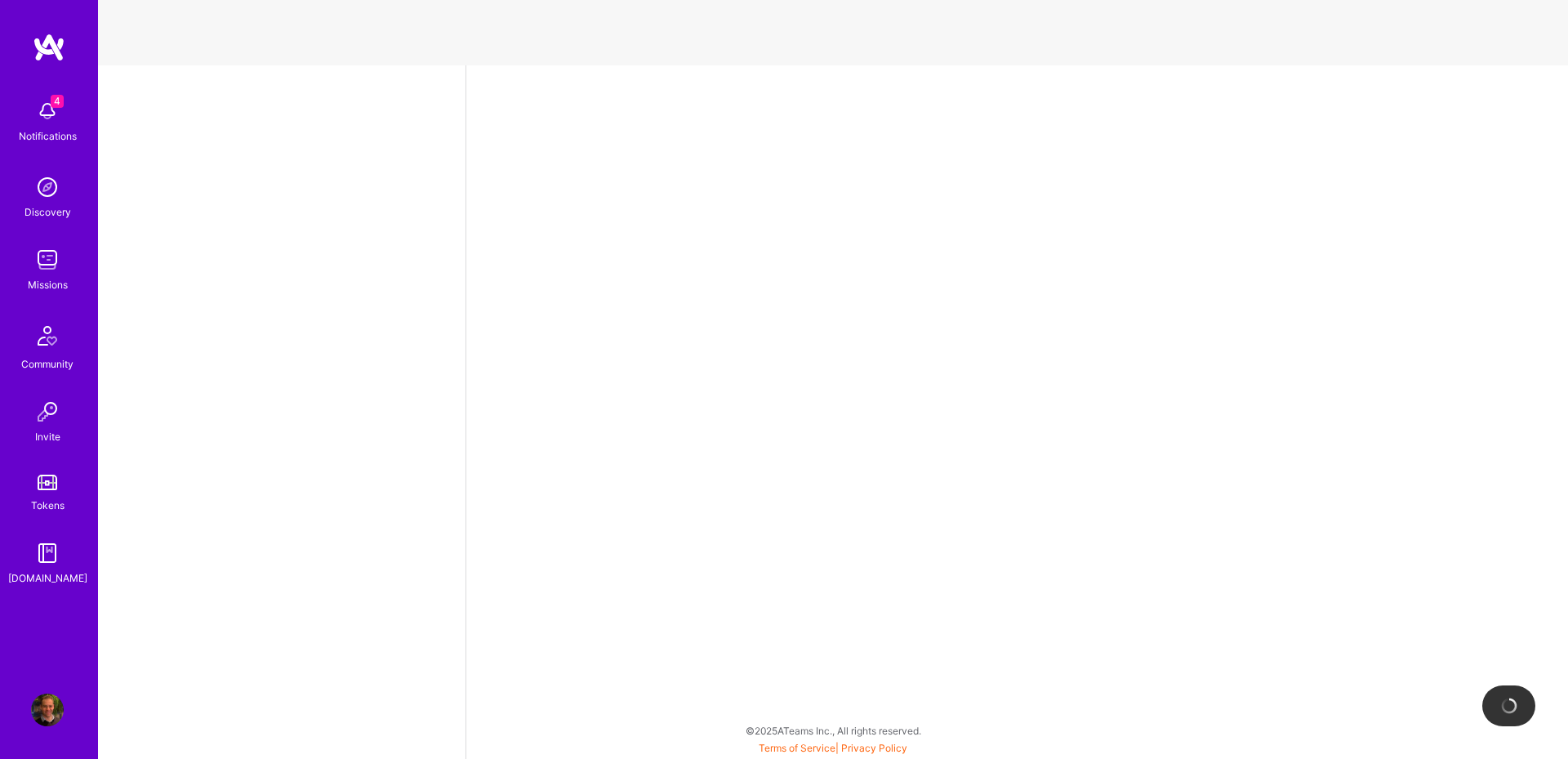
select select "AU"
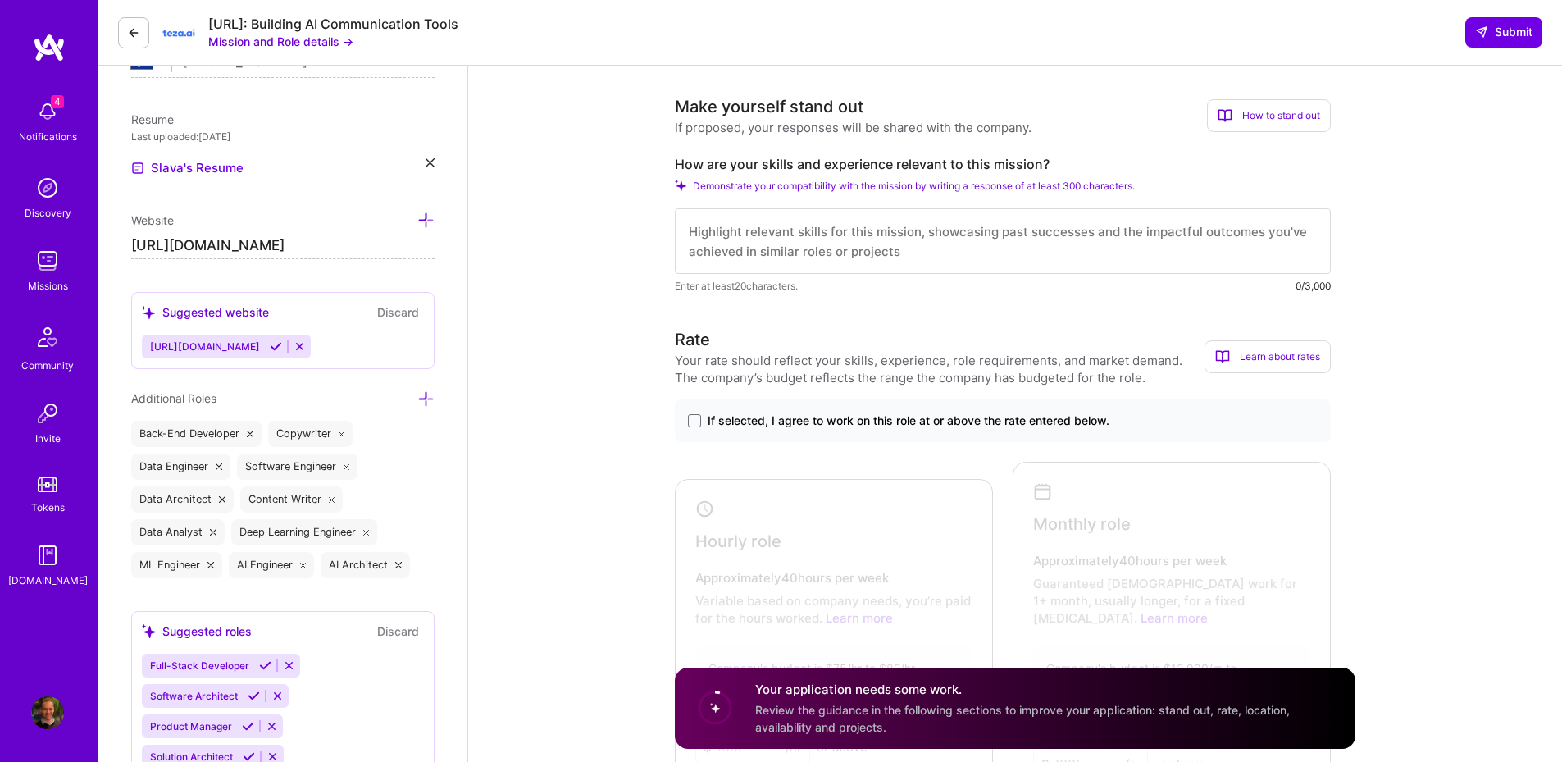
scroll to position [394, 0]
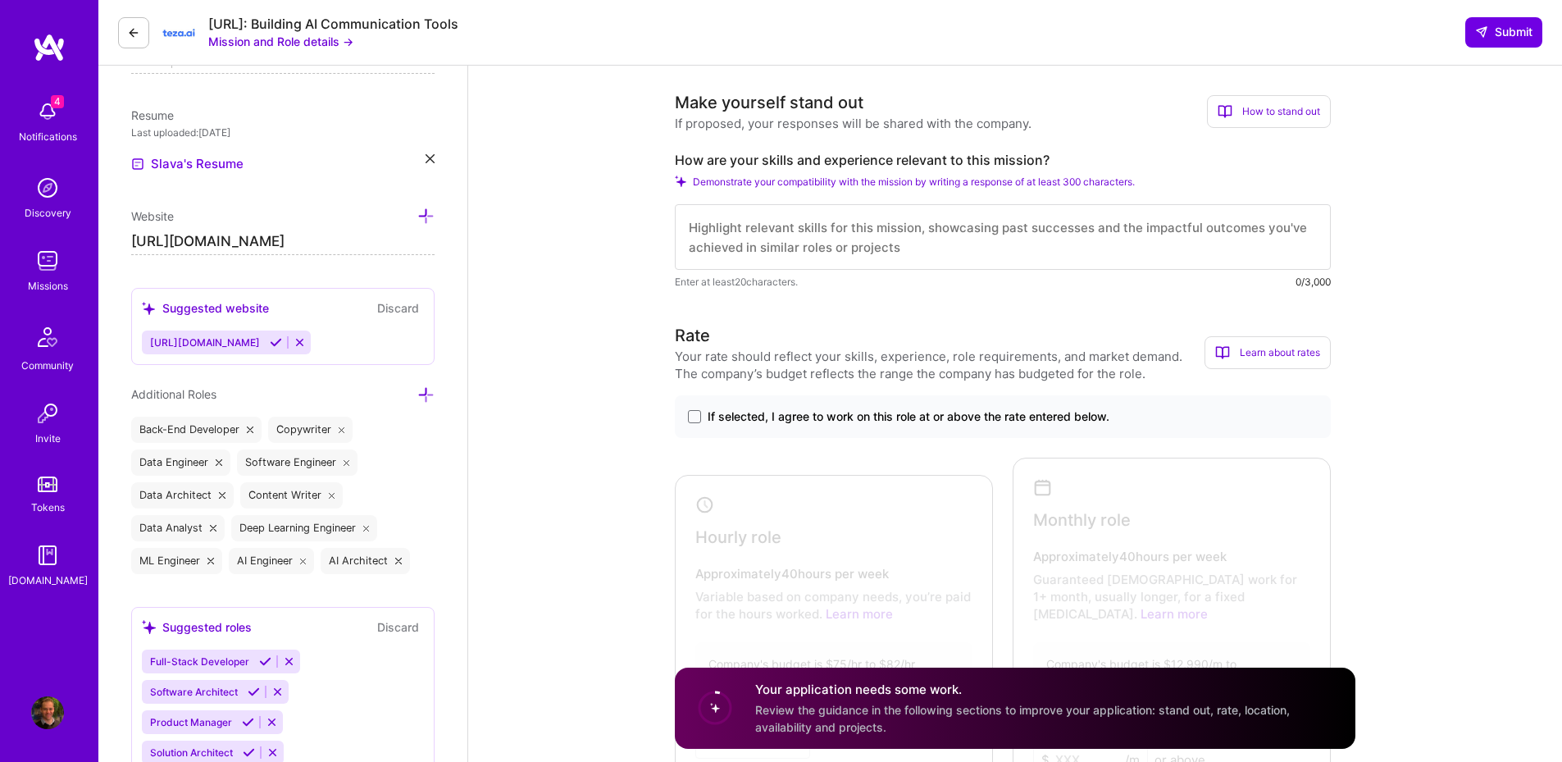
click at [917, 245] on textarea at bounding box center [1003, 237] width 656 height 66
paste textarea "2,078,400"
type textarea "2,078,400"
paste textarea "Pedro Nogueira"
type textarea "I'm an experienced AI Engineer. I had an evaluation call with Pedro Nogueira ye…"
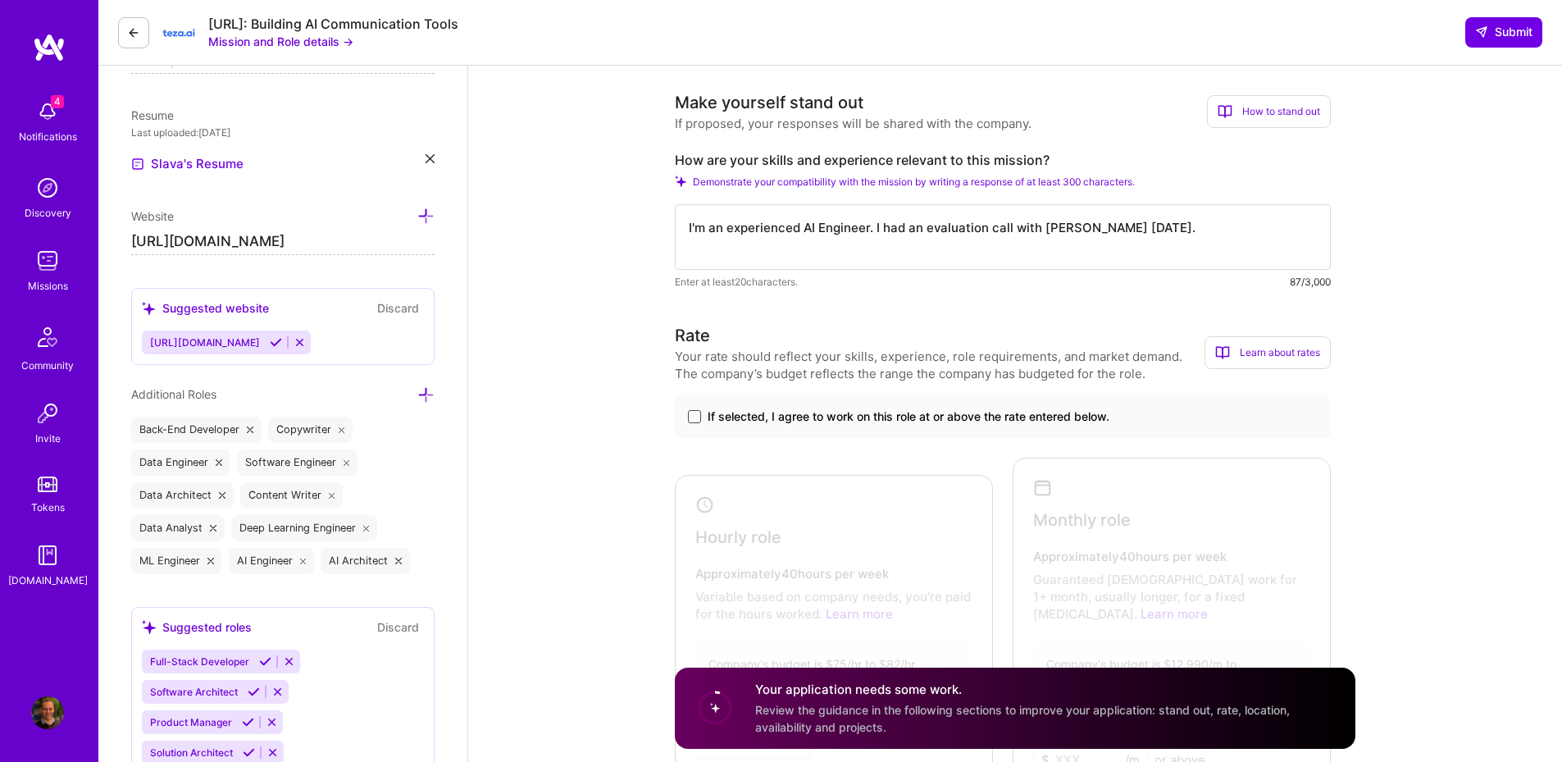
click at [695, 415] on span at bounding box center [694, 416] width 13 height 13
click at [0, 0] on input "If selected, I agree to work on this role at or above the rate entered below." at bounding box center [0, 0] width 0 height 0
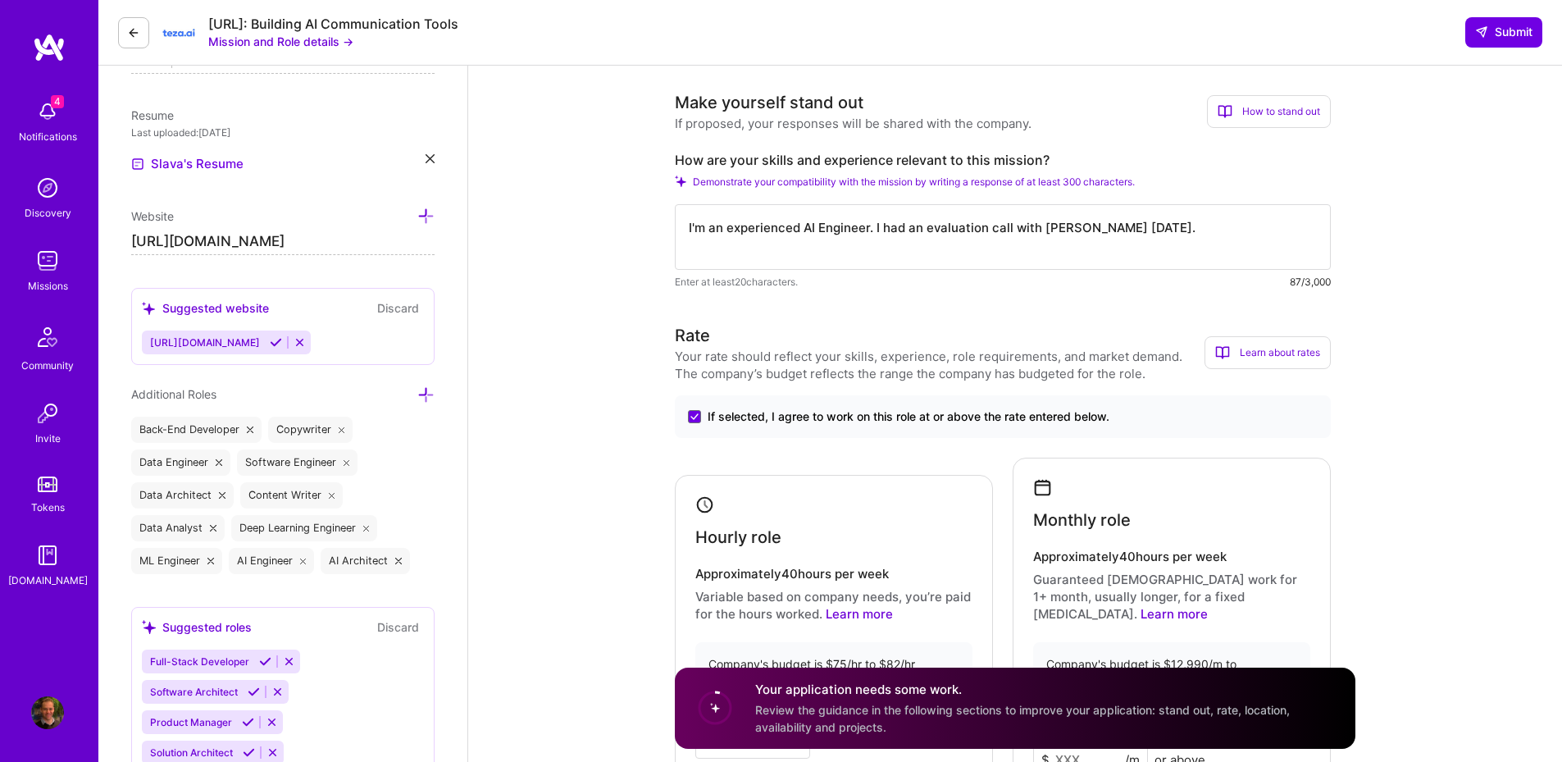
scroll to position [787, 0]
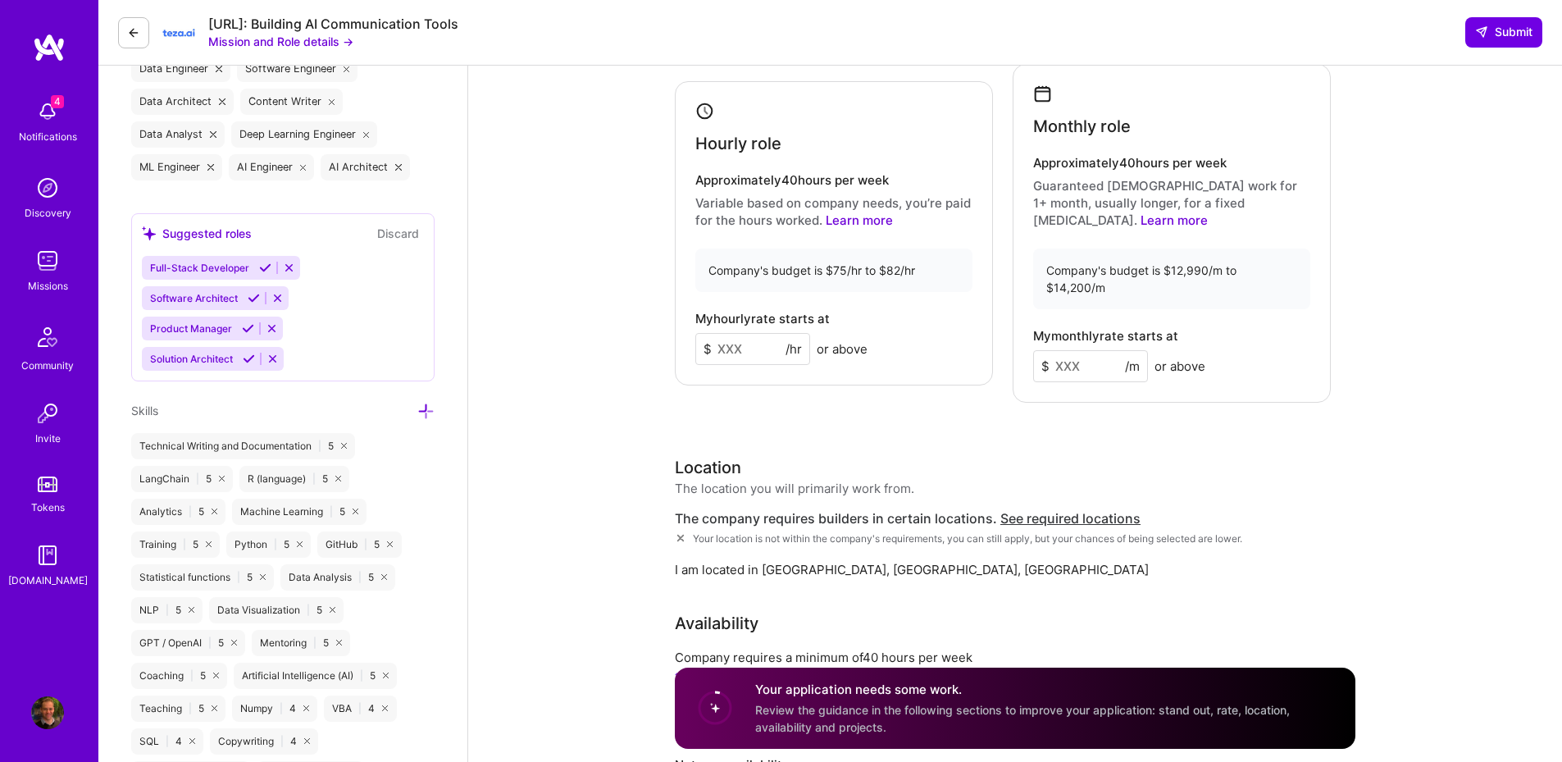
click at [758, 344] on input at bounding box center [752, 349] width 115 height 32
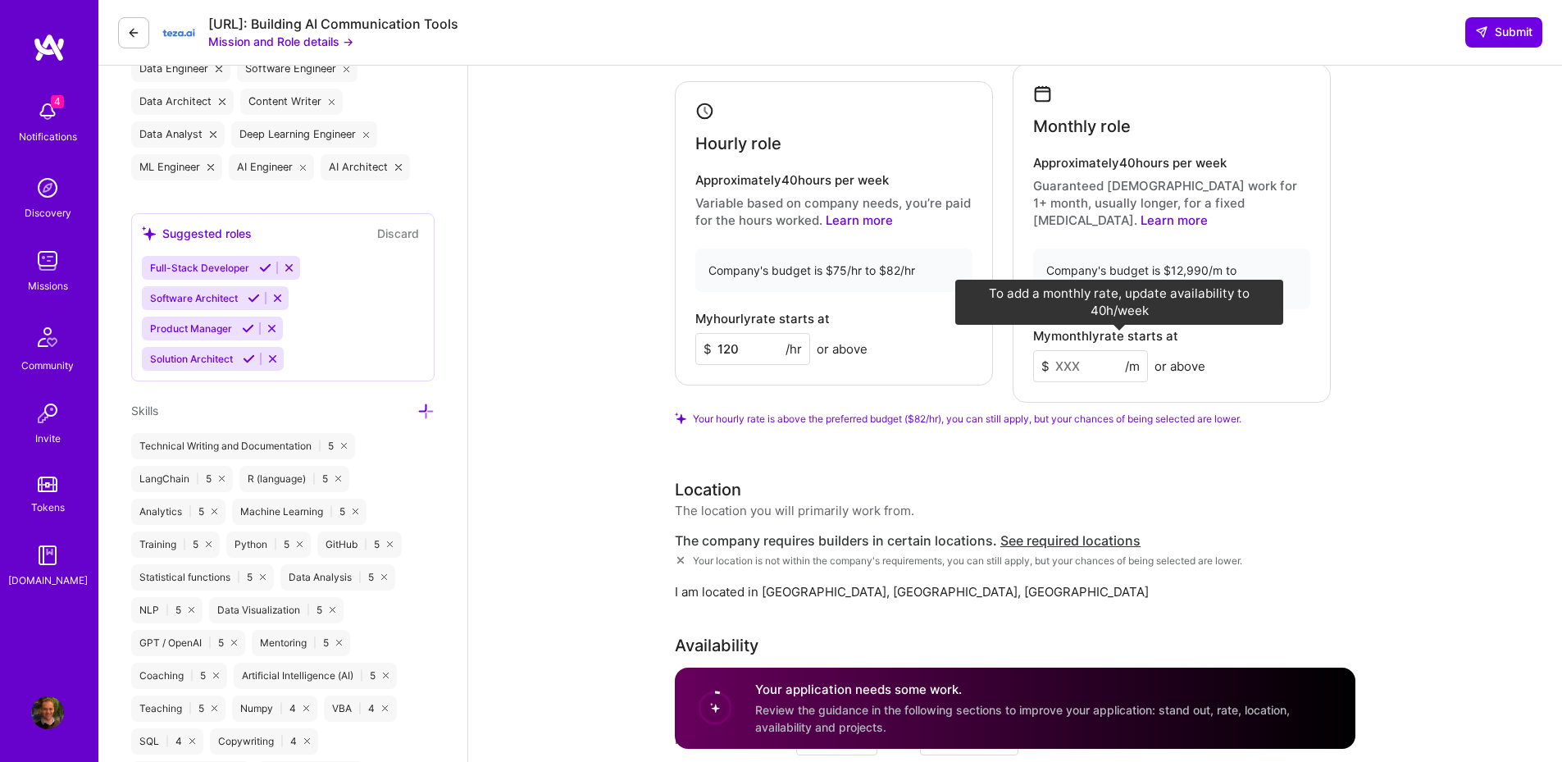
type input "120"
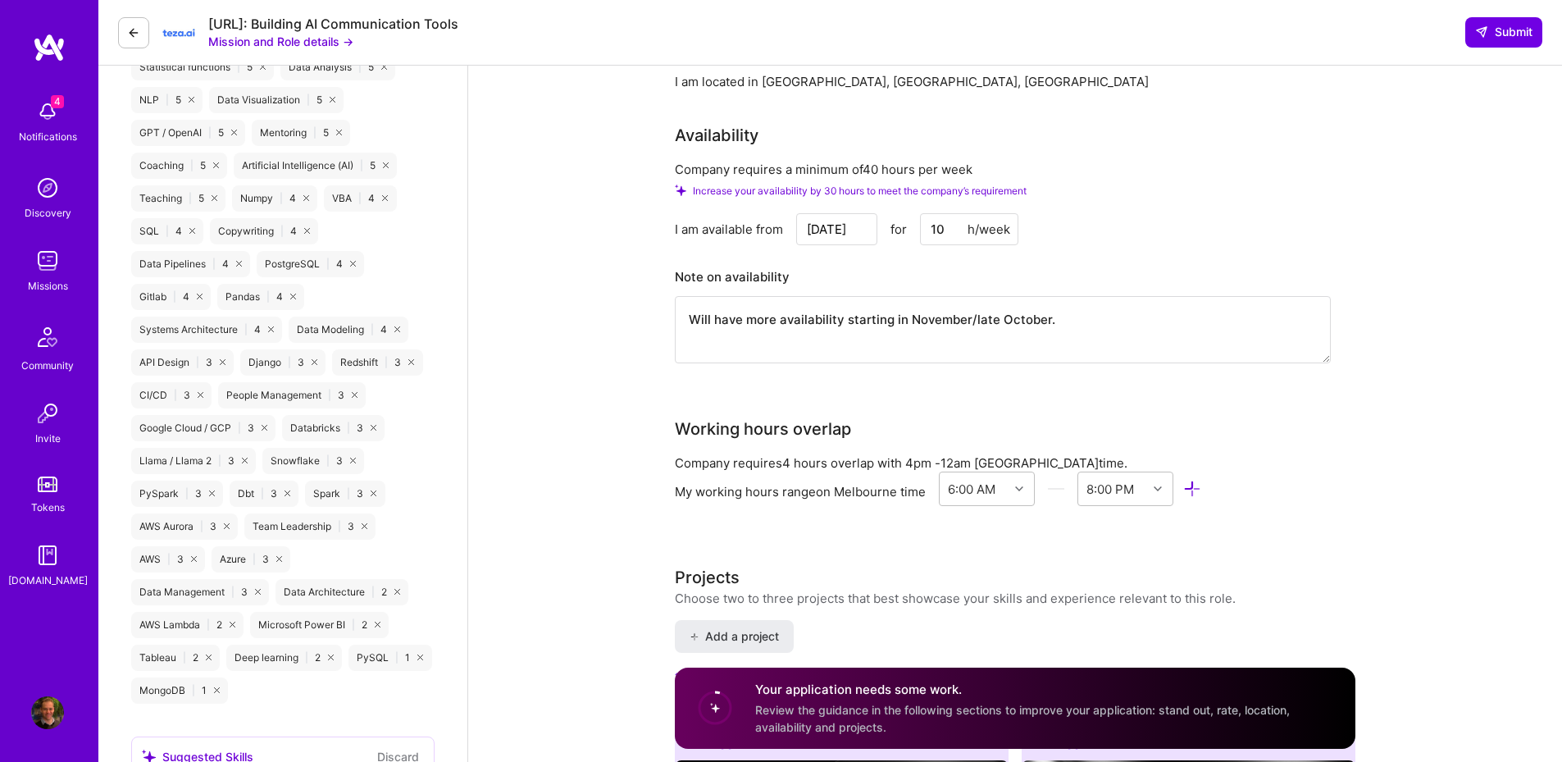
scroll to position [1279, 0]
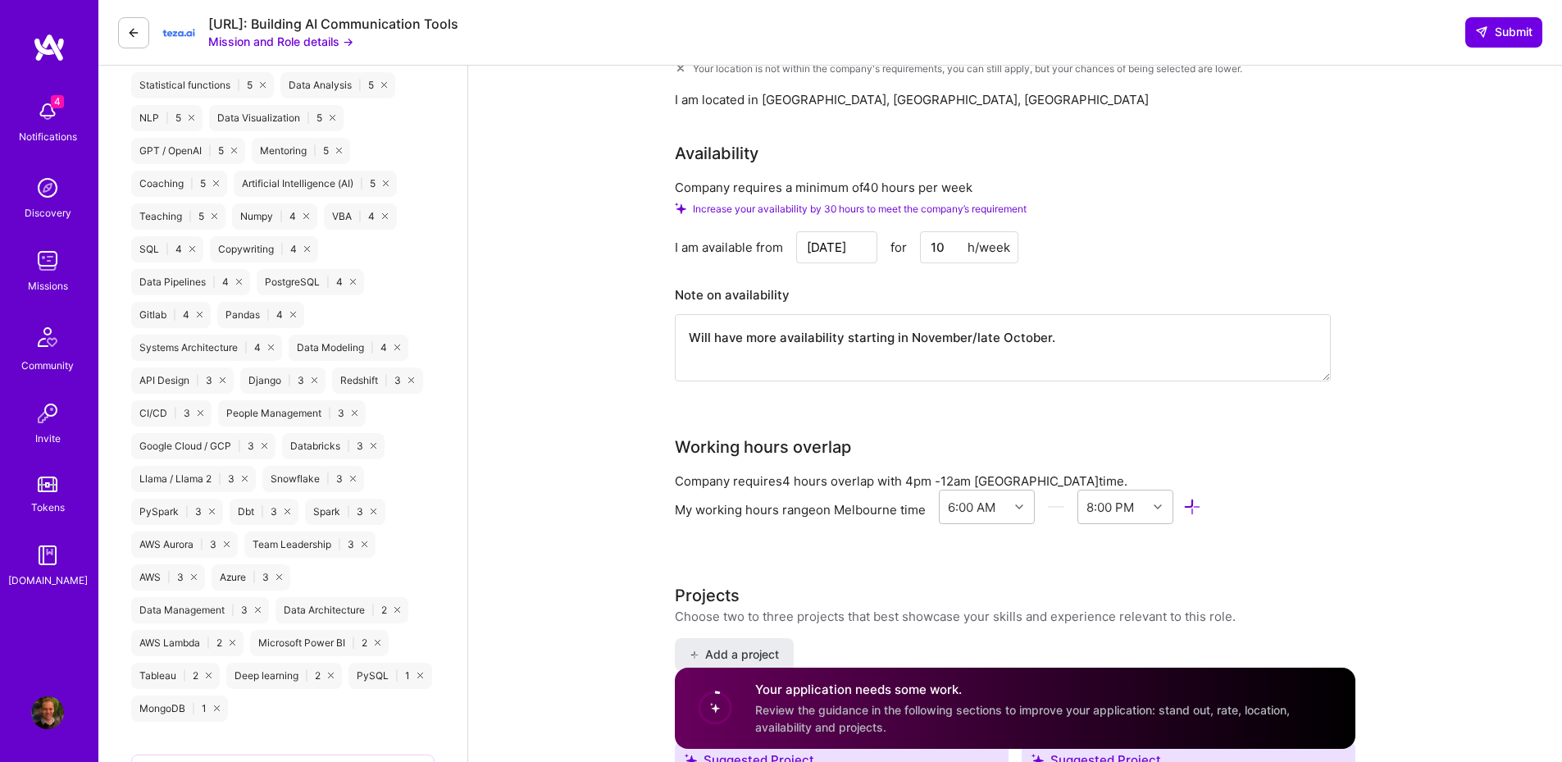
click at [941, 231] on input "10" at bounding box center [969, 247] width 98 height 32
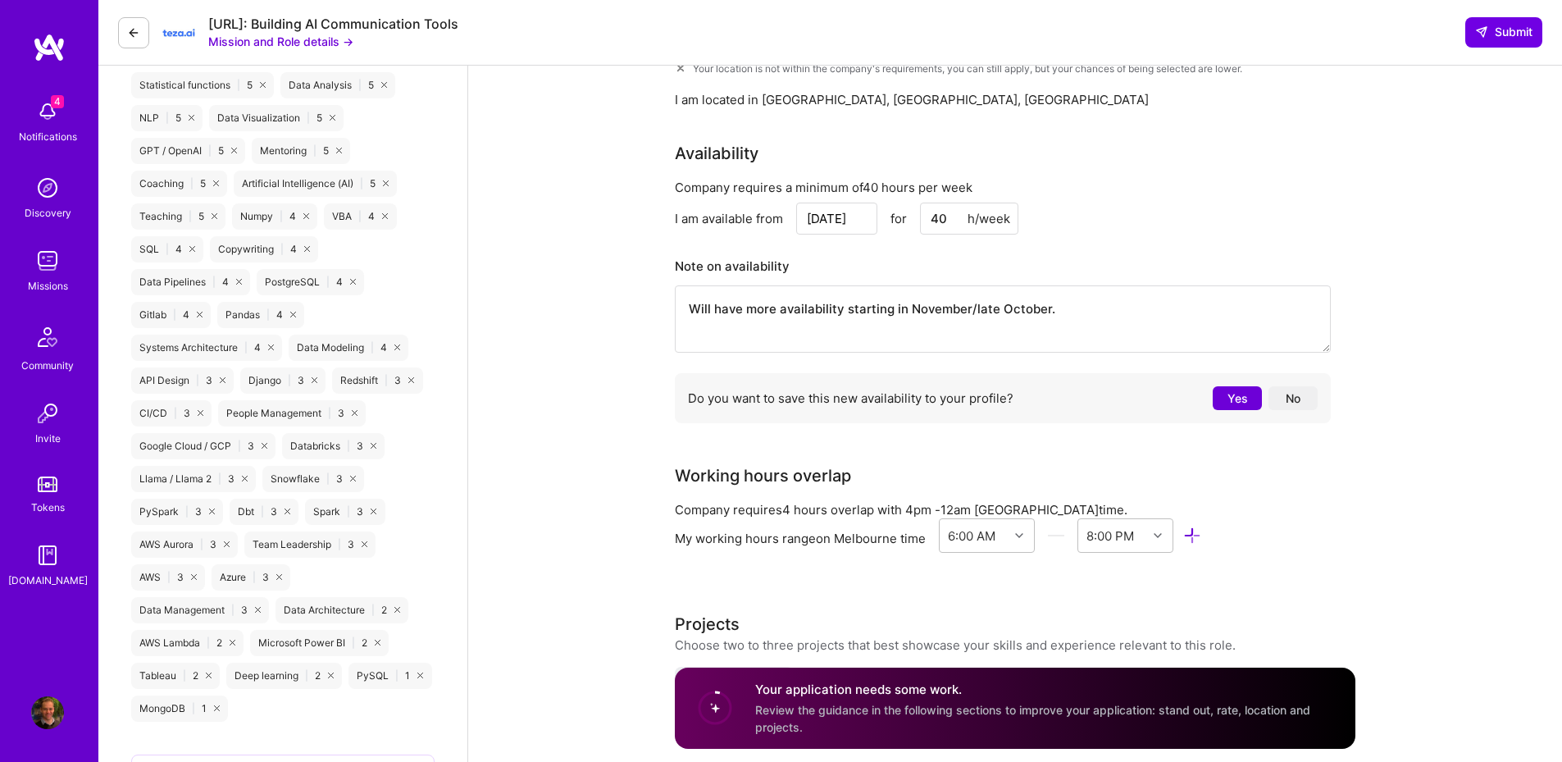
type input "40"
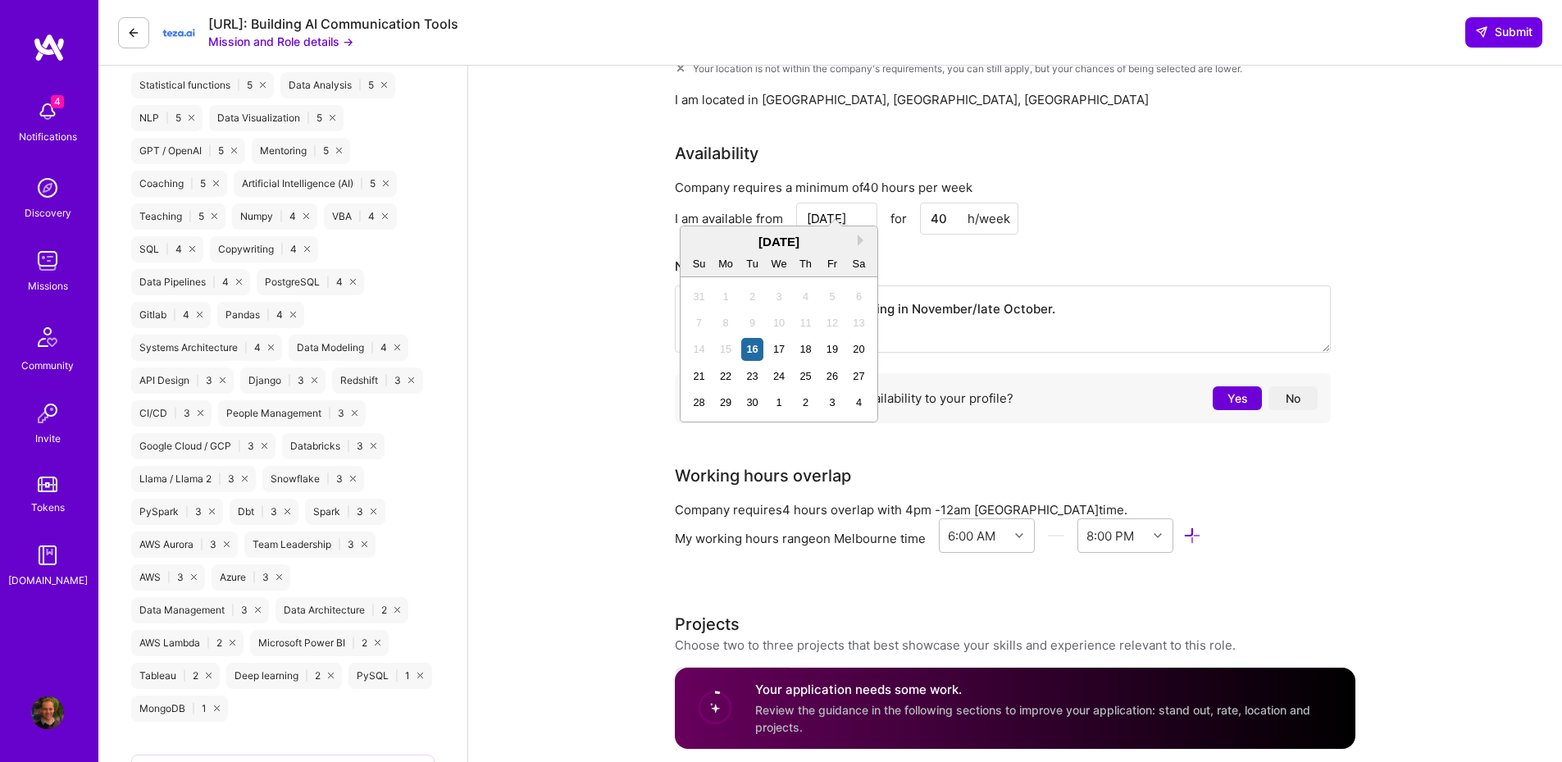
click at [817, 213] on input "Sep 16" at bounding box center [836, 218] width 81 height 32
click at [859, 236] on button "Next Month" at bounding box center [863, 239] width 11 height 11
click at [723, 323] on div "3" at bounding box center [726, 323] width 22 height 22
type input "[DATE]"
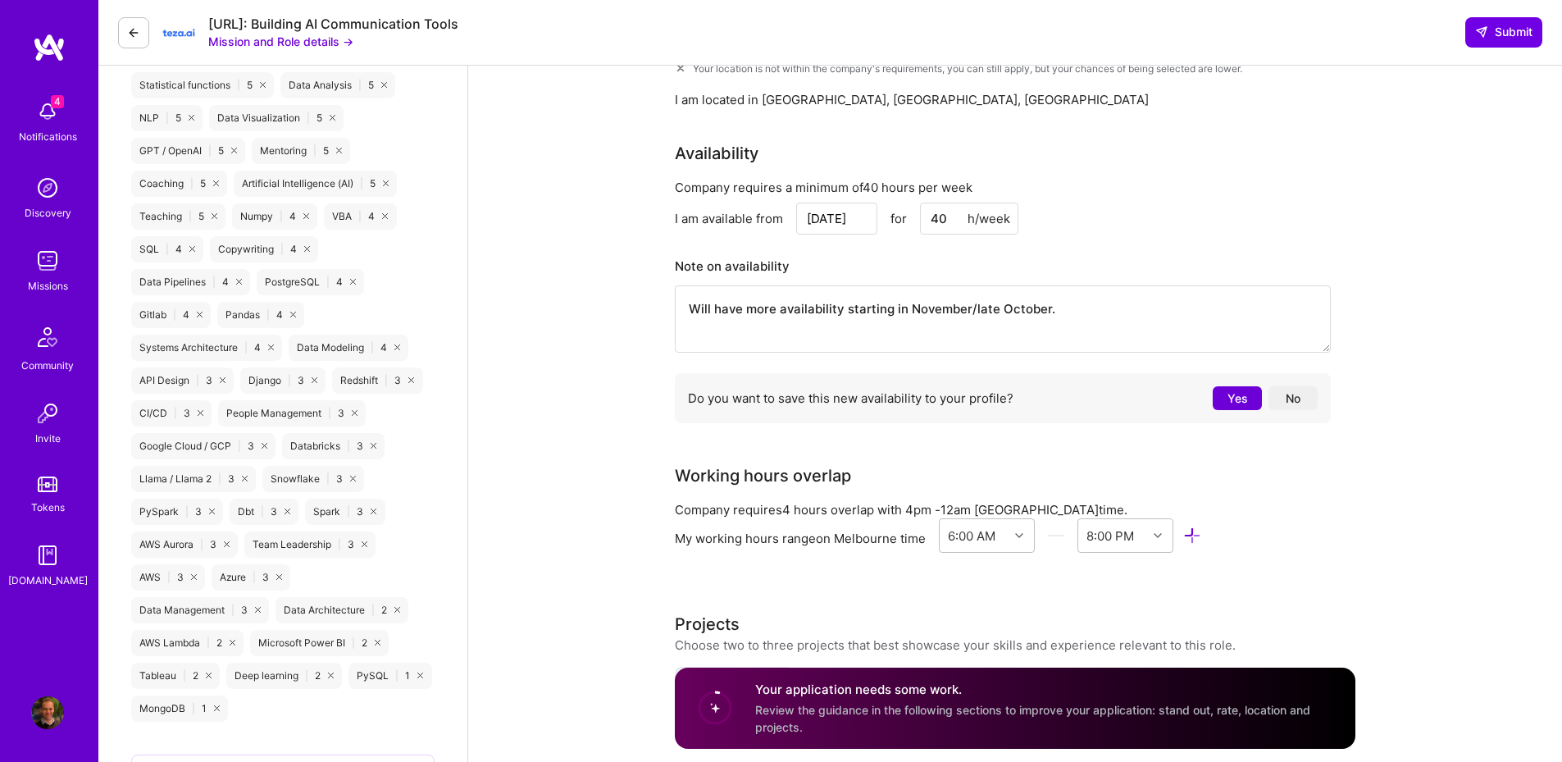
click at [1297, 180] on div "Company requires a minimum of 40 hours per week I am available from Nov 3 for 4…" at bounding box center [1003, 305] width 656 height 252
drag, startPoint x: 1055, startPoint y: 295, endPoint x: 974, endPoint y: 295, distance: 81.2
click at [974, 295] on textarea "Will have more availability starting in November/late October." at bounding box center [1003, 318] width 656 height 67
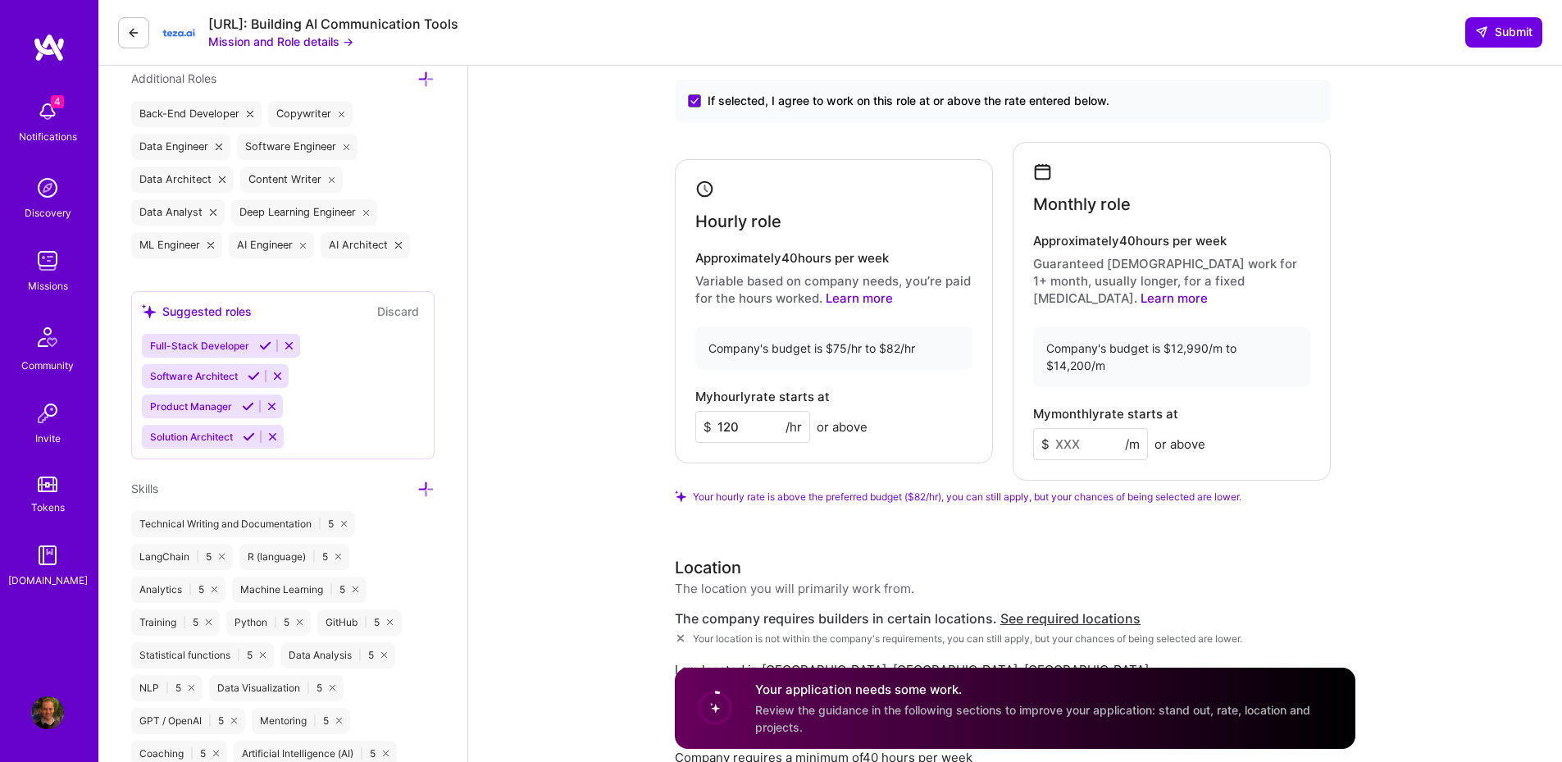
scroll to position [885, 0]
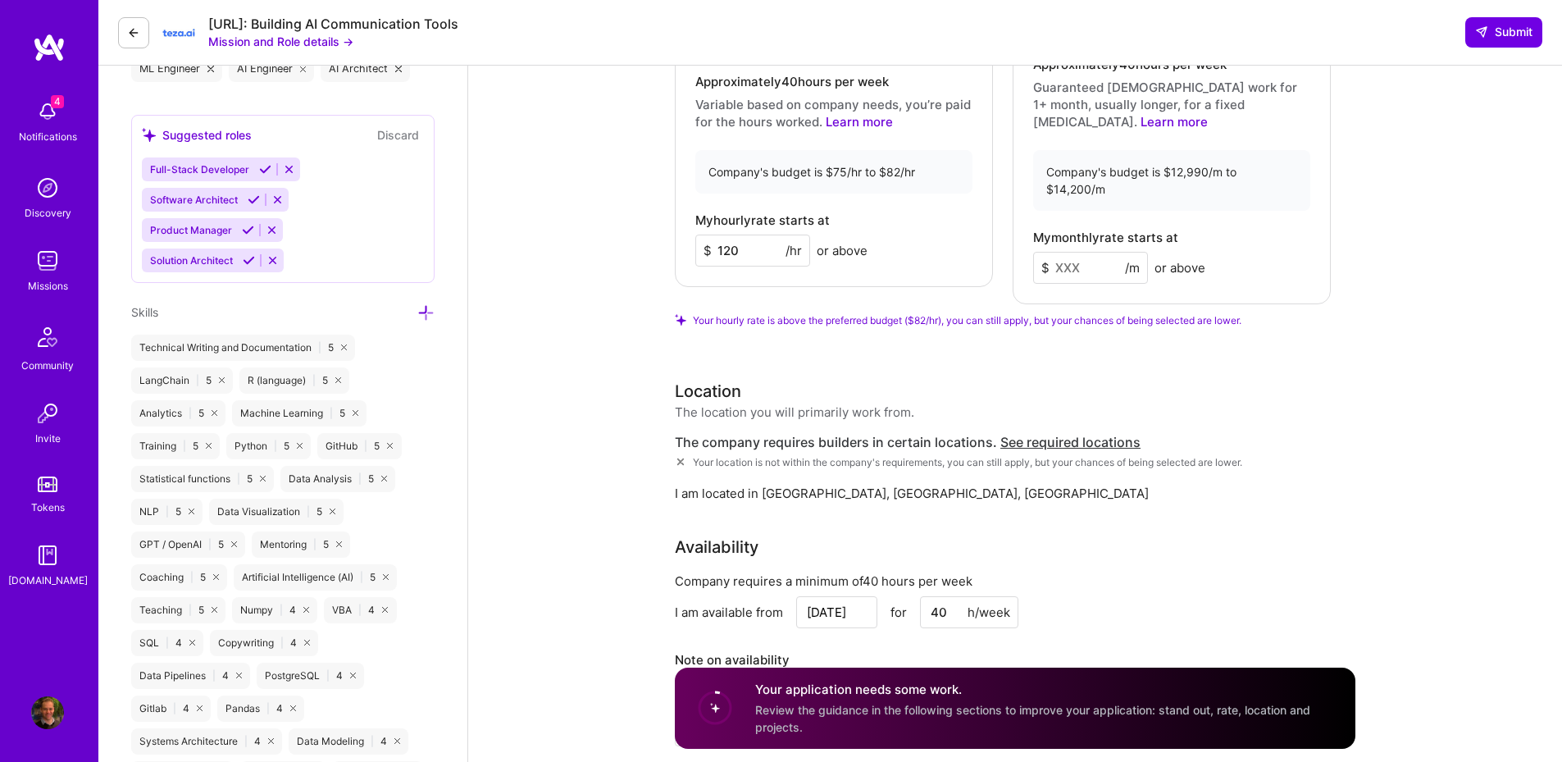
type textarea "Will have more availability starting in November."
click at [1075, 262] on input at bounding box center [1090, 268] width 115 height 32
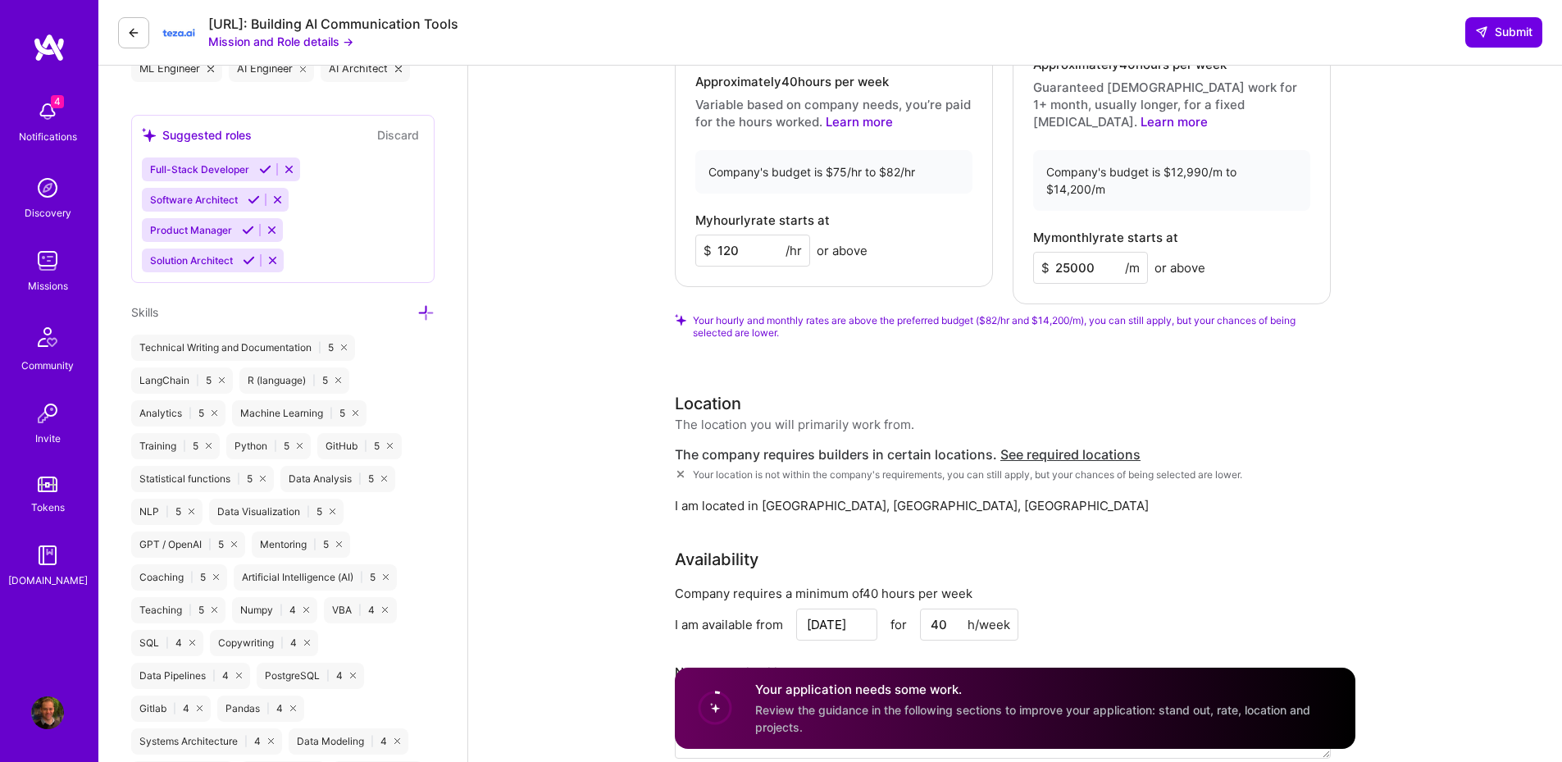
click at [1071, 252] on input "25000" at bounding box center [1090, 268] width 115 height 32
type input "22000"
click at [1295, 370] on div "Rate Your rate should reflect your skills, experience, role requirements, and m…" at bounding box center [1015, 333] width 680 height 1005
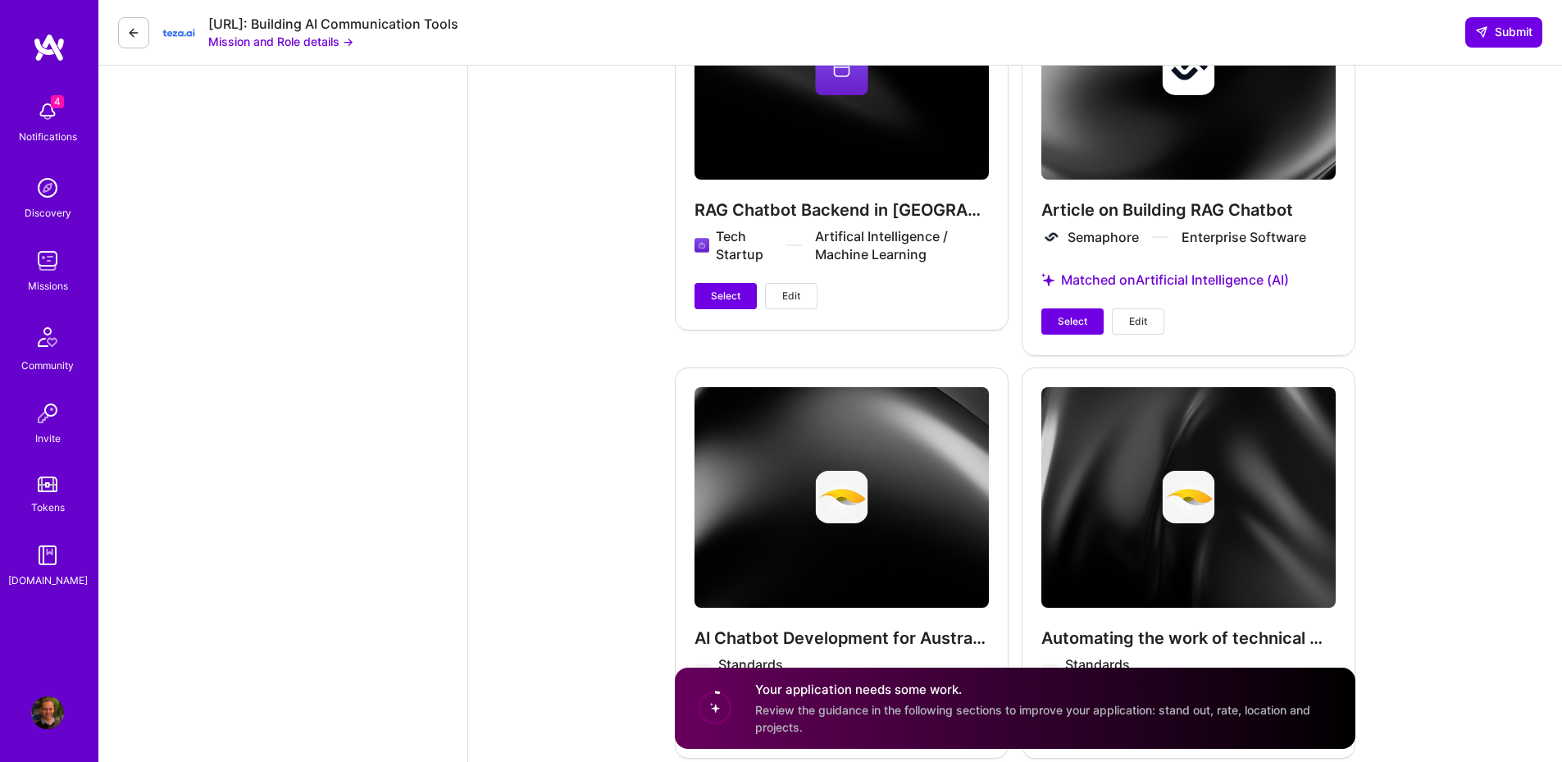
scroll to position [5706, 0]
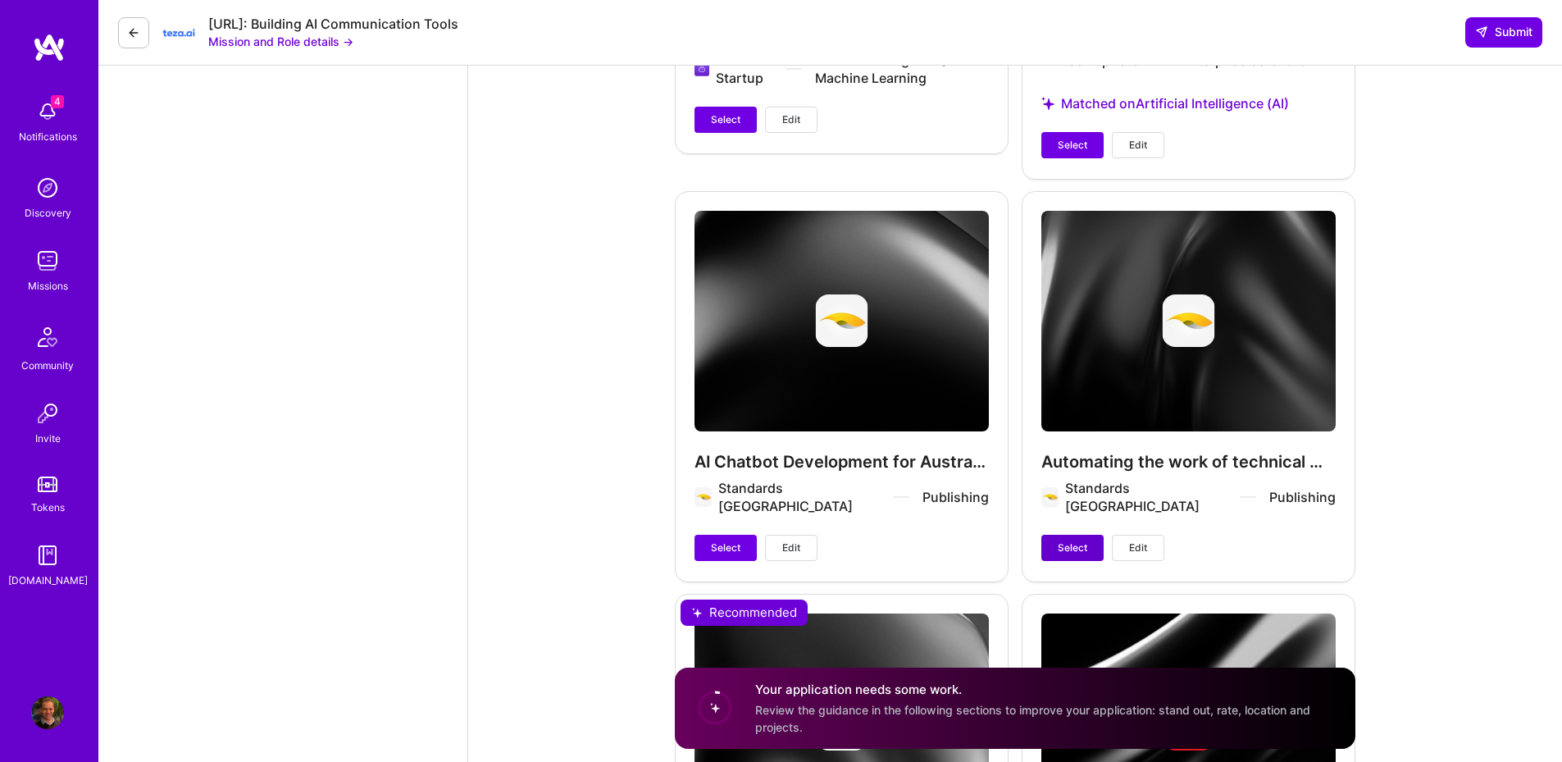
click at [1064, 540] on span "Select" at bounding box center [1073, 547] width 30 height 15
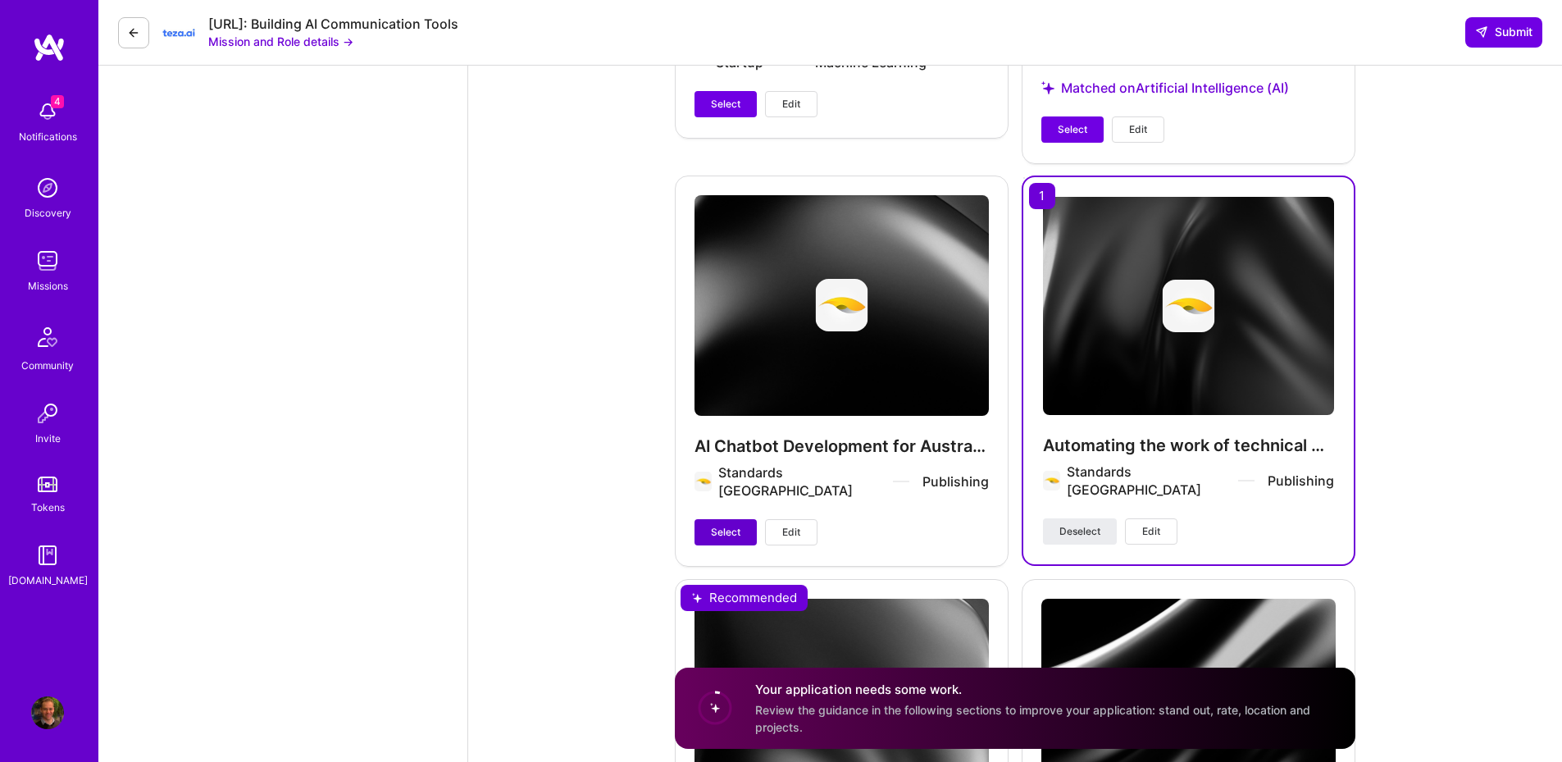
click at [732, 525] on span "Select" at bounding box center [726, 532] width 30 height 15
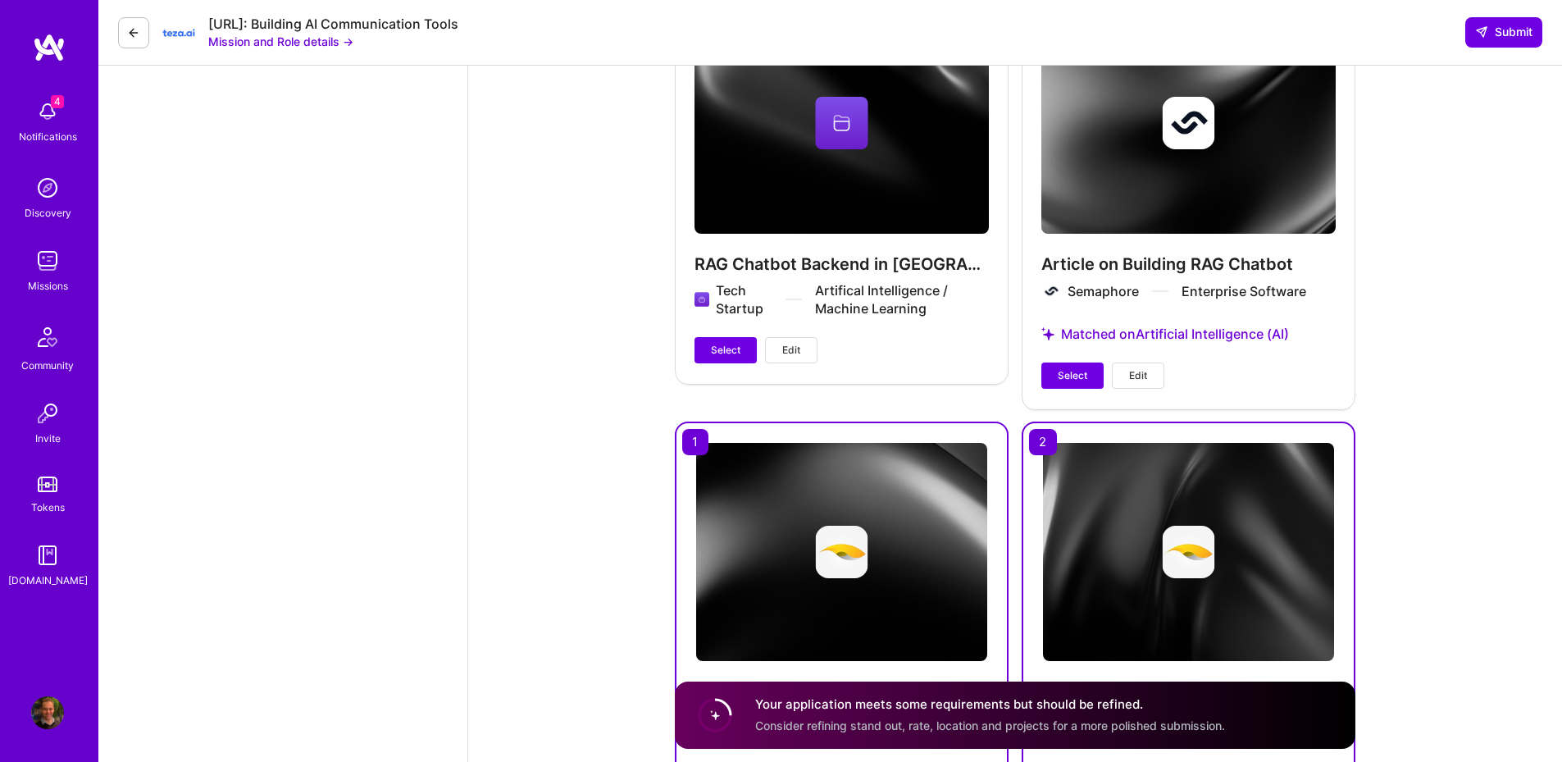
scroll to position [5116, 0]
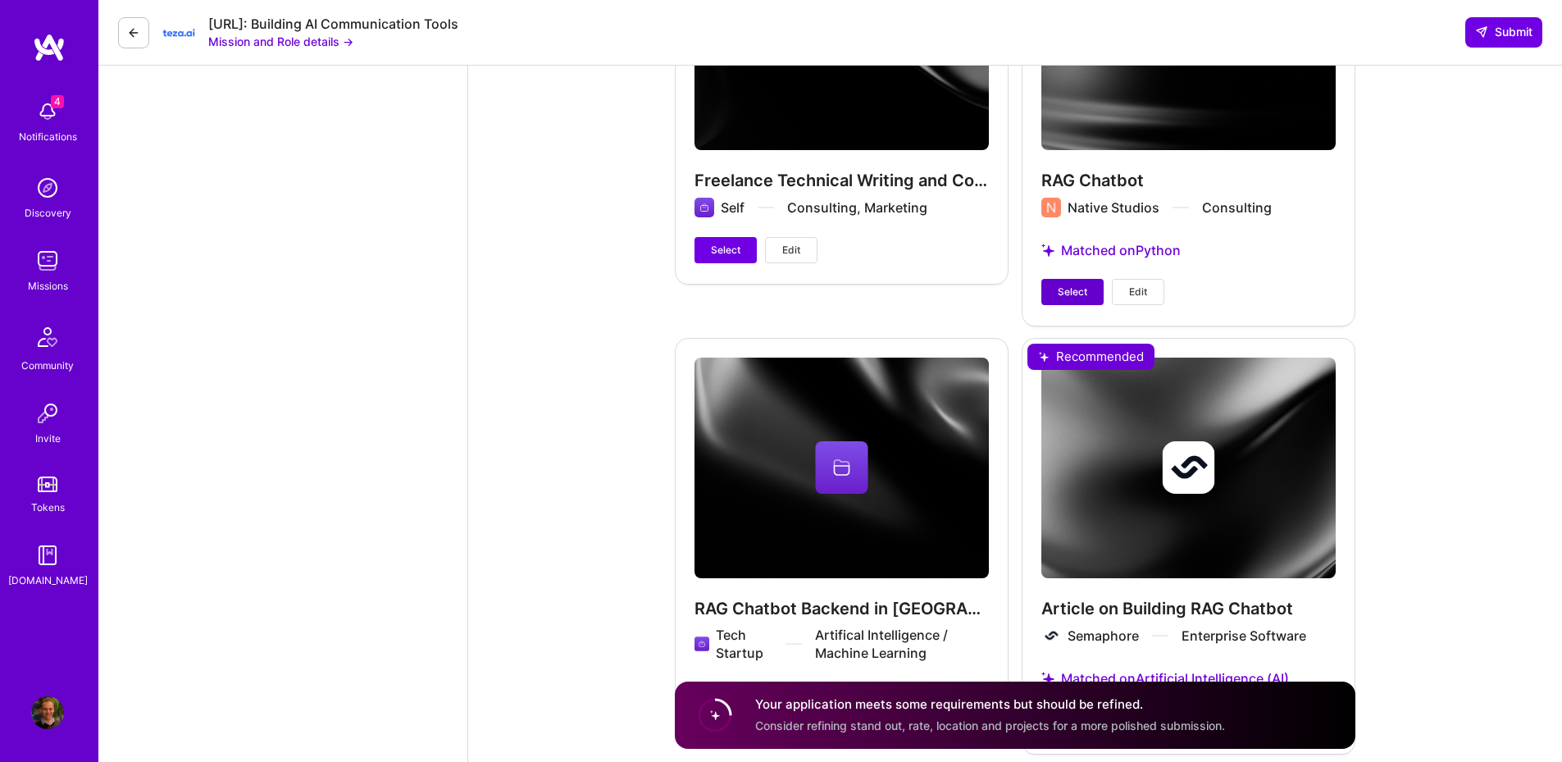
click at [1081, 284] on span "Select" at bounding box center [1073, 291] width 30 height 15
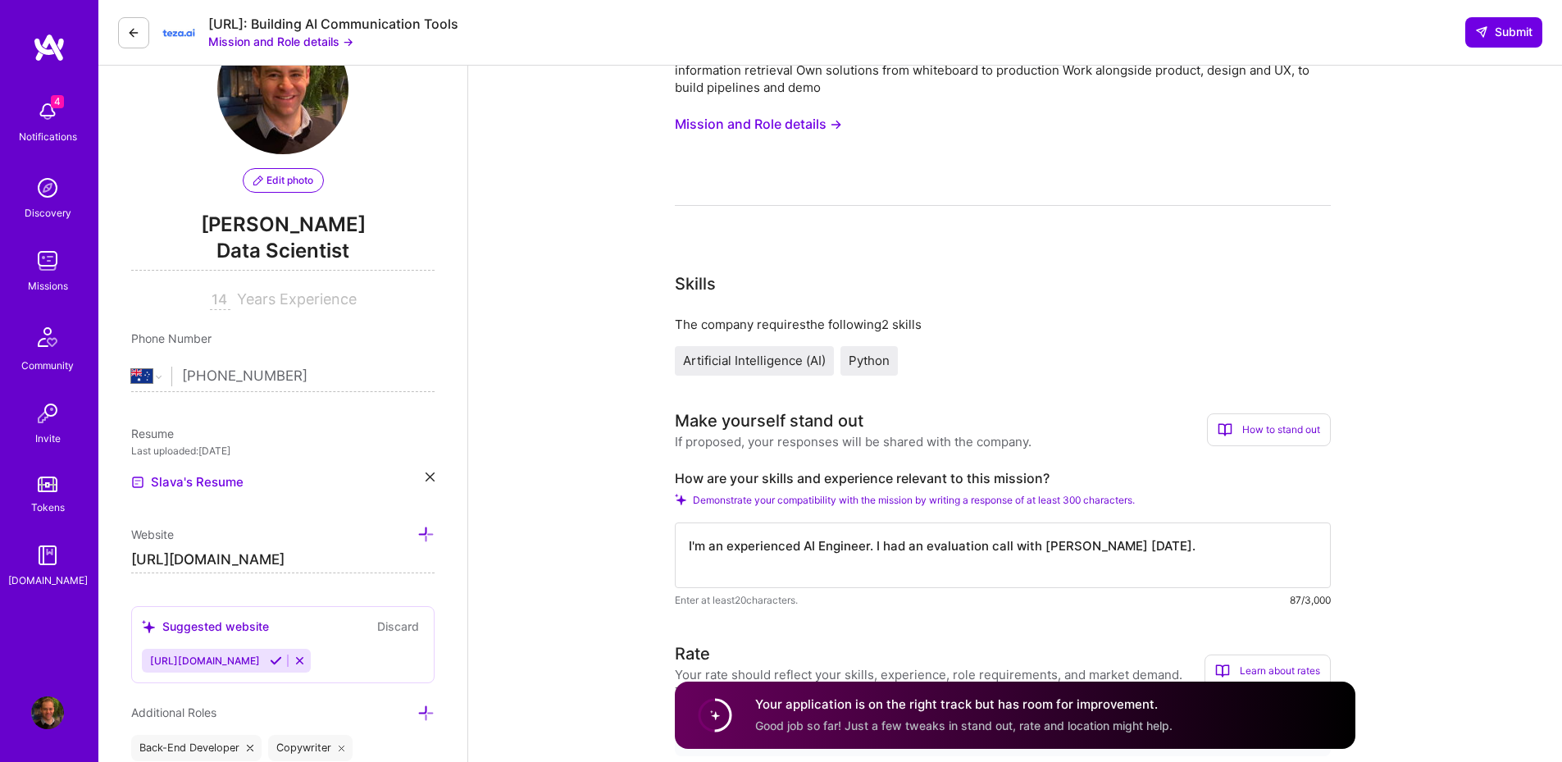
scroll to position [0, 0]
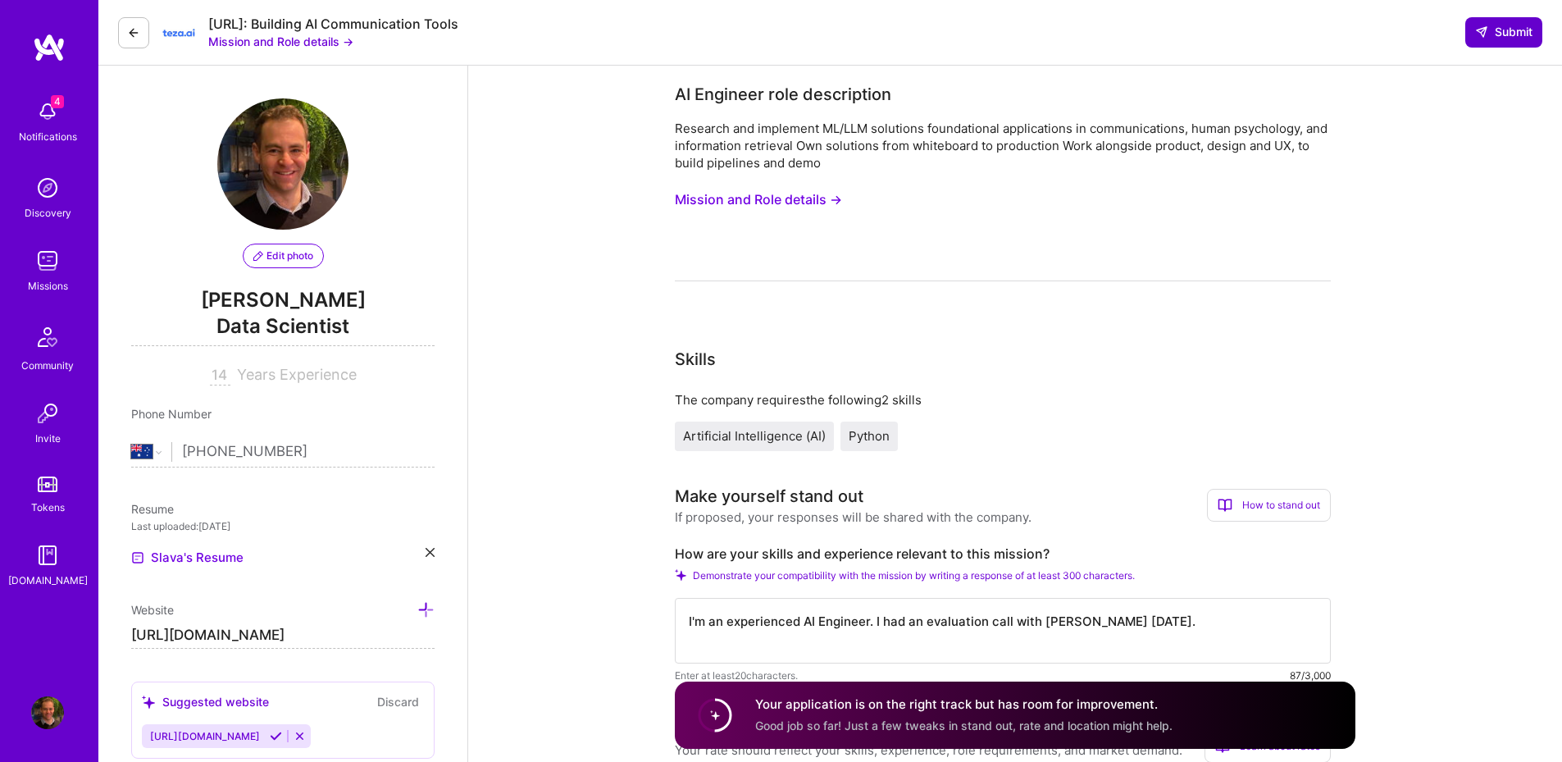
click at [1501, 31] on span "Submit" at bounding box center [1503, 32] width 57 height 16
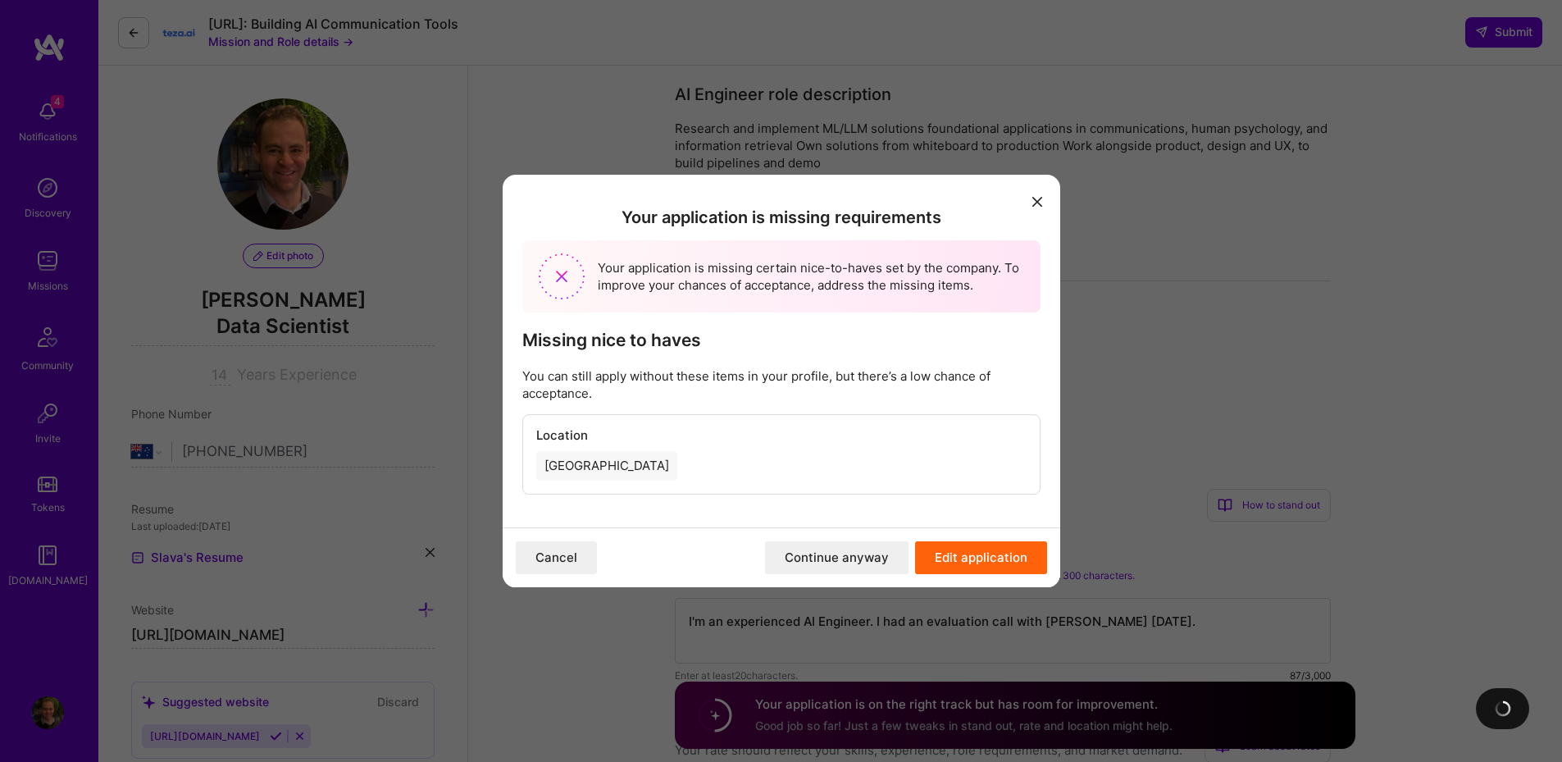
click at [845, 557] on button "Continue anyway" at bounding box center [836, 557] width 143 height 33
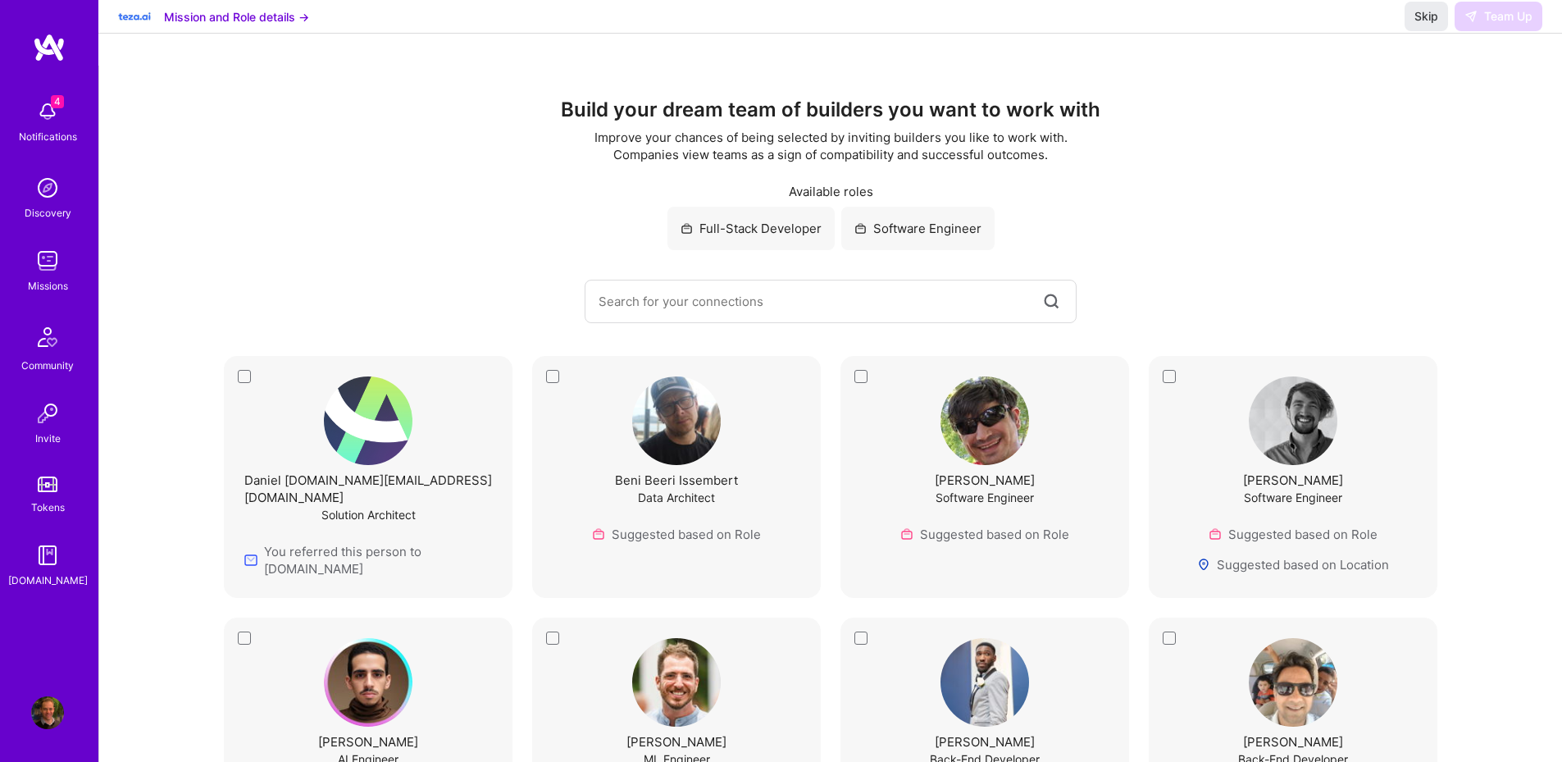
click at [239, 375] on div "Daniel dan.man.one@gmail.com Solution Architect You referred this person to A.T…" at bounding box center [368, 477] width 289 height 242
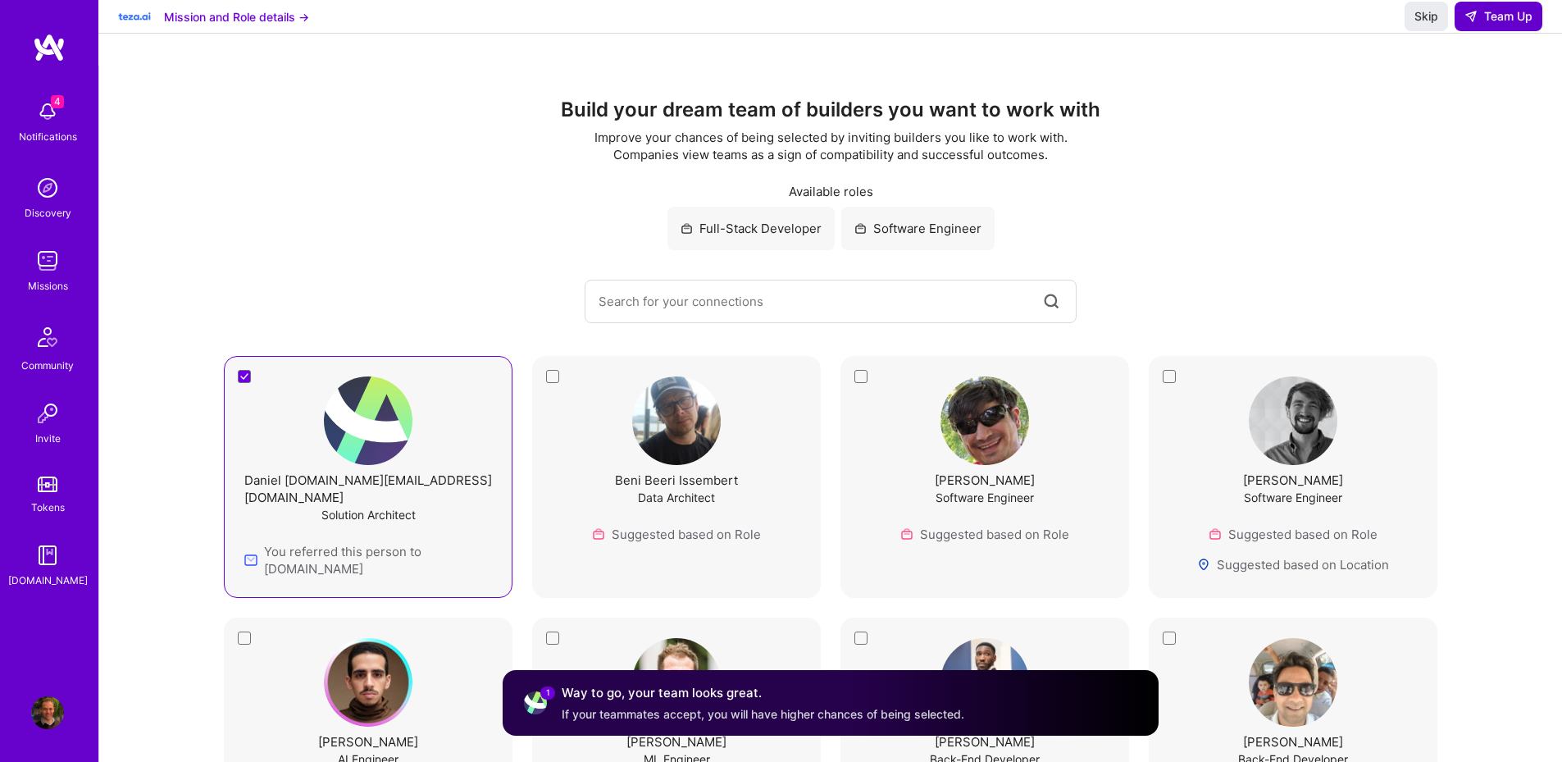
click at [1509, 25] on span "Team Up" at bounding box center [1498, 16] width 68 height 16
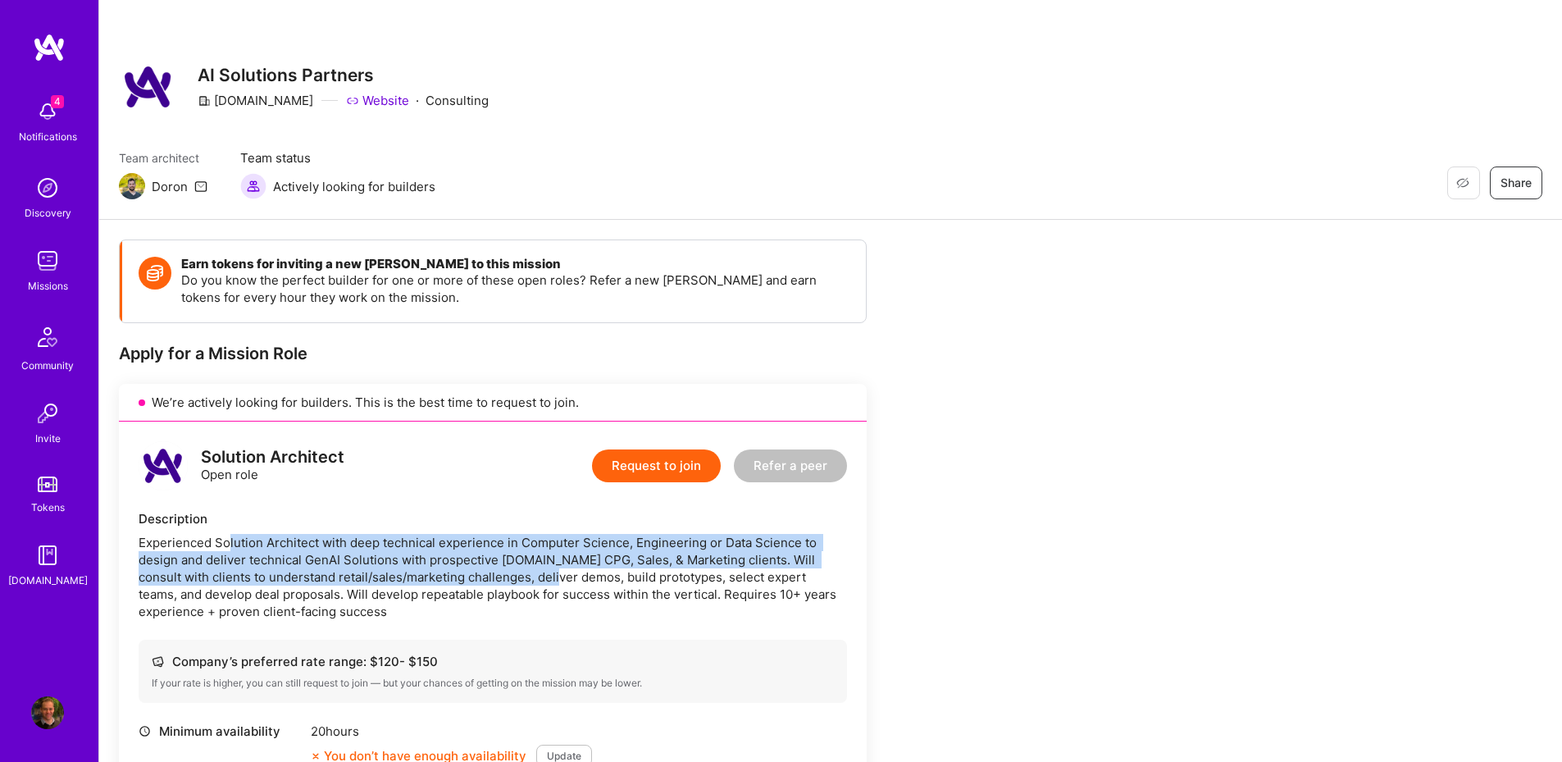
drag, startPoint x: 226, startPoint y: 550, endPoint x: 530, endPoint y: 570, distance: 304.8
click at [530, 570] on div "Experienced Solution Architect with deep technical experience in Computer Scien…" at bounding box center [493, 577] width 708 height 86
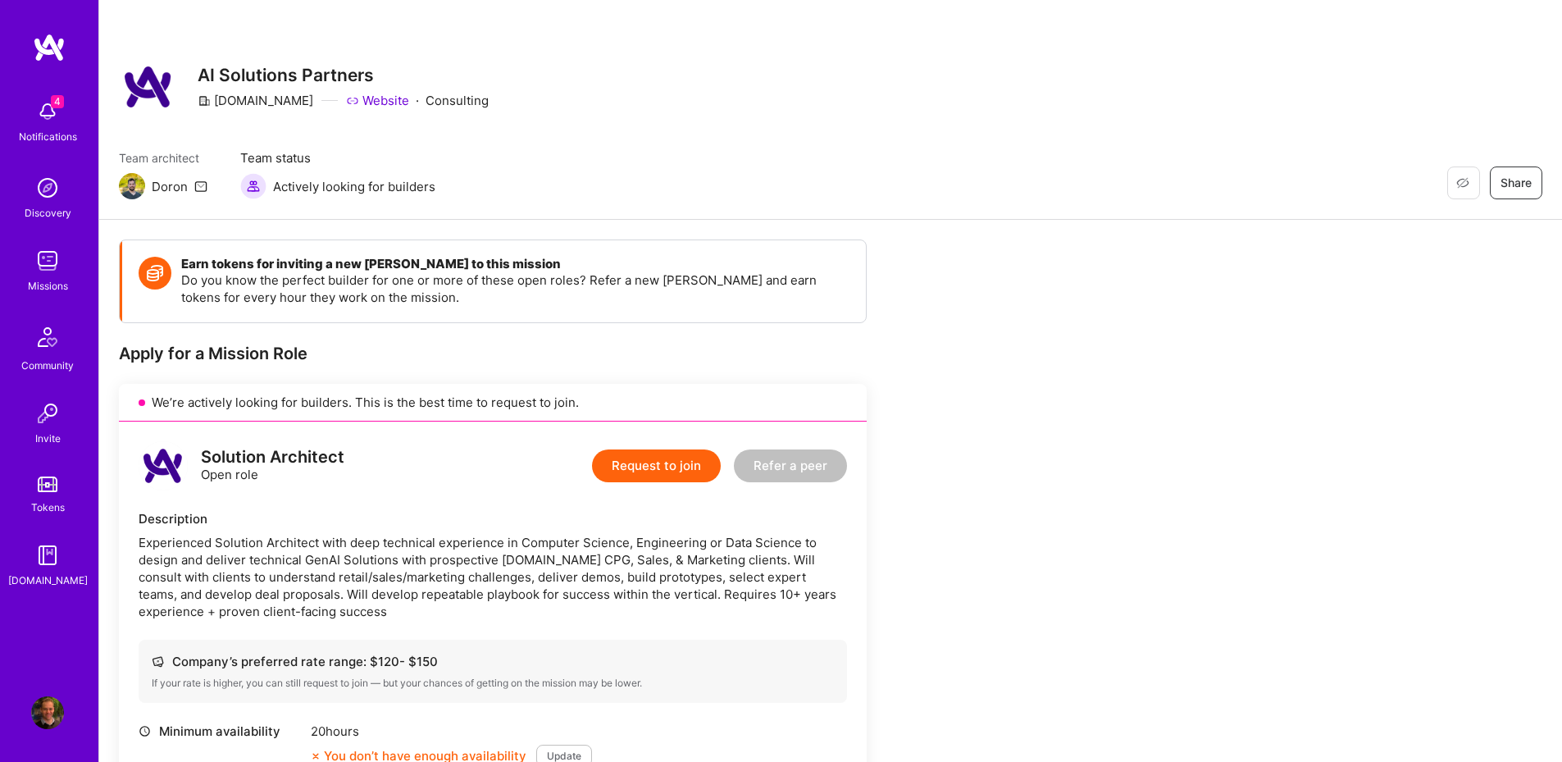
click at [471, 594] on div "Experienced Solution Architect with deep technical experience in Computer Scien…" at bounding box center [493, 577] width 708 height 86
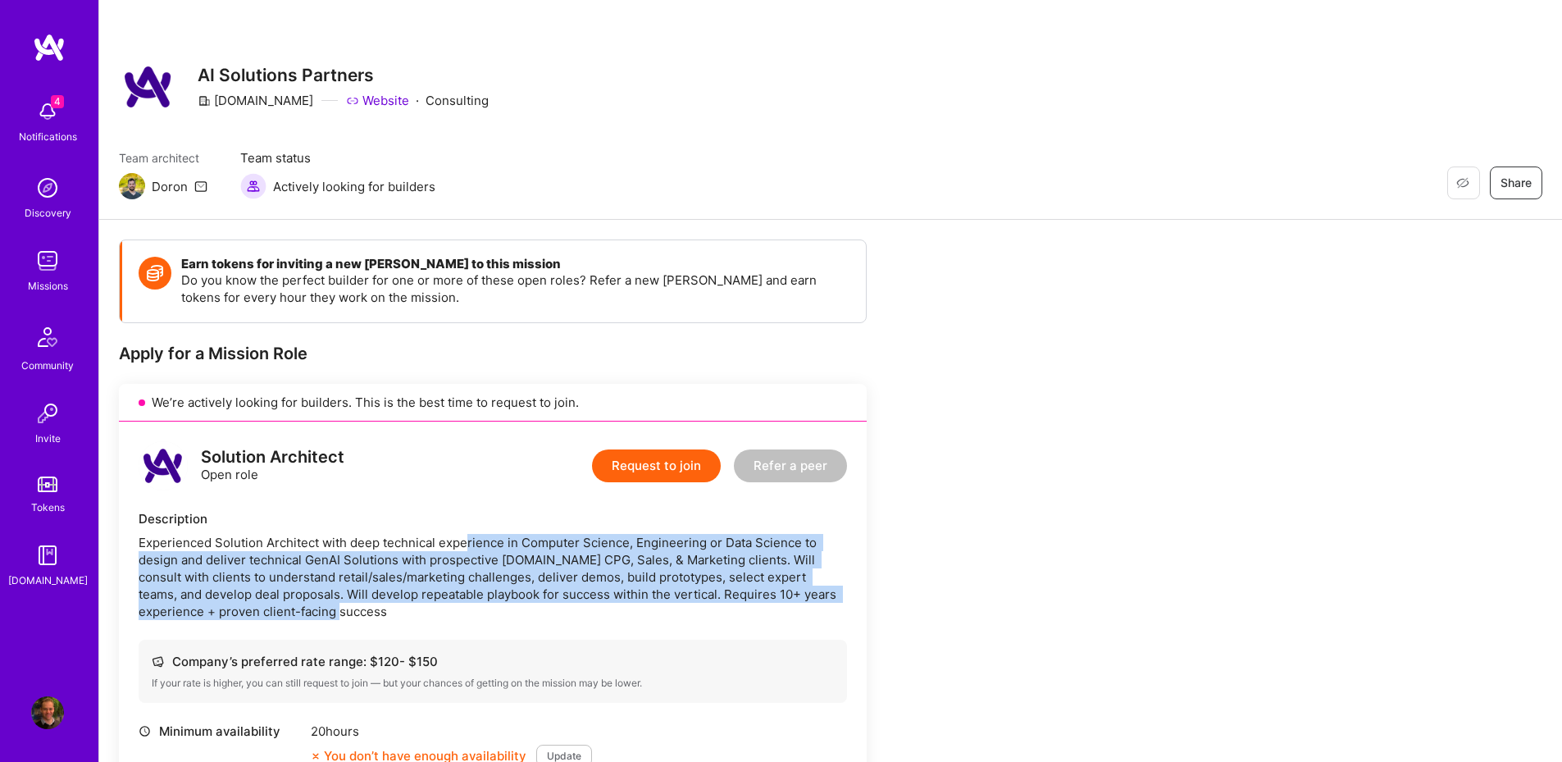
drag, startPoint x: 466, startPoint y: 539, endPoint x: 472, endPoint y: 611, distance: 71.6
click at [472, 611] on div "Experienced Solution Architect with deep technical experience in Computer Scien…" at bounding box center [493, 577] width 708 height 86
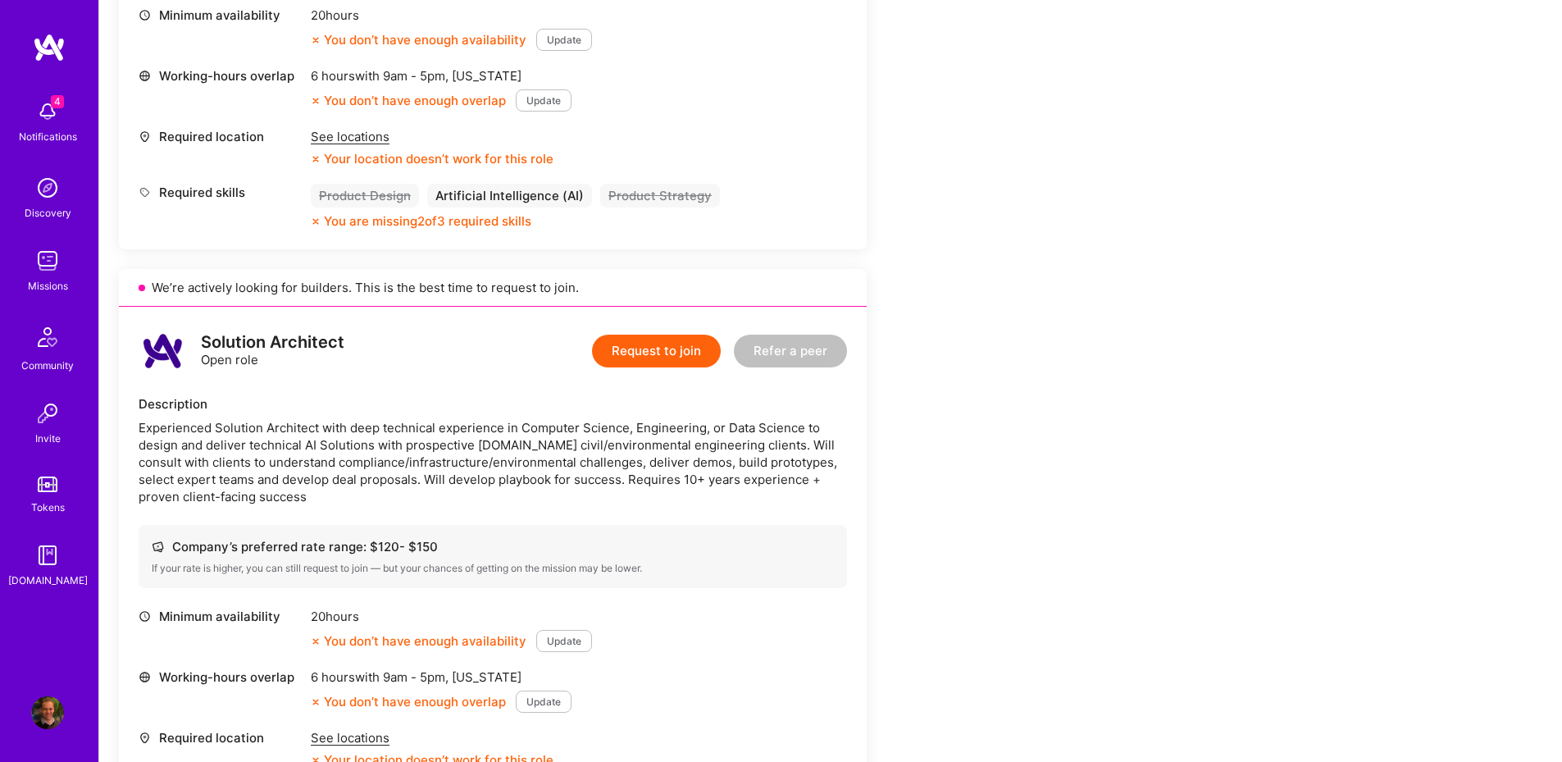
scroll to position [787, 0]
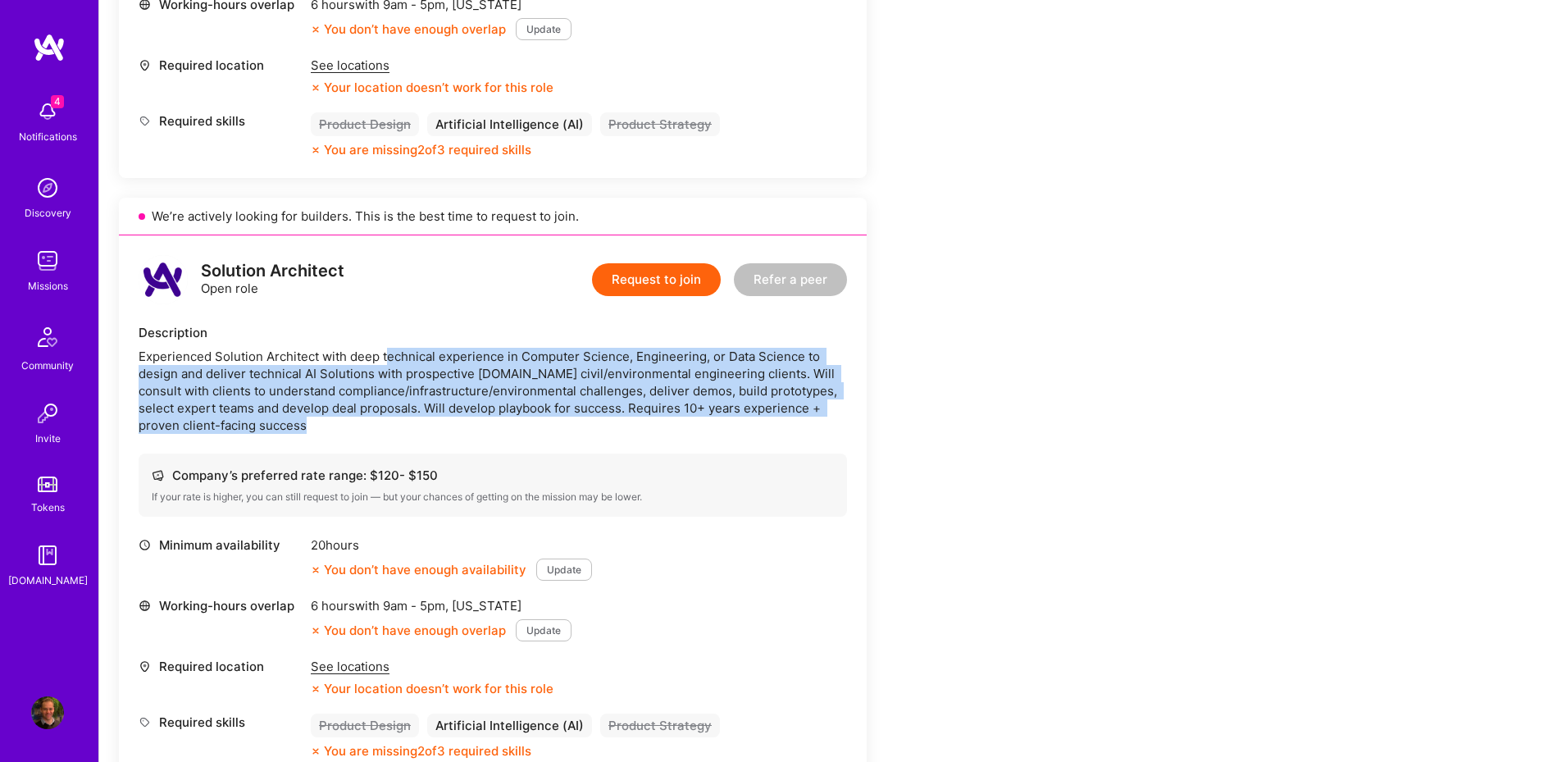
drag, startPoint x: 386, startPoint y: 362, endPoint x: 413, endPoint y: 435, distance: 78.6
click at [413, 435] on div "Solution Architect Open role Request to join Refer a peer Description Experienc…" at bounding box center [493, 507] width 748 height 544
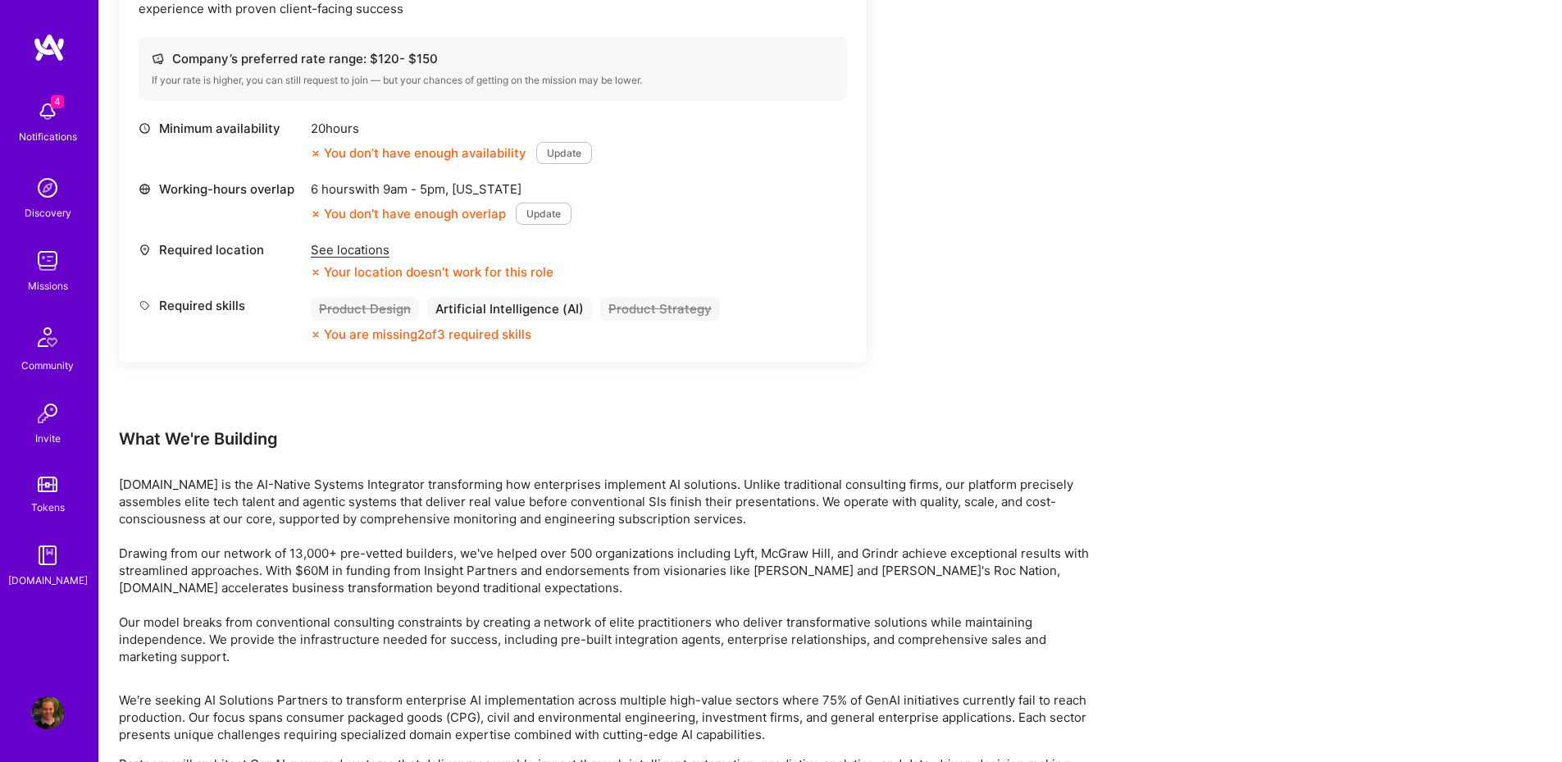
scroll to position [2755, 0]
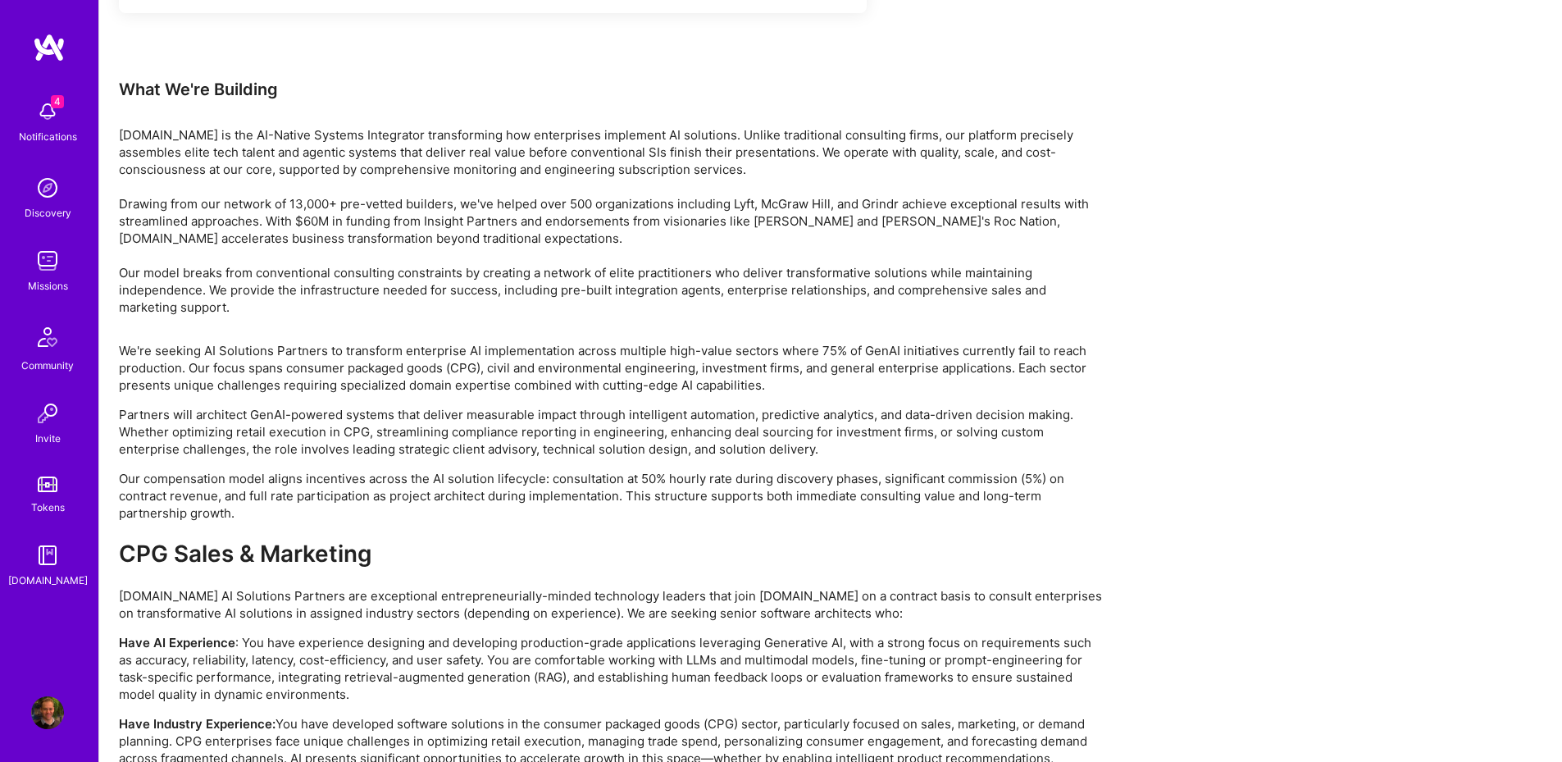
click at [21, 269] on link "Missions" at bounding box center [48, 269] width 102 height 50
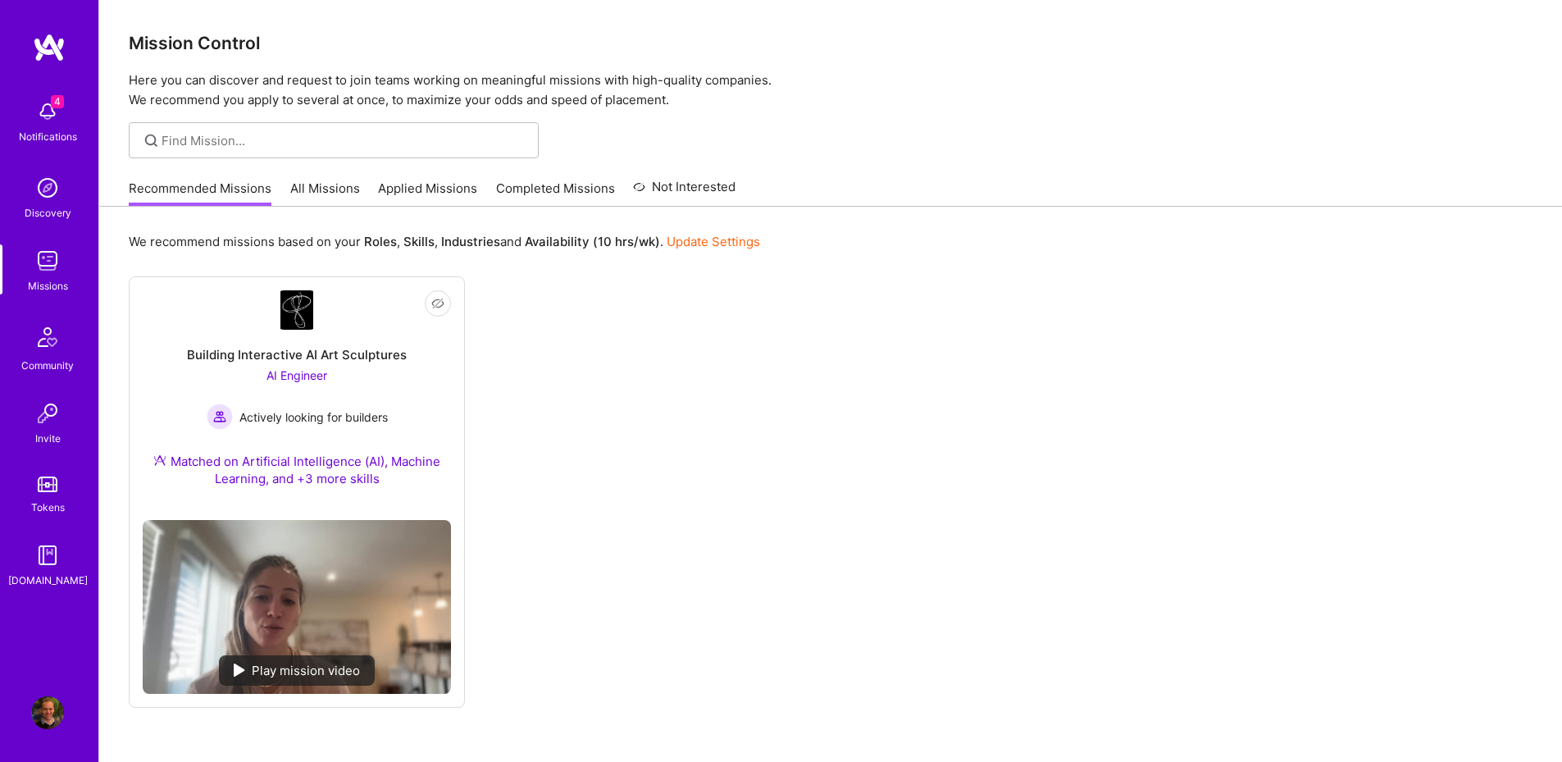
click at [46, 186] on img at bounding box center [47, 187] width 33 height 33
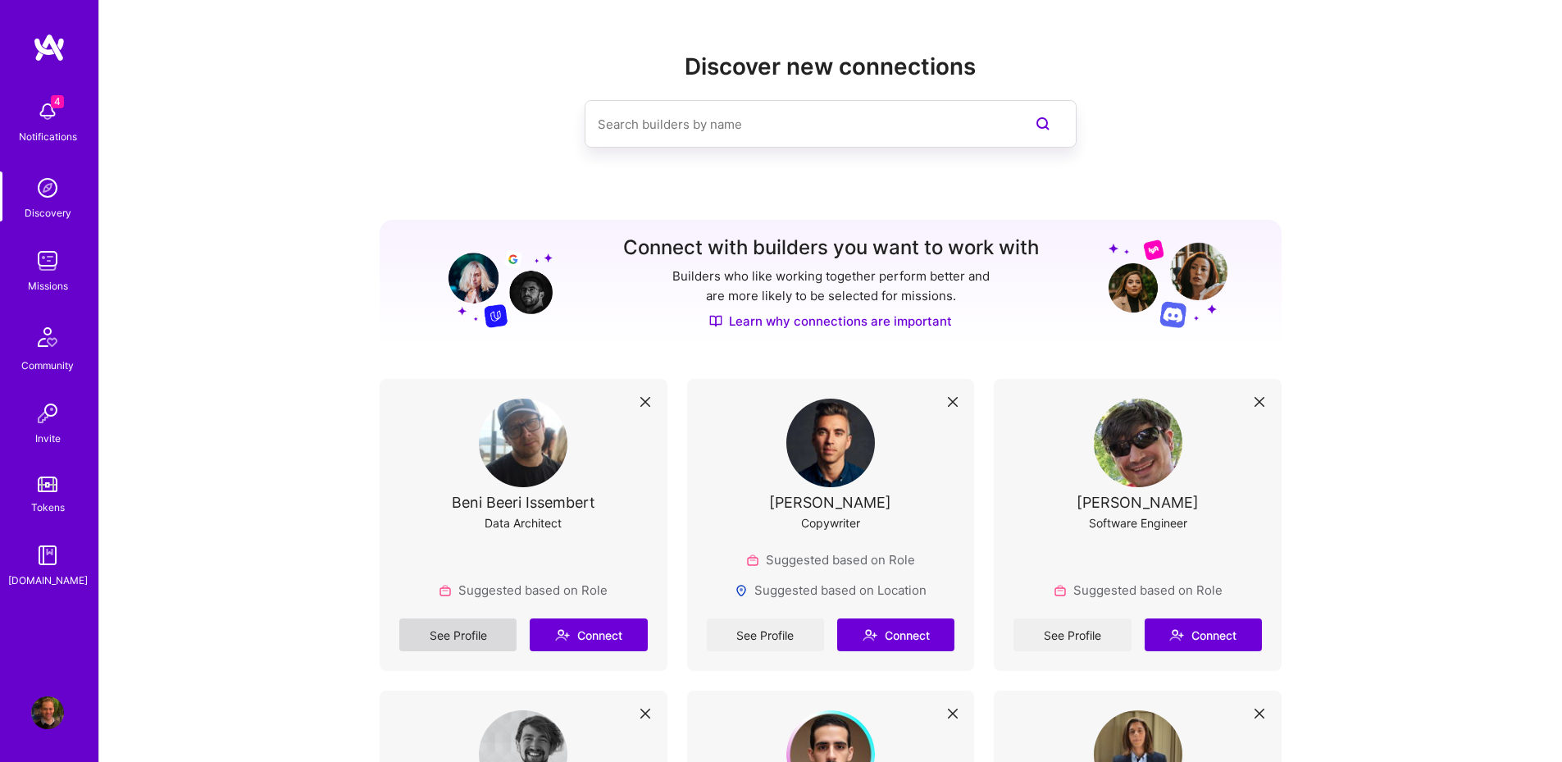
click at [480, 634] on link "See Profile" at bounding box center [457, 634] width 117 height 33
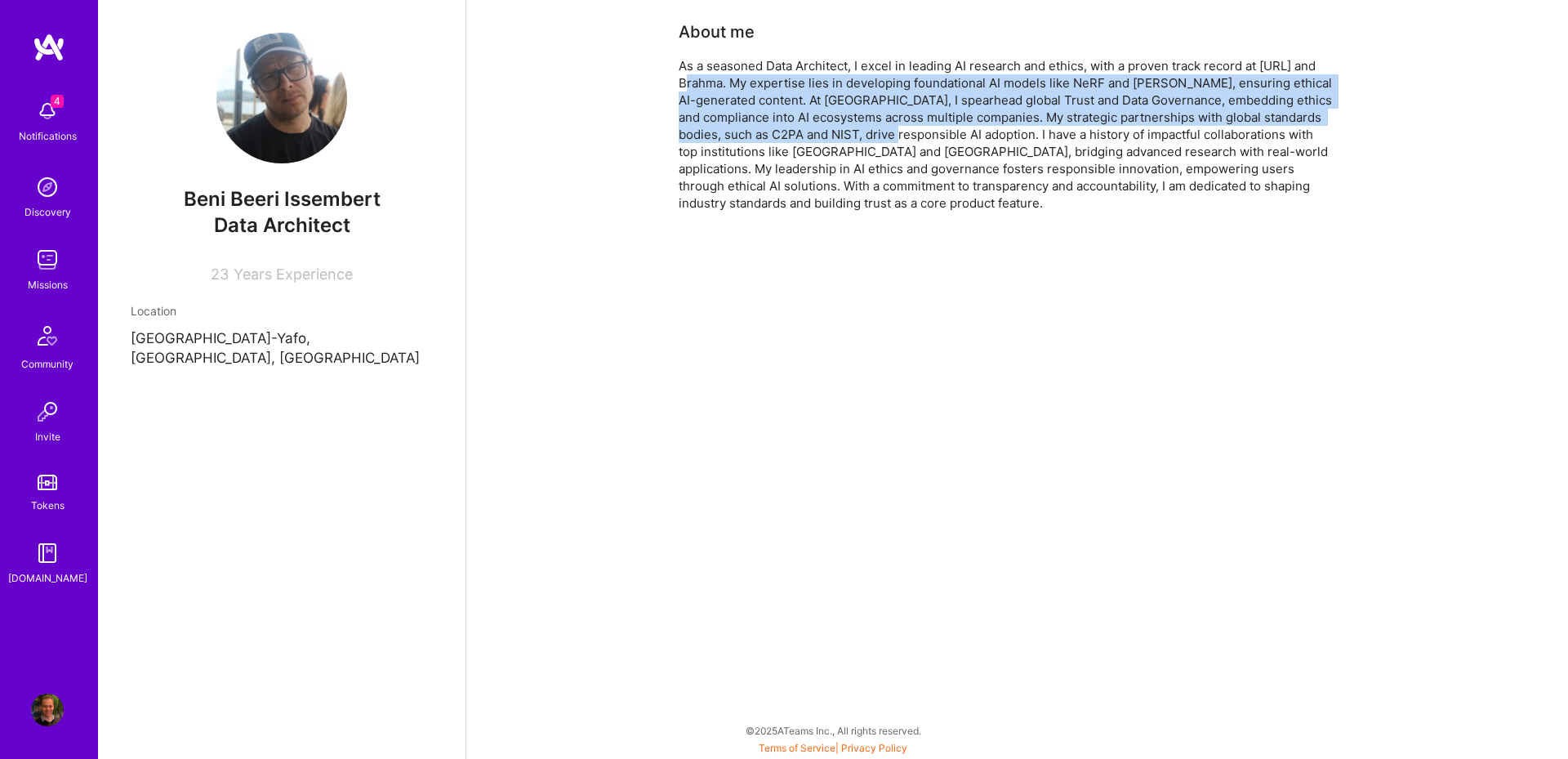
drag, startPoint x: 747, startPoint y: 84, endPoint x: 969, endPoint y: 134, distance: 227.6
click at [969, 134] on div "As a seasoned Data Architect, I excel in leading AI research and ethics, with a…" at bounding box center [1005, 133] width 653 height 154
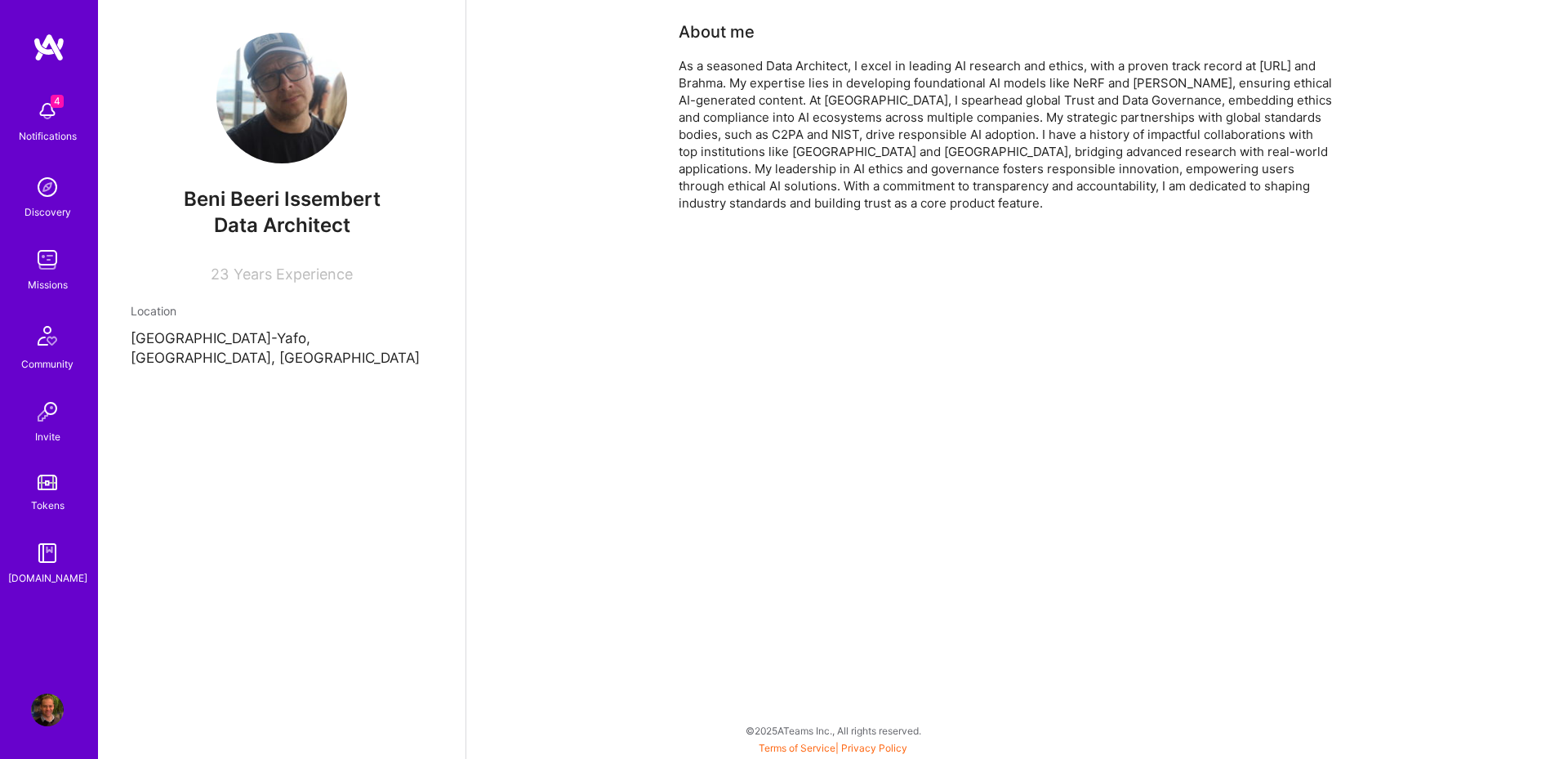
click at [34, 122] on img at bounding box center [47, 111] width 33 height 33
click at [48, 204] on div "Discovery" at bounding box center [48, 211] width 47 height 17
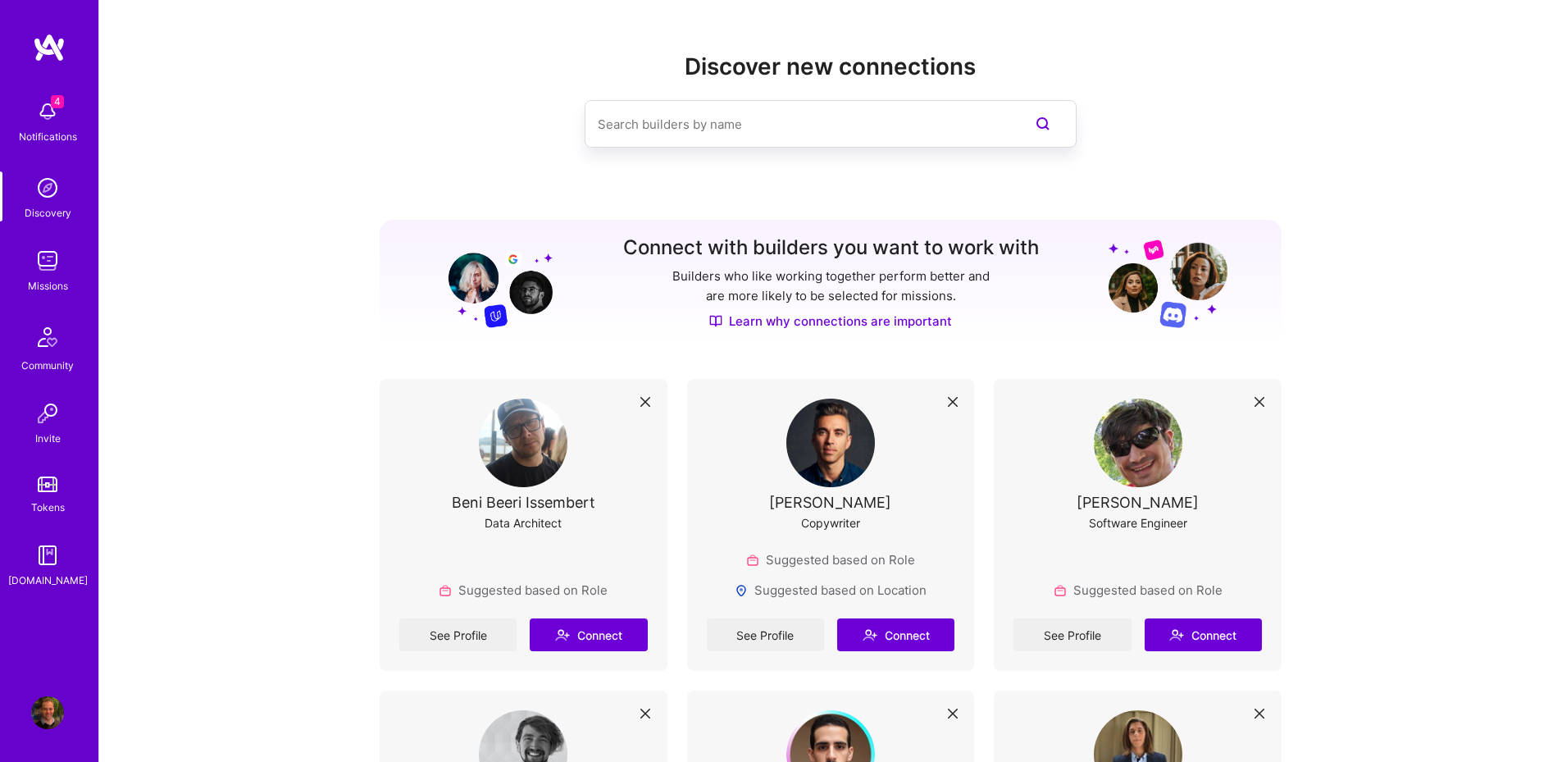
click at [41, 271] on img at bounding box center [47, 260] width 33 height 33
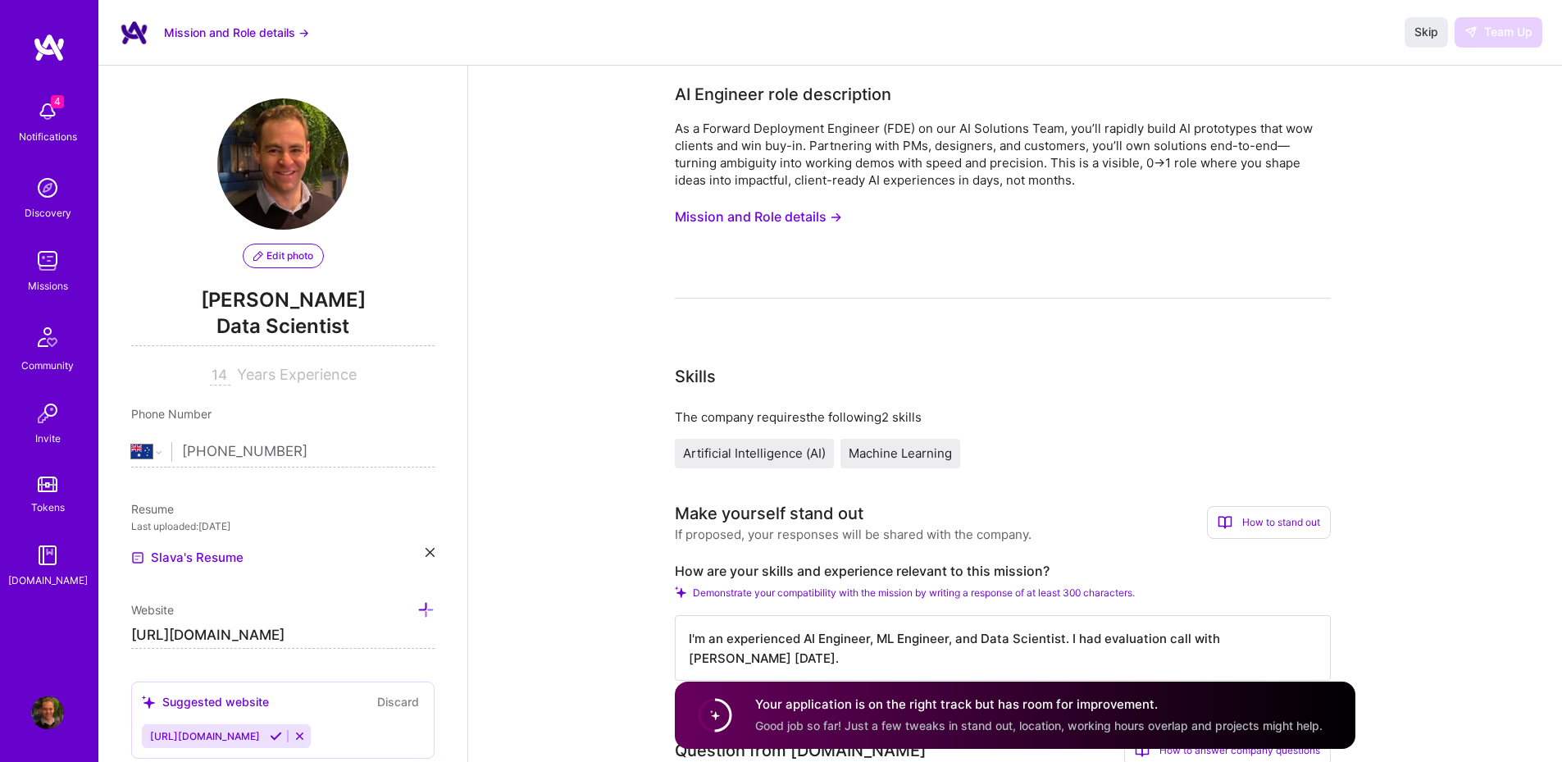
select select "AU"
click at [1431, 35] on span "Skip" at bounding box center [1426, 32] width 24 height 16
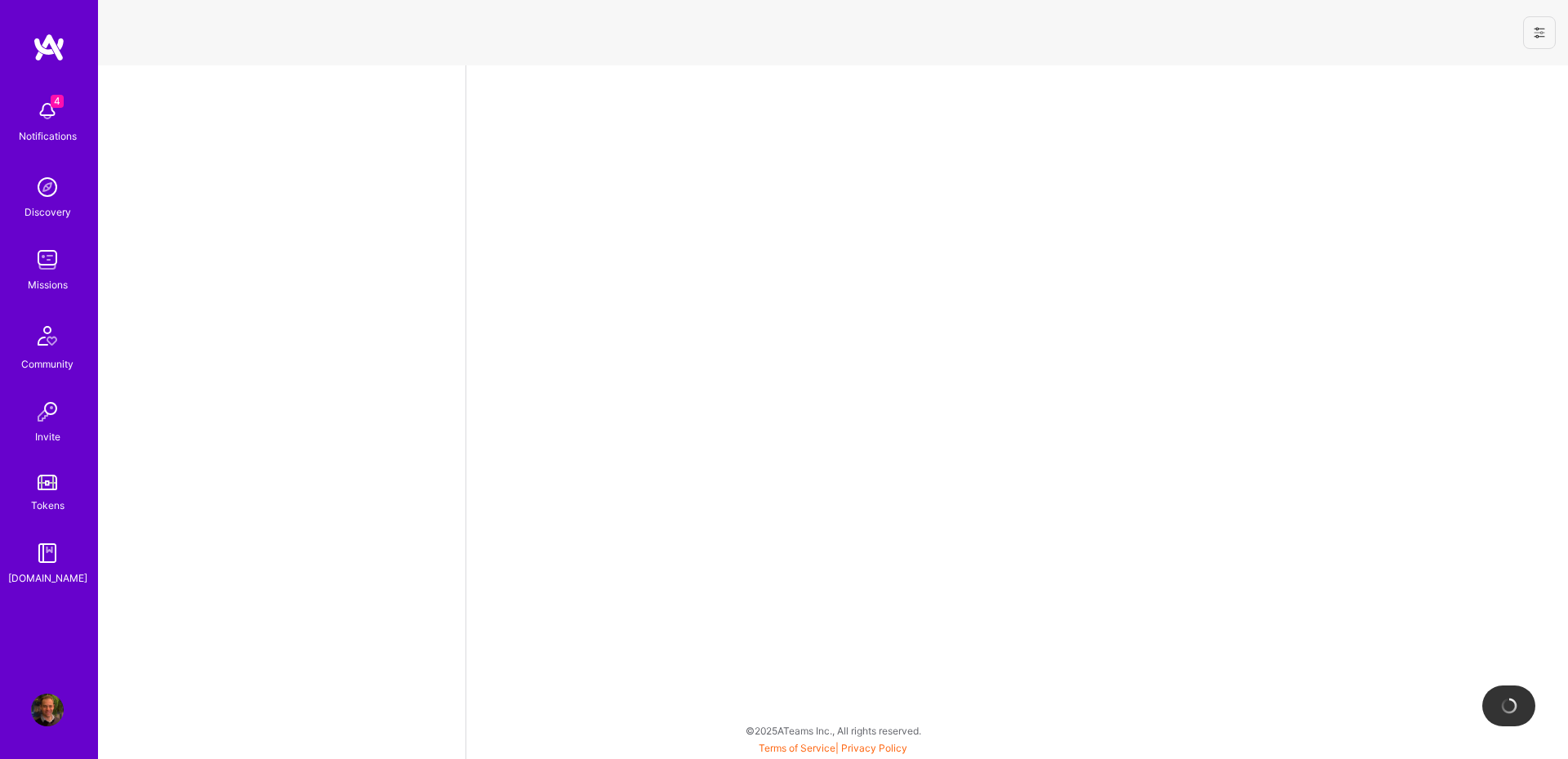
select select "AU"
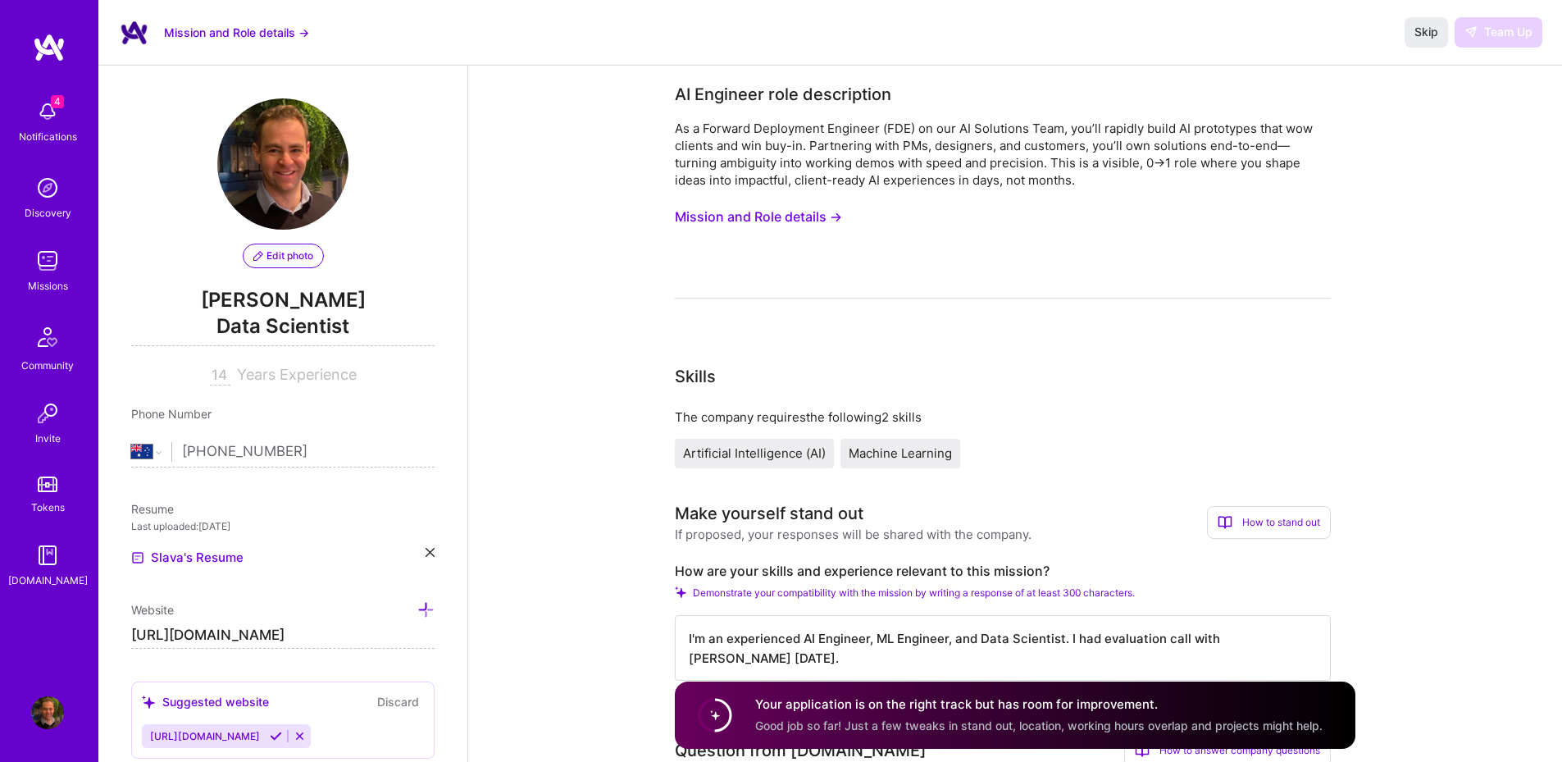
click at [33, 276] on img at bounding box center [47, 260] width 33 height 33
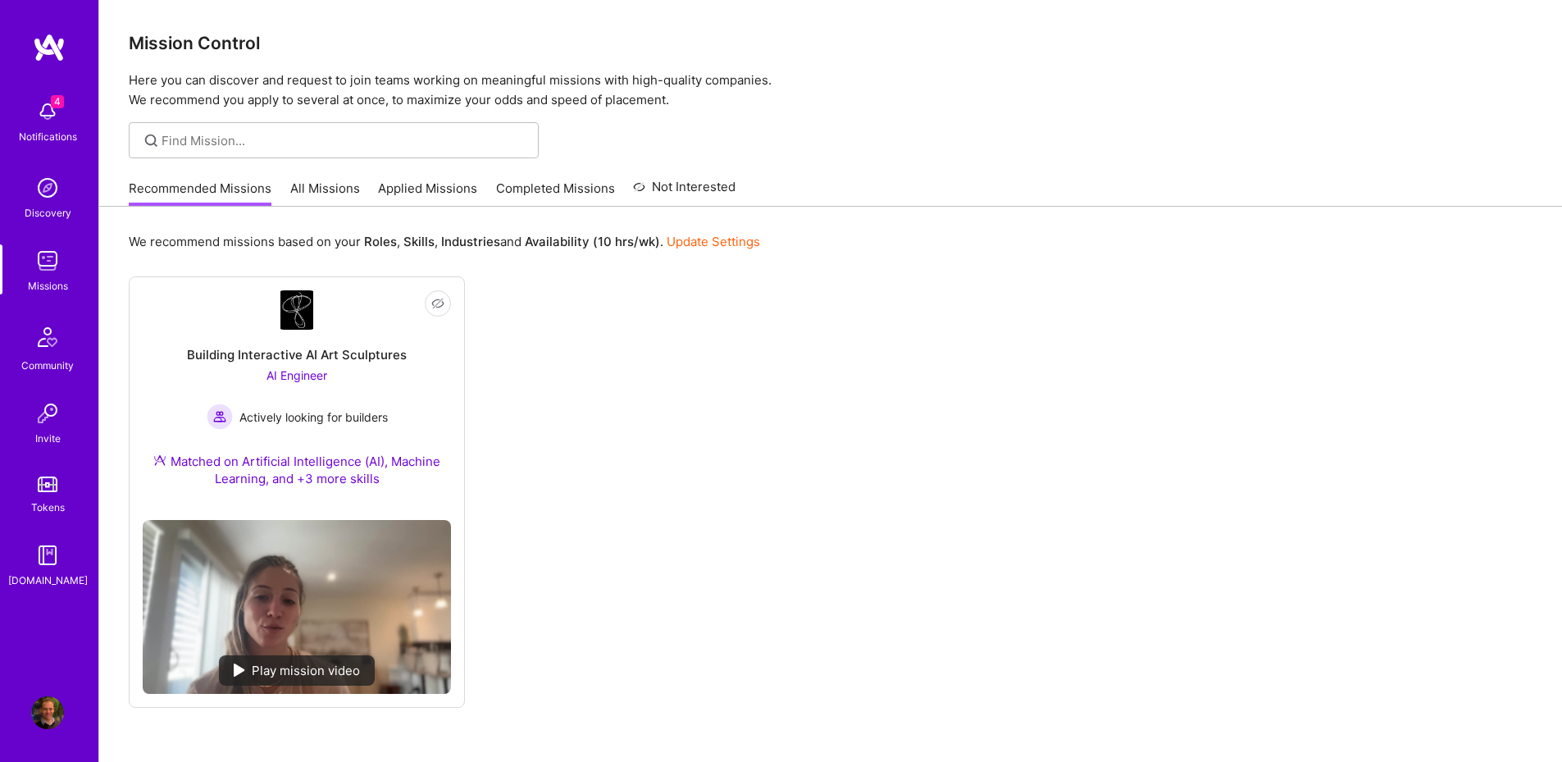
click at [347, 190] on link "All Missions" at bounding box center [325, 193] width 70 height 27
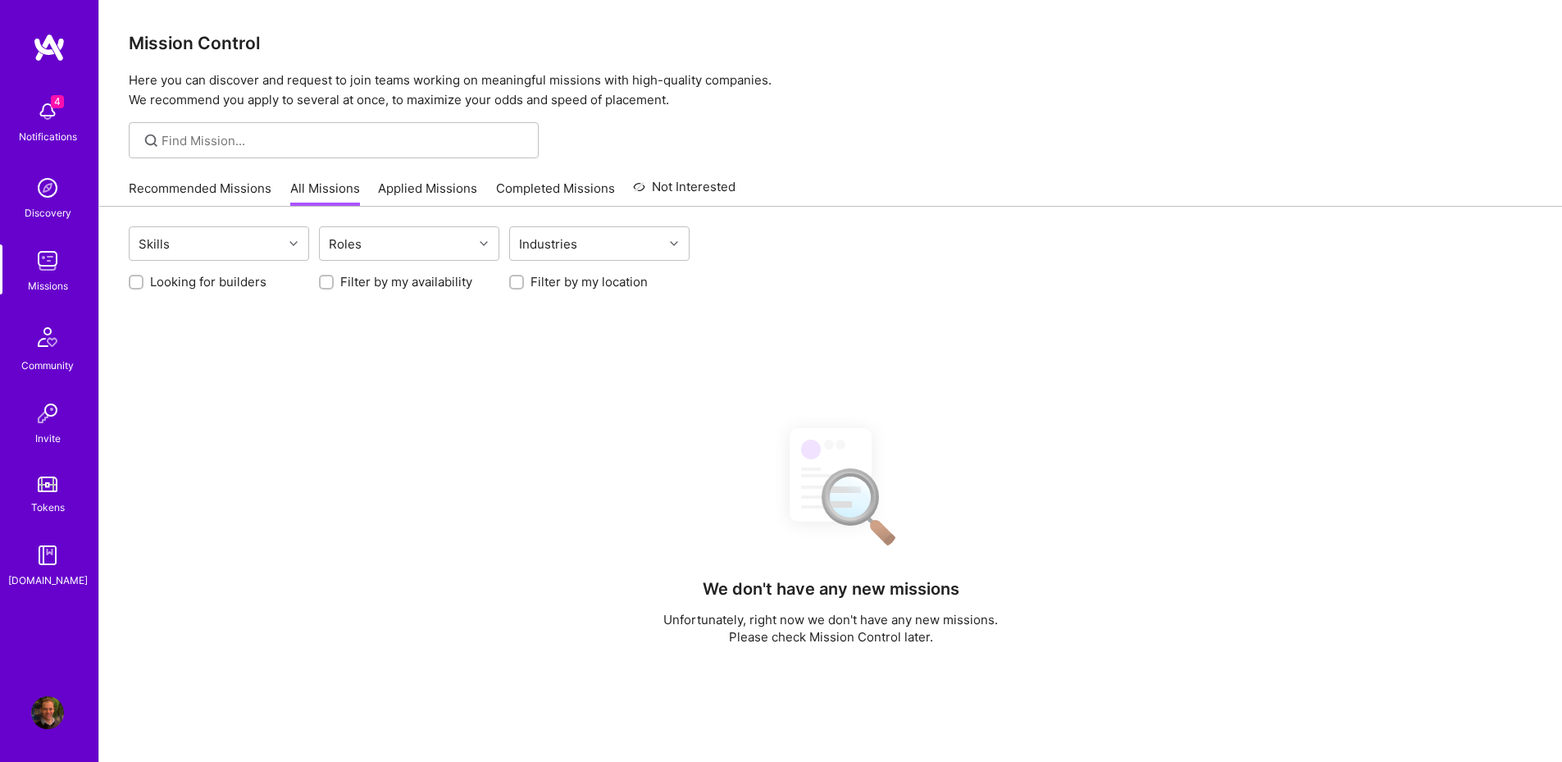
click at [404, 189] on link "Applied Missions" at bounding box center [427, 193] width 99 height 27
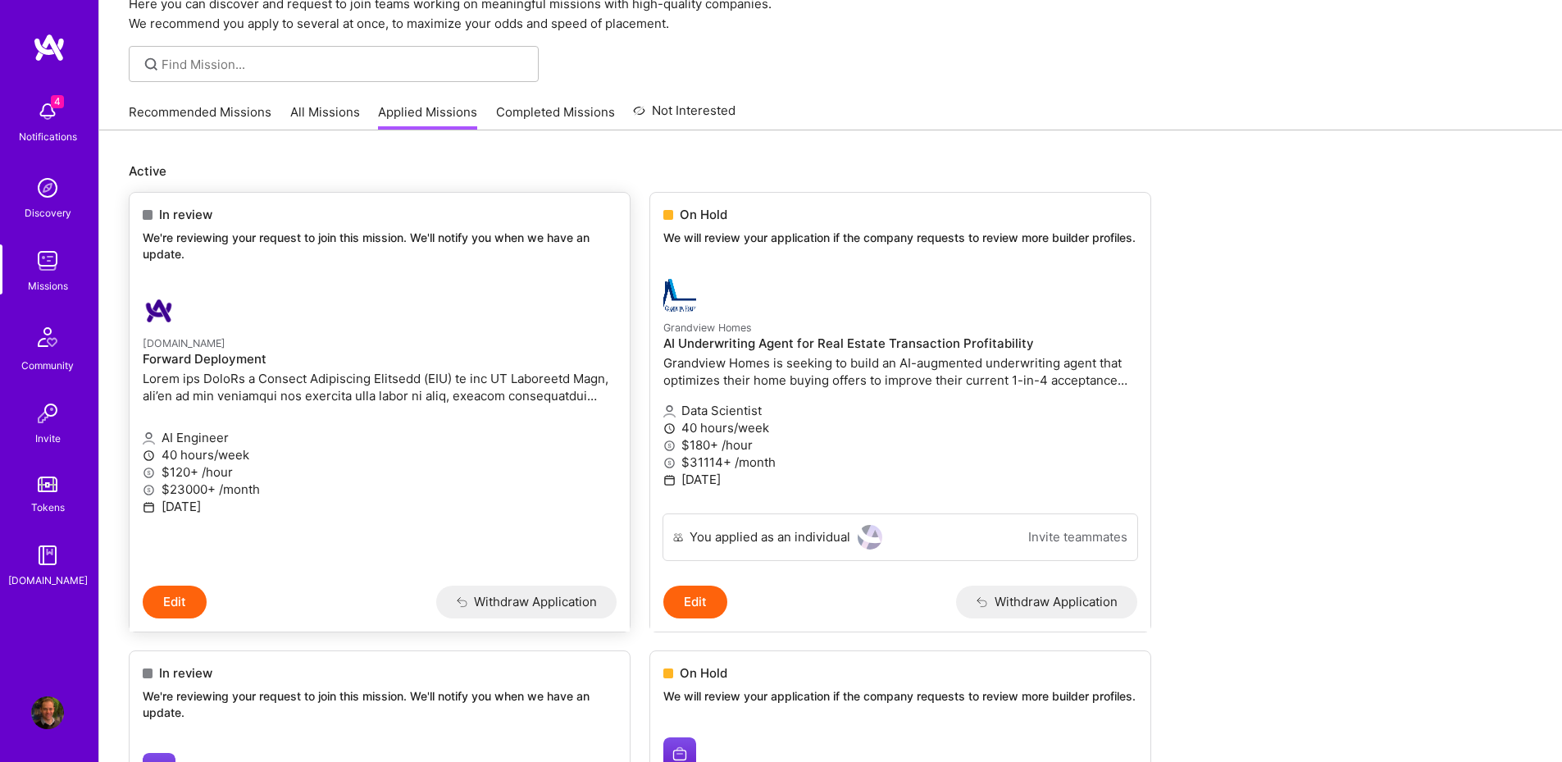
scroll to position [98, 0]
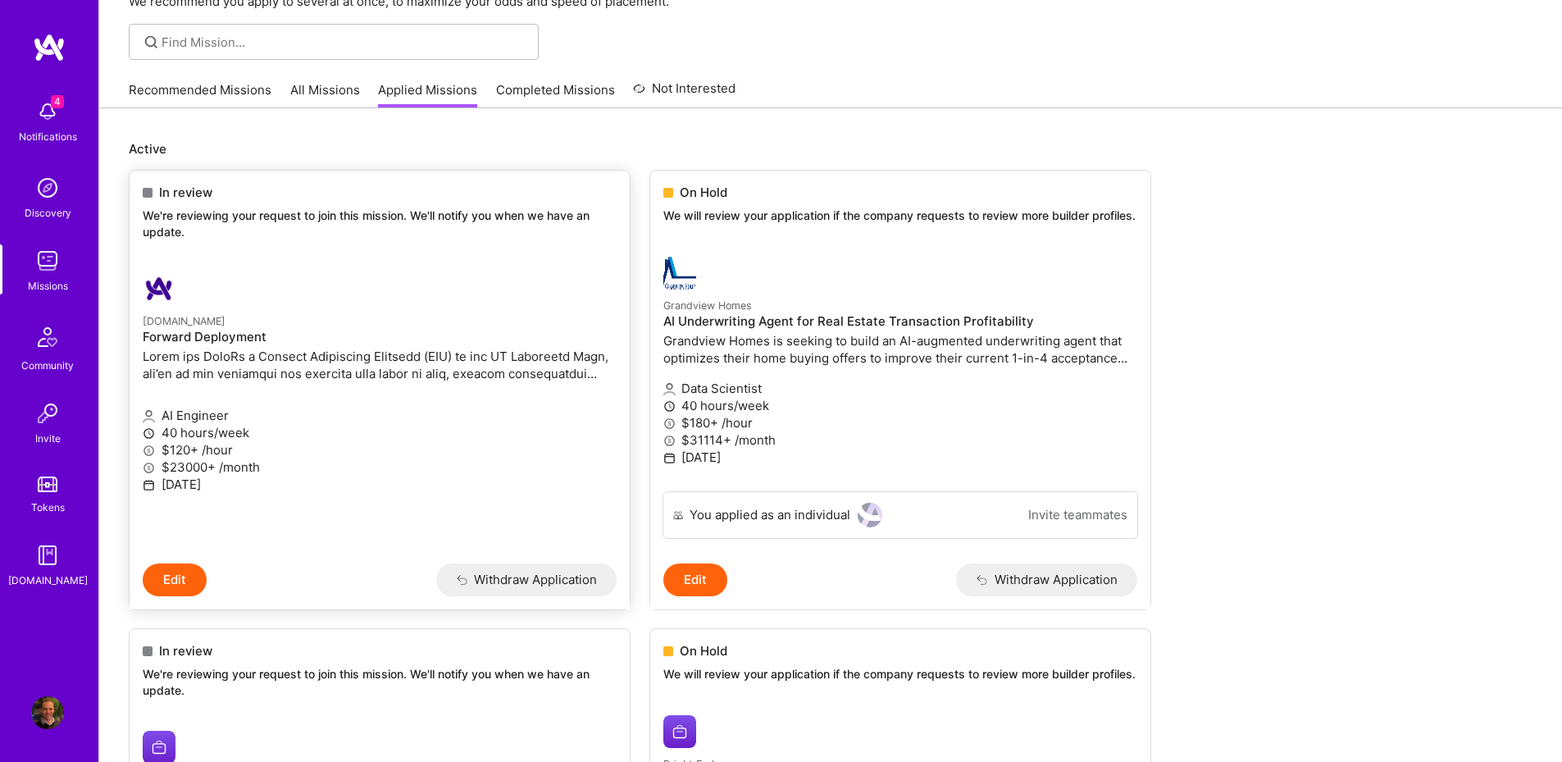
click at [177, 596] on button "Edit" at bounding box center [175, 579] width 64 height 33
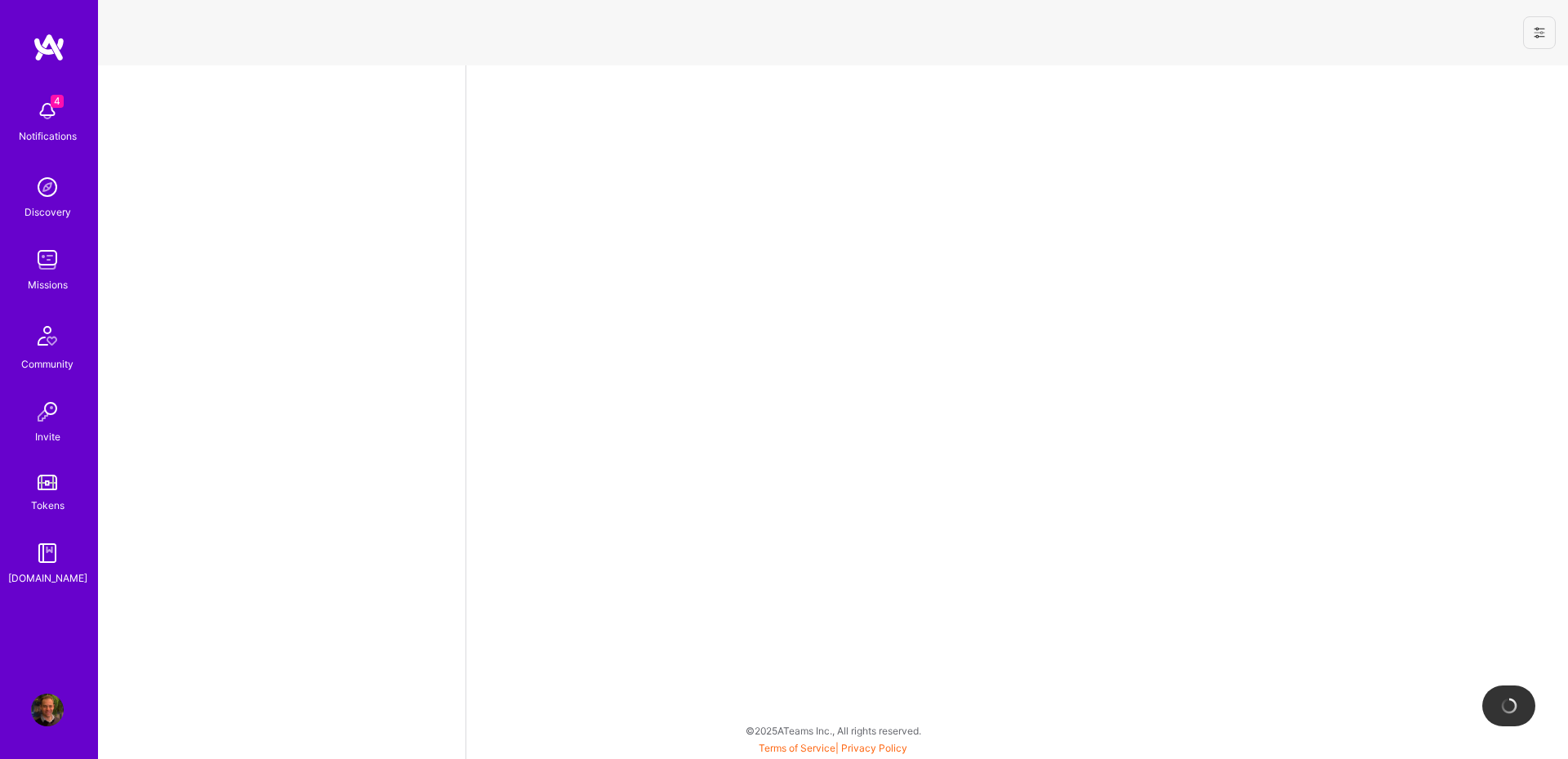
select select "AU"
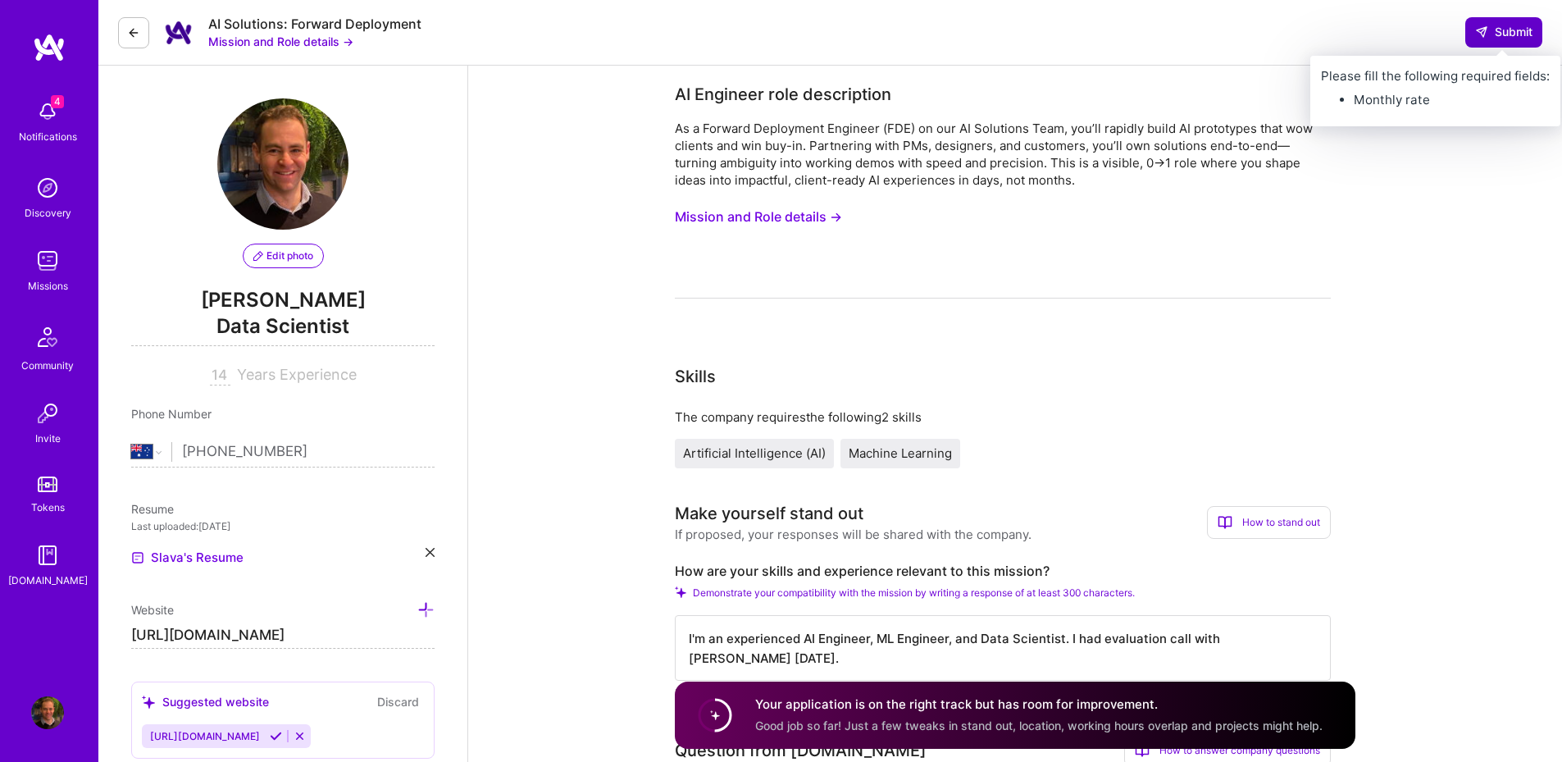
click at [1503, 38] on span "Submit" at bounding box center [1503, 32] width 57 height 16
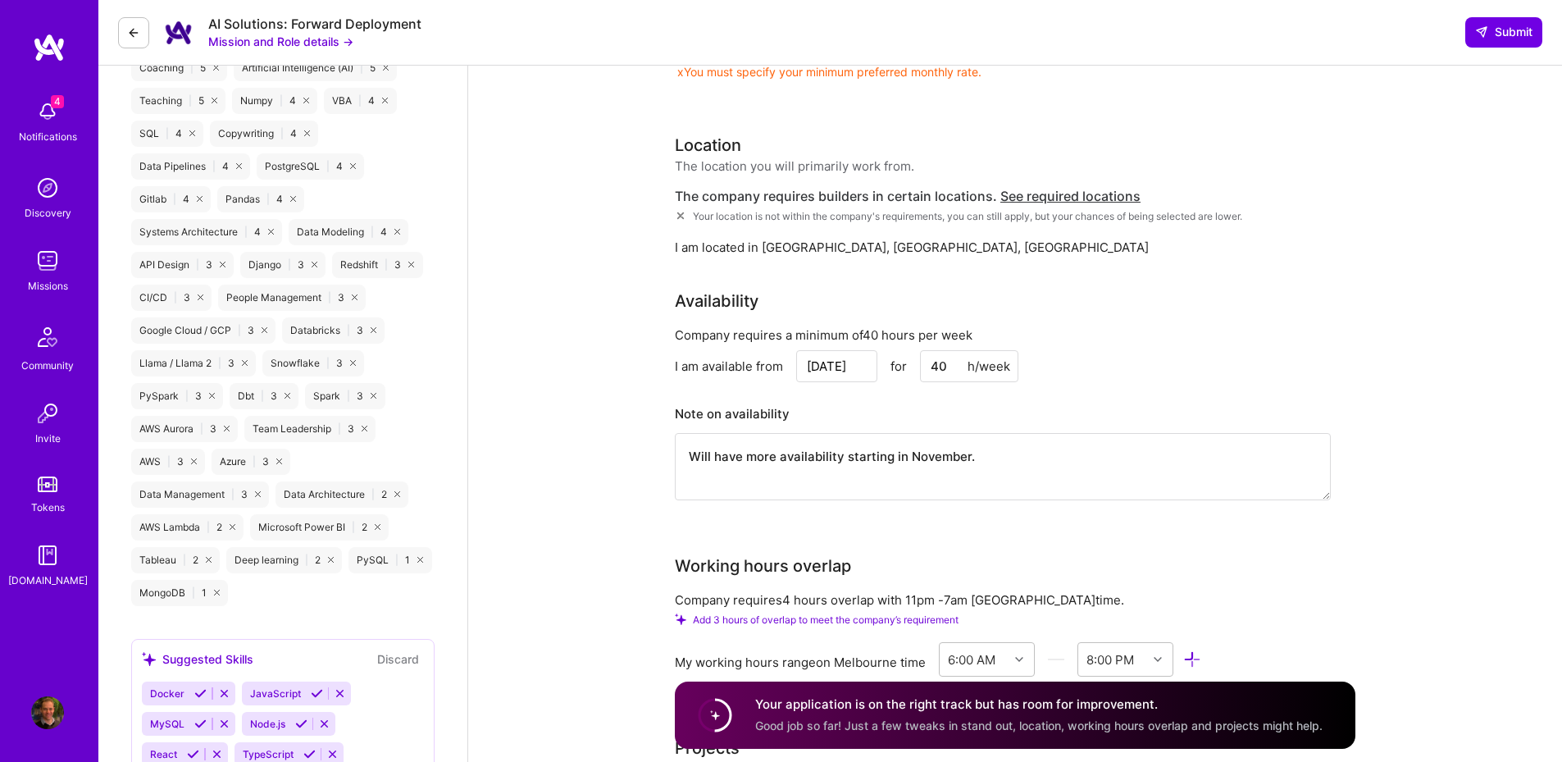
scroll to position [1082, 0]
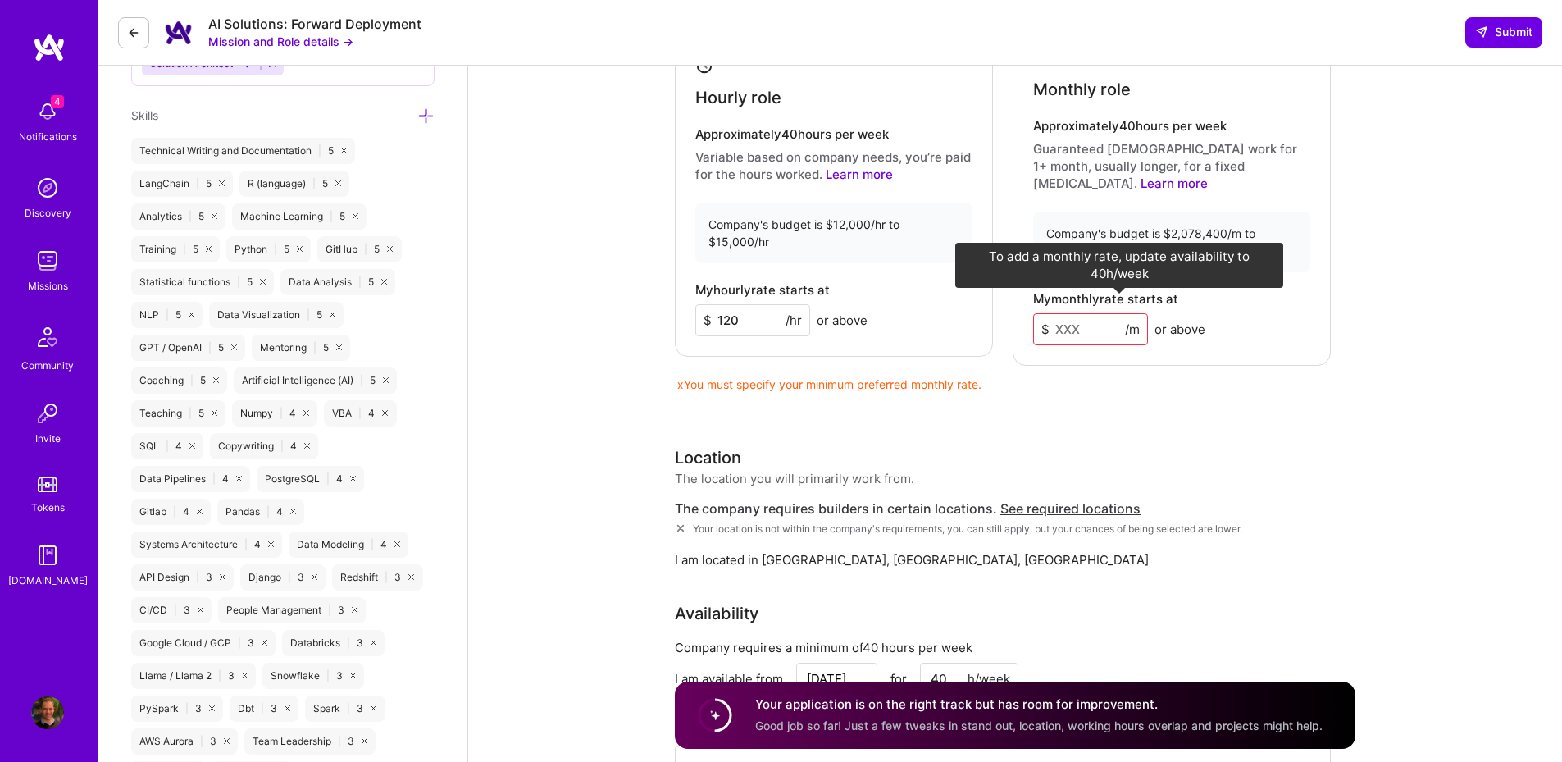
click at [1131, 321] on span "/m" at bounding box center [1132, 329] width 15 height 17
click at [1048, 321] on span "$" at bounding box center [1045, 329] width 8 height 17
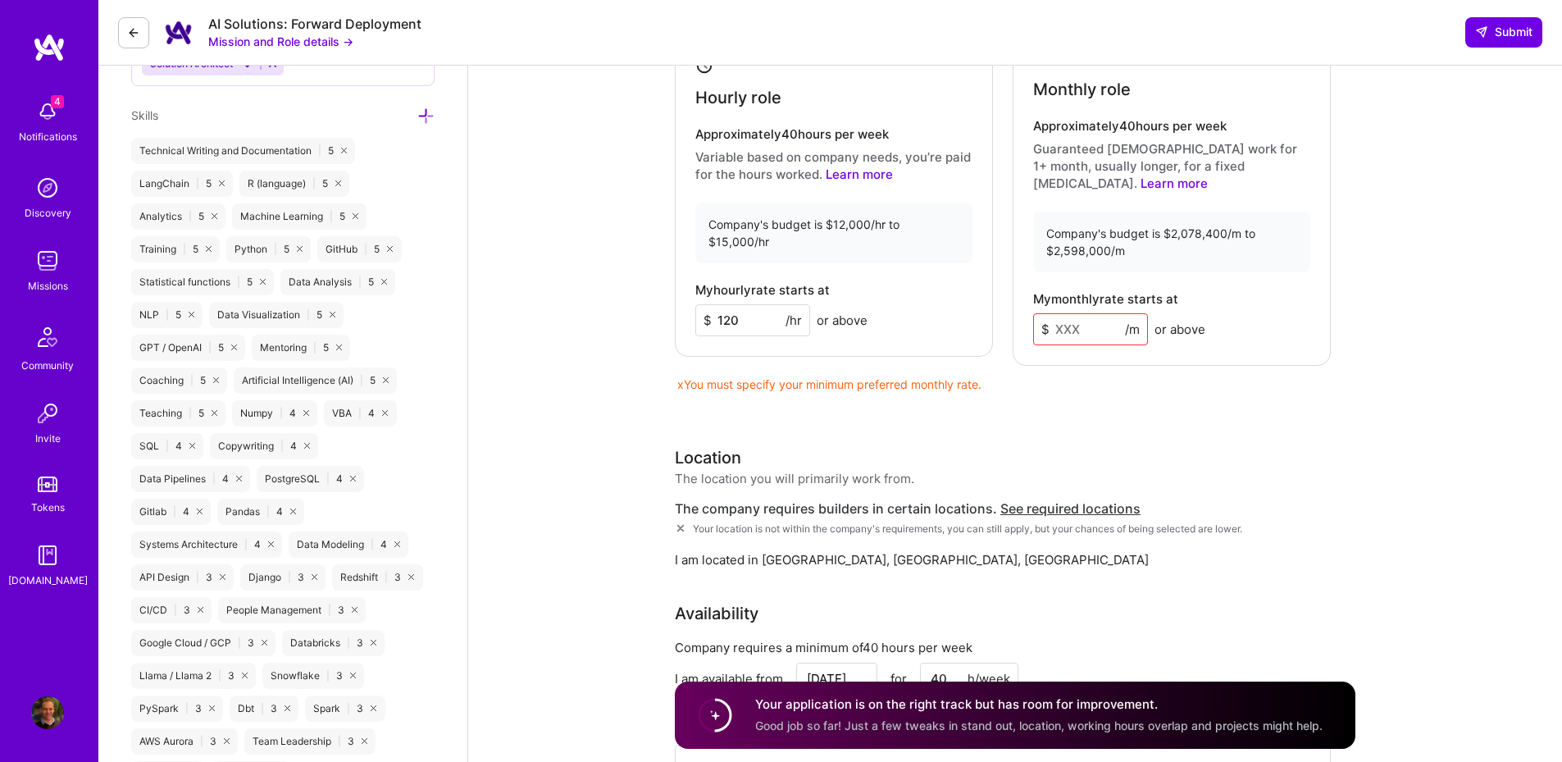
click at [132, 30] on icon at bounding box center [133, 32] width 13 height 13
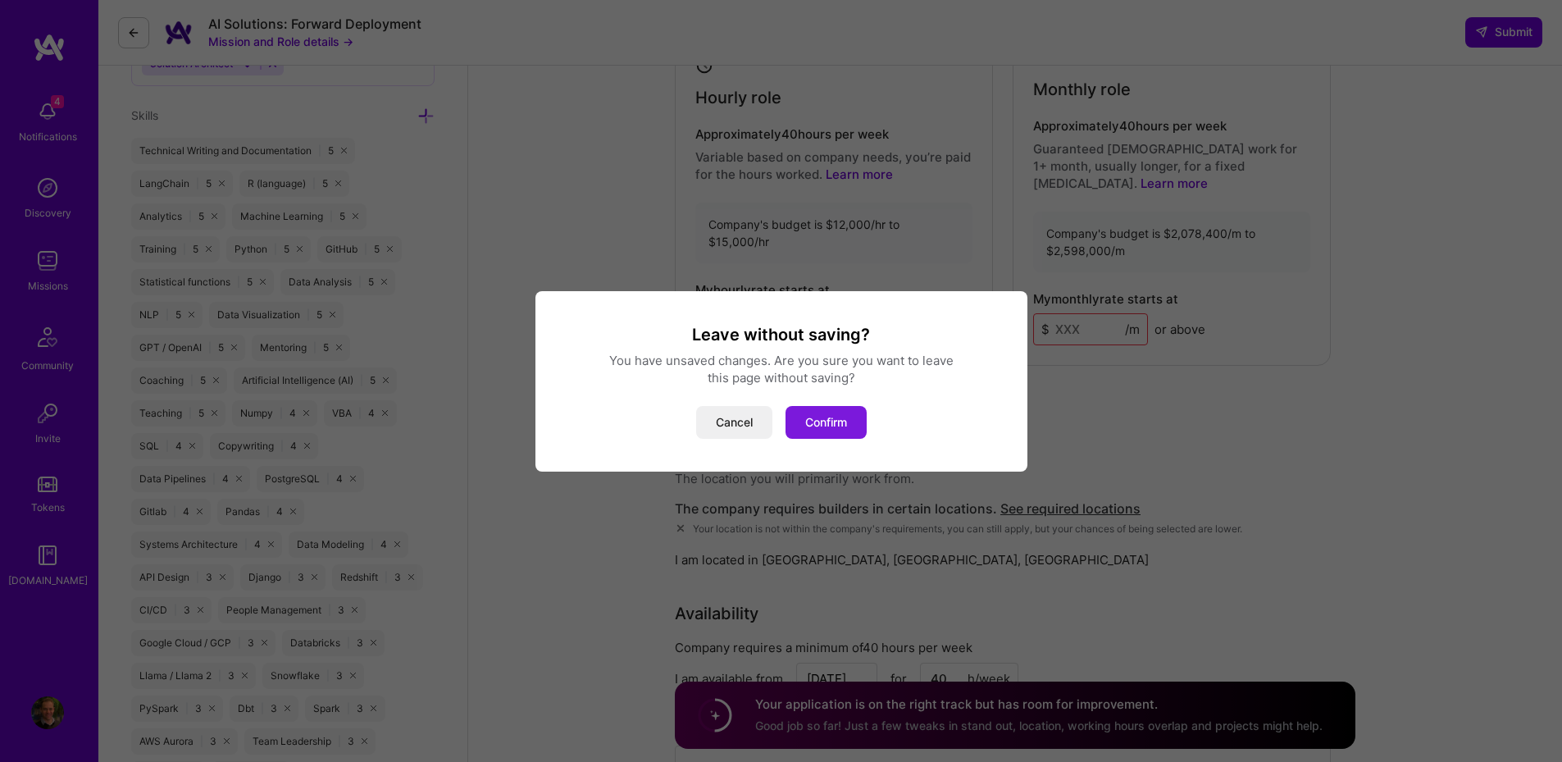
click at [826, 408] on button "Confirm" at bounding box center [825, 422] width 81 height 33
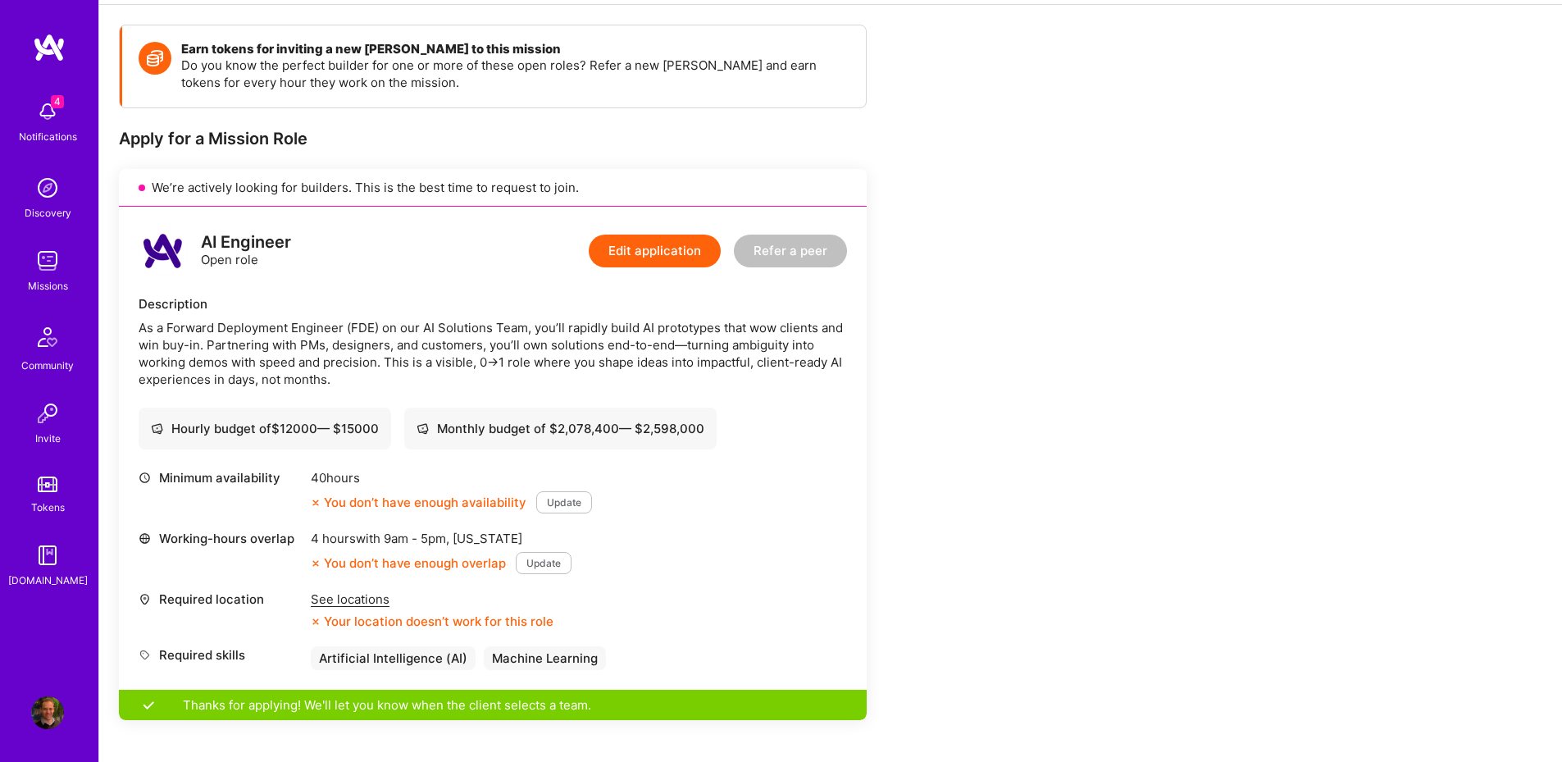
scroll to position [197, 0]
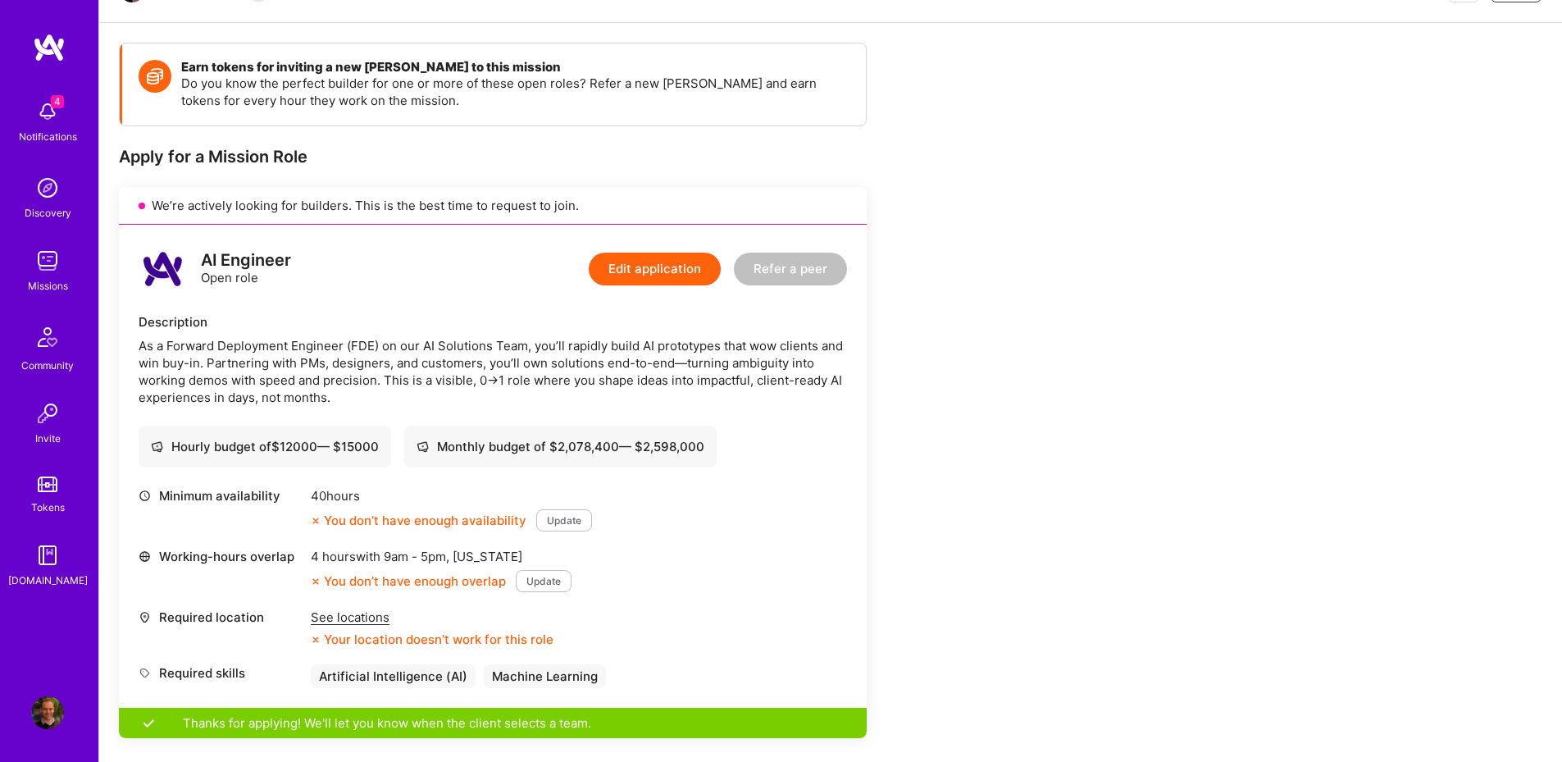
click at [616, 274] on button "Edit application" at bounding box center [655, 269] width 132 height 33
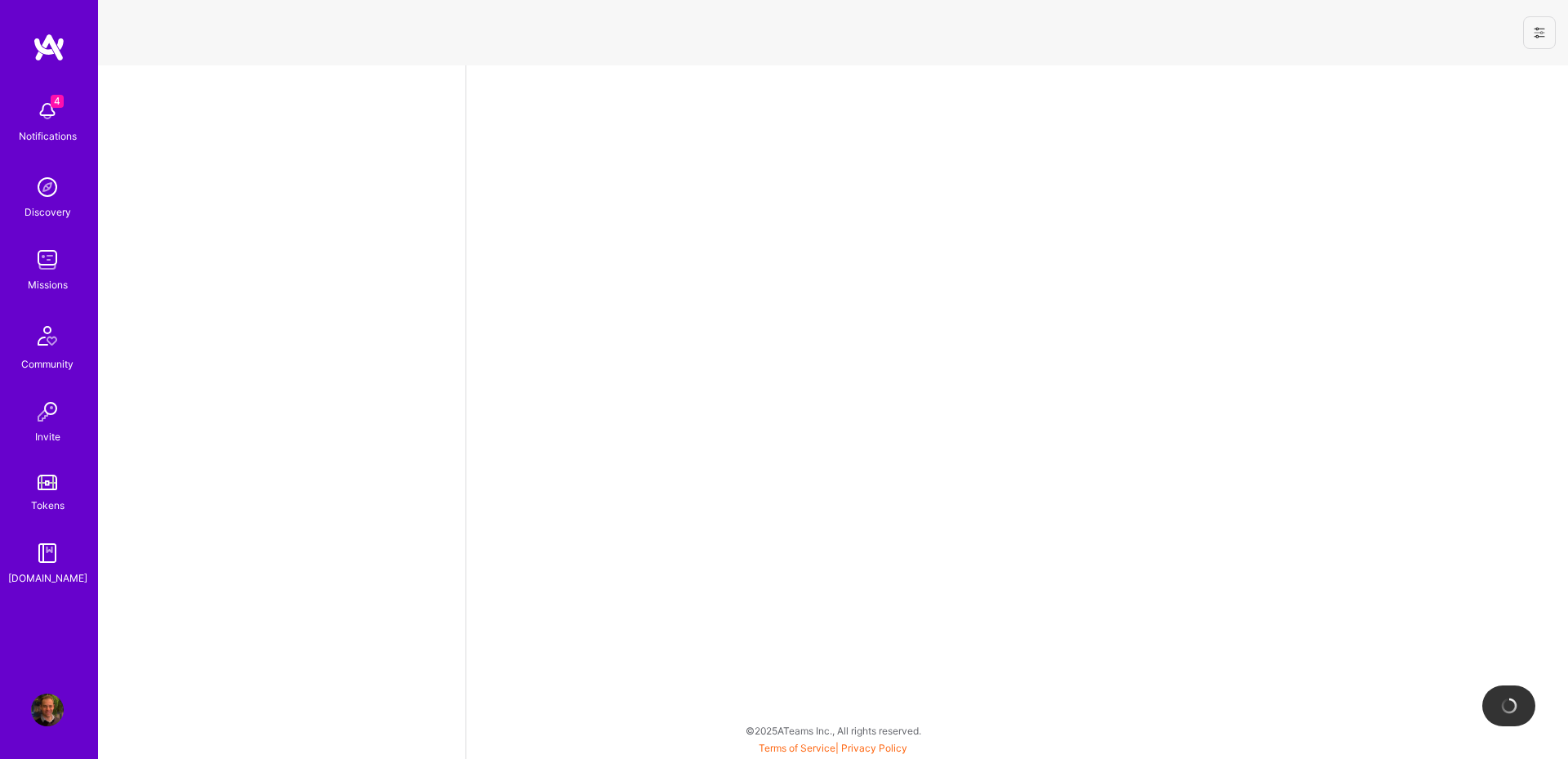
select select "AU"
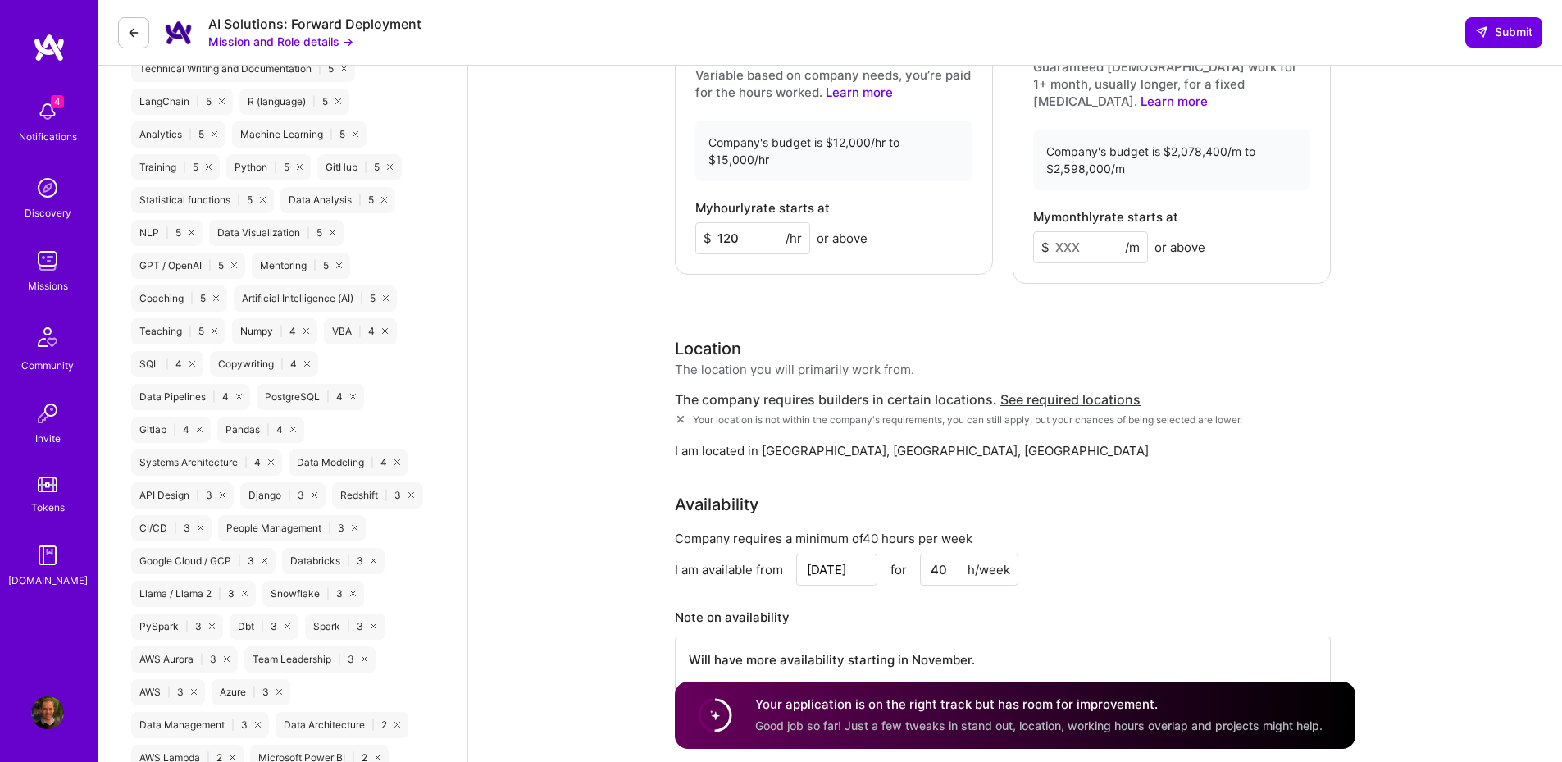
scroll to position [984, 0]
